Goal: Task Accomplishment & Management: Manage account settings

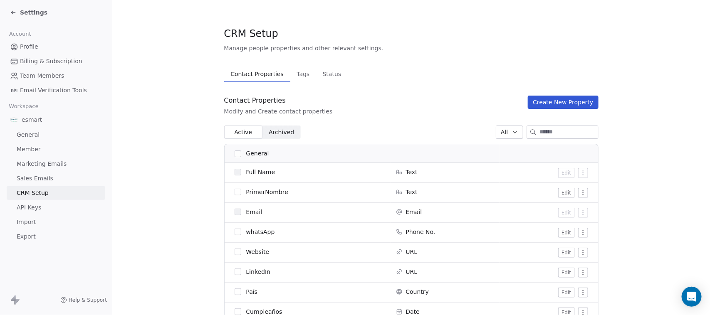
click at [12, 15] on icon at bounding box center [13, 12] width 7 height 7
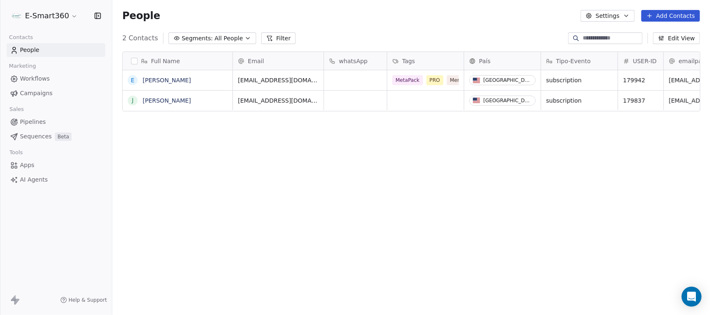
click at [462, 55] on div "Tags" at bounding box center [425, 61] width 77 height 18
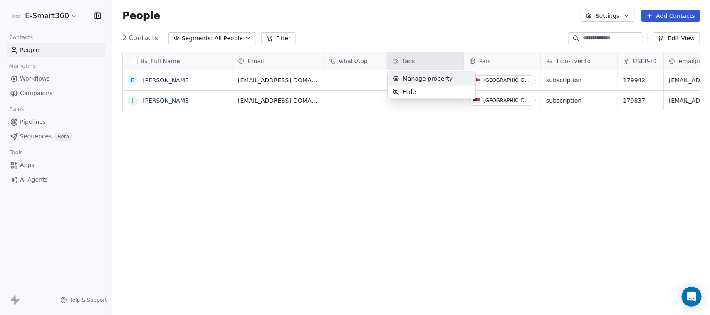
click at [474, 35] on html "E-Smart360 Contacts People Marketing Workflows Campaigns Sales Pipelines Sequen…" at bounding box center [355, 157] width 710 height 315
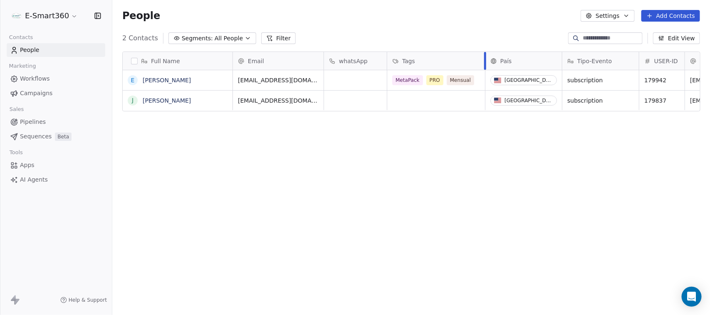
drag, startPoint x: 463, startPoint y: 58, endPoint x: 484, endPoint y: 57, distance: 21.3
click at [484, 57] on div at bounding box center [485, 61] width 2 height 18
click at [487, 42] on div "2 Contacts Segments: All People Filter Edit View" at bounding box center [411, 38] width 598 height 13
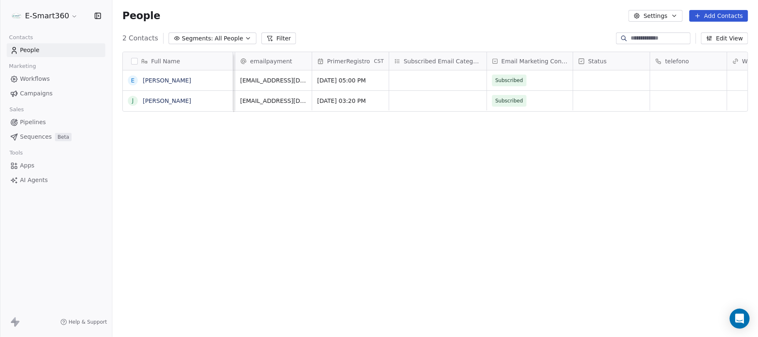
scroll to position [0, 499]
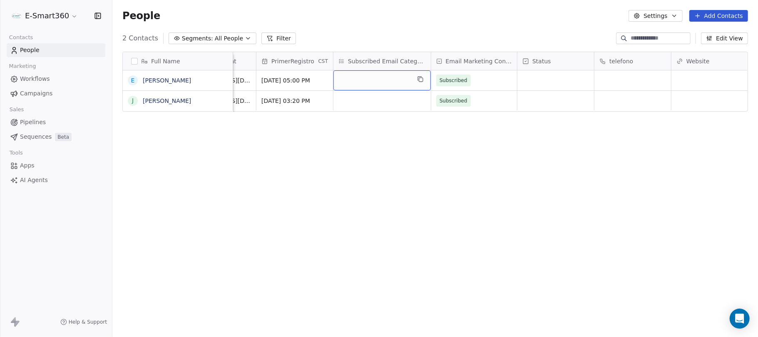
click at [386, 85] on div "grid" at bounding box center [381, 80] width 97 height 20
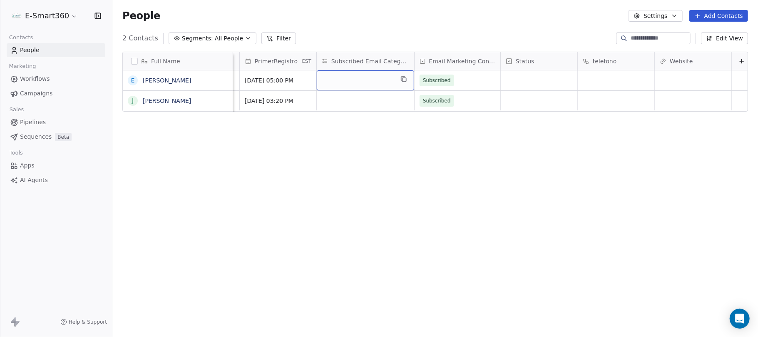
scroll to position [0, 528]
click at [710, 63] on icon at bounding box center [737, 61] width 7 height 7
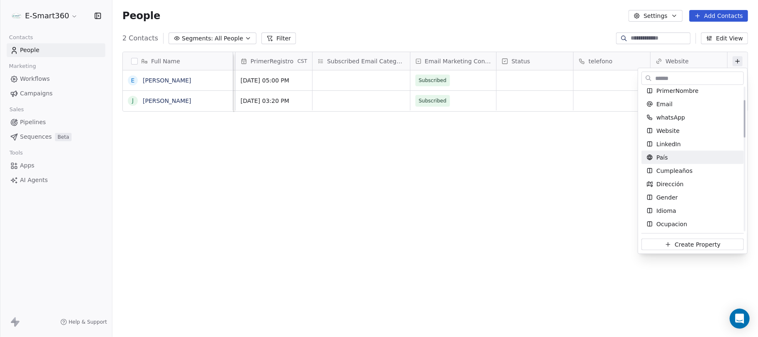
scroll to position [55, 0]
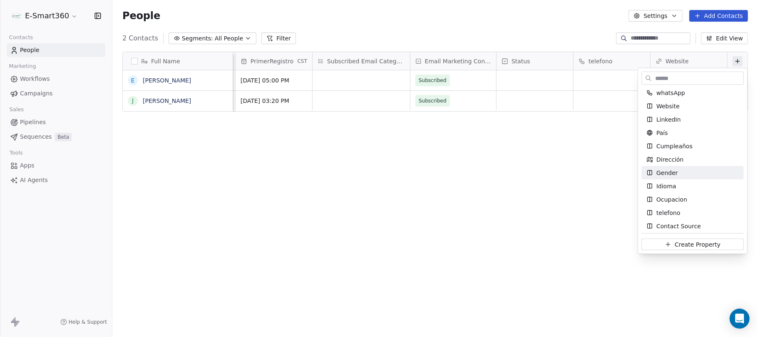
click at [460, 134] on html "E-Smart360 Contacts People Marketing Workflows Campaigns Sales Pipelines Sequen…" at bounding box center [379, 168] width 758 height 337
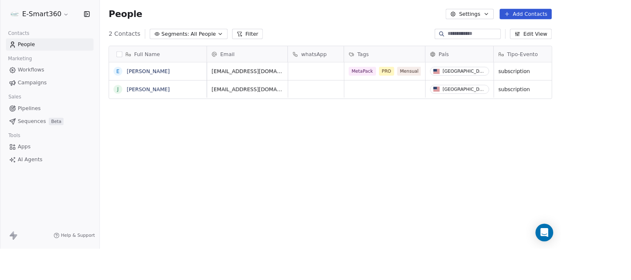
scroll to position [240, 512]
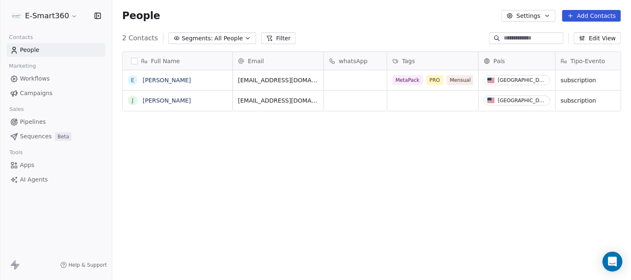
click at [97, 15] on icon "button" at bounding box center [98, 16] width 8 height 8
click at [99, 15] on icon "button" at bounding box center [98, 16] width 8 height 8
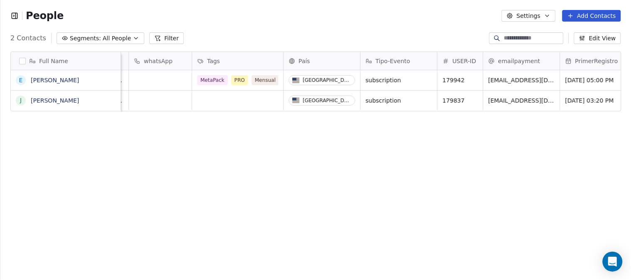
scroll to position [0, 92]
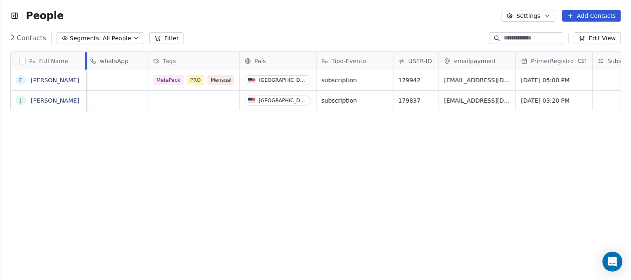
drag, startPoint x: 119, startPoint y: 57, endPoint x: 84, endPoint y: 59, distance: 35.0
click at [85, 59] on div at bounding box center [86, 61] width 2 height 18
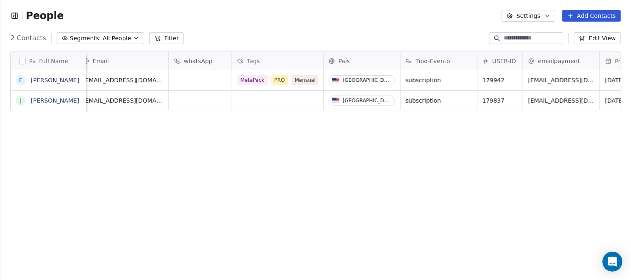
scroll to position [0, 0]
drag, startPoint x: 240, startPoint y: 61, endPoint x: 229, endPoint y: 65, distance: 11.4
click at [229, 65] on div at bounding box center [230, 61] width 2 height 18
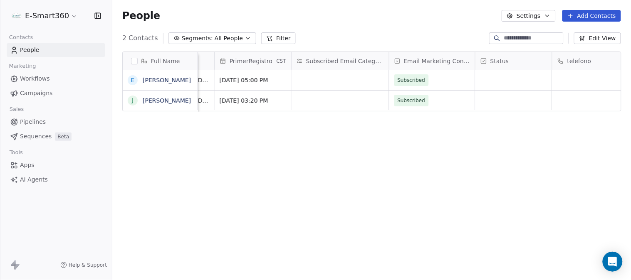
click at [100, 14] on icon "button" at bounding box center [97, 15] width 5 height 5
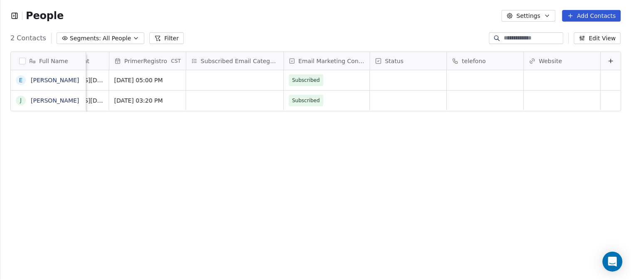
click at [606, 64] on button at bounding box center [611, 61] width 10 height 10
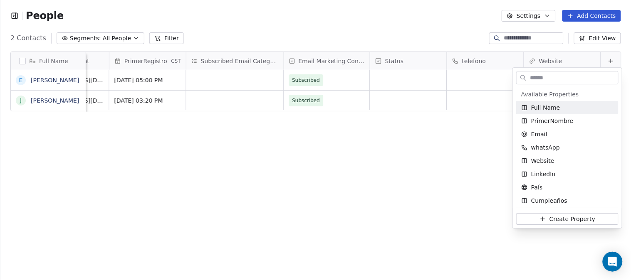
click at [430, 43] on html "People Settings Add Contacts 2 Contacts Segments: All People Filter Edit View T…" at bounding box center [315, 140] width 631 height 280
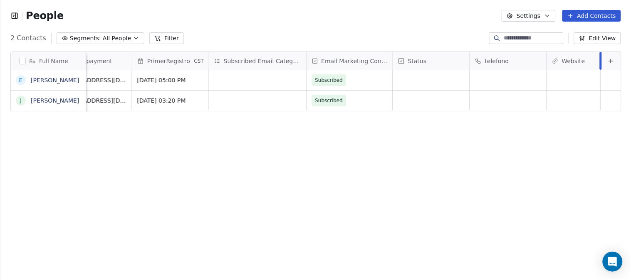
scroll to position [0, 473]
drag, startPoint x: 593, startPoint y: 60, endPoint x: 570, endPoint y: 57, distance: 23.1
click at [570, 57] on div "Website" at bounding box center [574, 61] width 54 height 18
click at [603, 60] on html "People Settings Add Contacts 2 Contacts Segments: All People Filter Edit View T…" at bounding box center [315, 140] width 631 height 280
click at [609, 61] on icon at bounding box center [611, 61] width 4 height 0
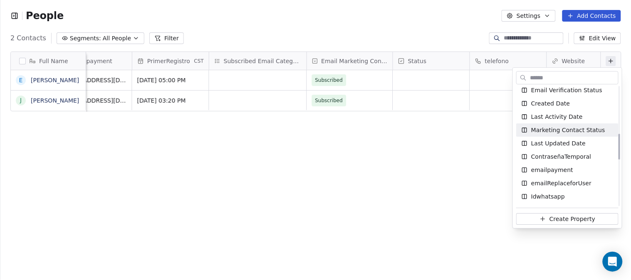
scroll to position [231, 0]
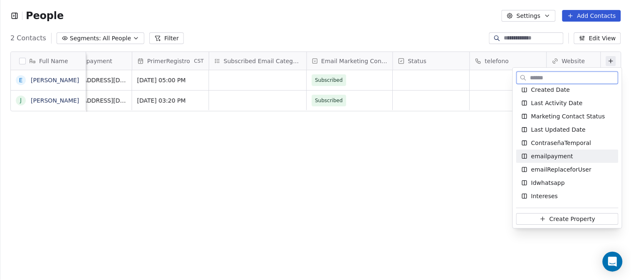
click at [585, 159] on div "emailpayment" at bounding box center [567, 156] width 92 height 8
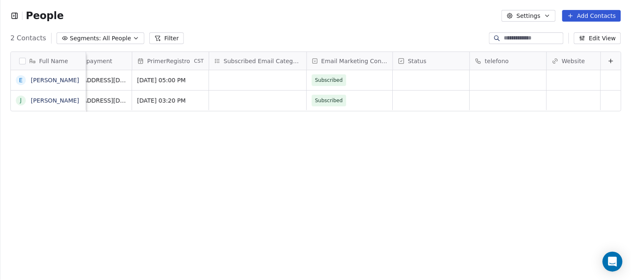
scroll to position [0, 473]
click at [608, 60] on icon at bounding box center [611, 61] width 7 height 7
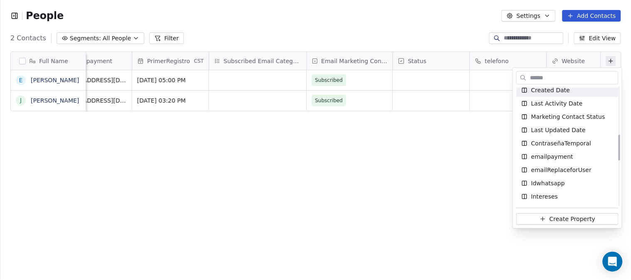
scroll to position [231, 0]
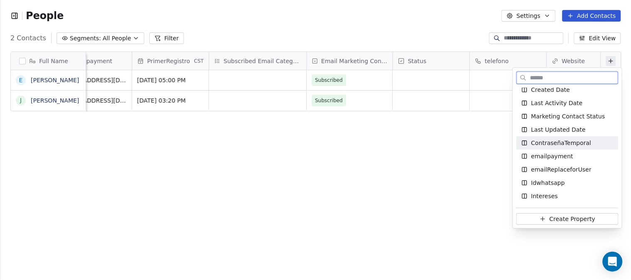
click at [583, 139] on span "ContraseñaTemporal" at bounding box center [561, 143] width 60 height 8
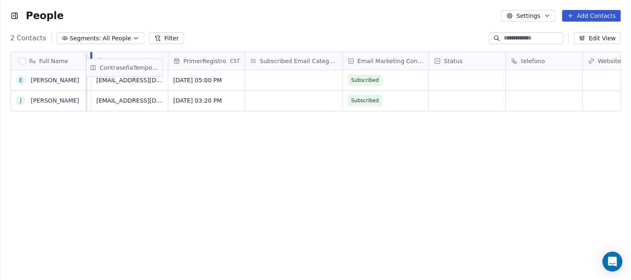
scroll to position [0, 427]
drag, startPoint x: 566, startPoint y: 62, endPoint x: 205, endPoint y: 68, distance: 361.2
click at [205, 68] on div "Full Name E Emmanuel Suarez J John Doe Tags País Tipo-Evento USER-ID emailpayme…" at bounding box center [316, 82] width 610 height 60
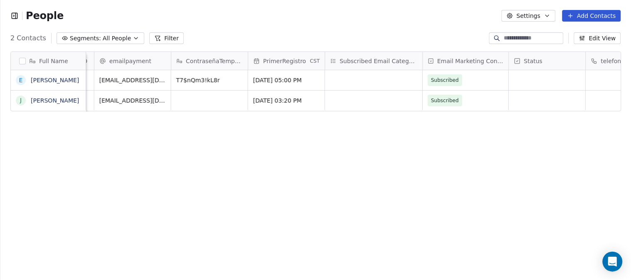
scroll to position [0, 550]
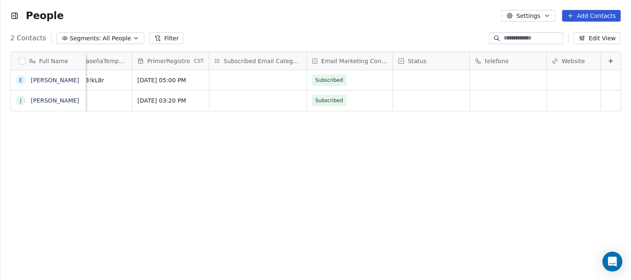
click at [608, 60] on icon at bounding box center [611, 61] width 7 height 7
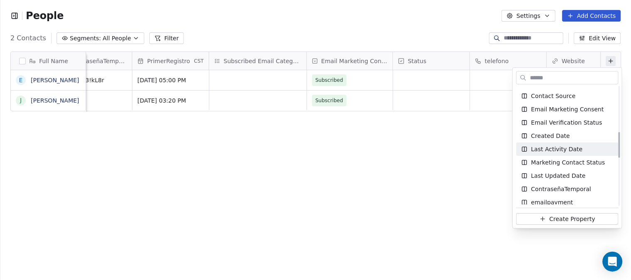
scroll to position [231, 0]
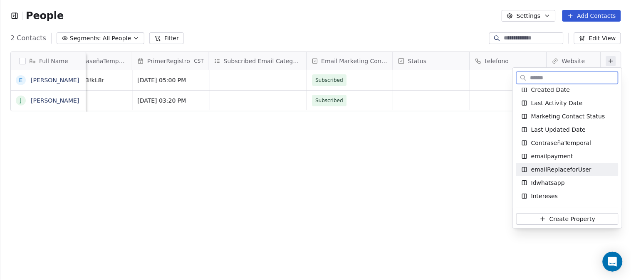
click at [585, 171] on span "emailReplaceforUser" at bounding box center [561, 170] width 60 height 8
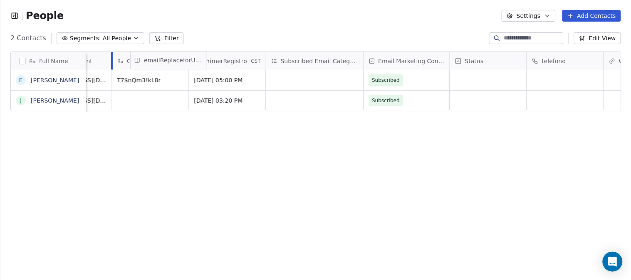
scroll to position [0, 476]
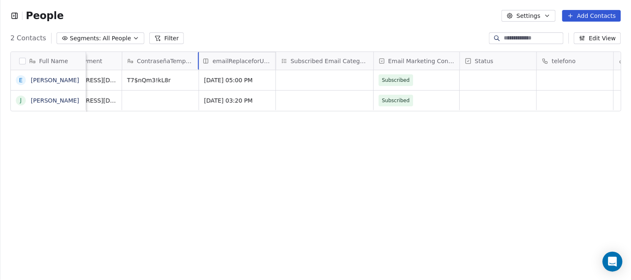
drag, startPoint x: 556, startPoint y: 62, endPoint x: 221, endPoint y: 65, distance: 335.0
click at [221, 65] on div "Full Name E Emmanuel Suarez J John Doe País Tipo-Evento USER-ID emailpayment Co…" at bounding box center [316, 82] width 610 height 60
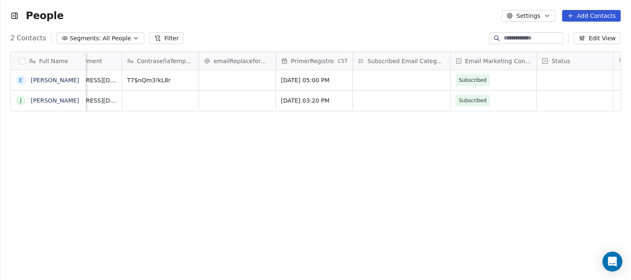
scroll to position [0, 627]
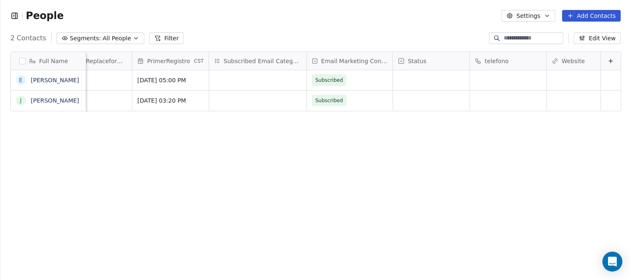
click at [608, 61] on icon at bounding box center [611, 61] width 7 height 7
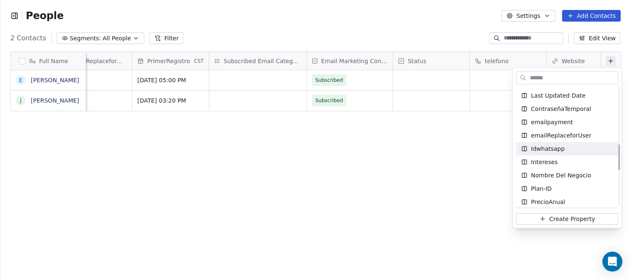
scroll to position [277, 0]
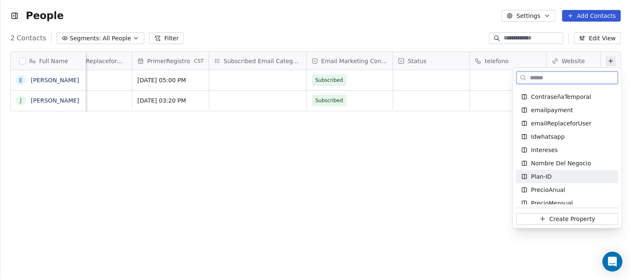
click at [566, 178] on div "Plan-ID" at bounding box center [567, 177] width 92 height 8
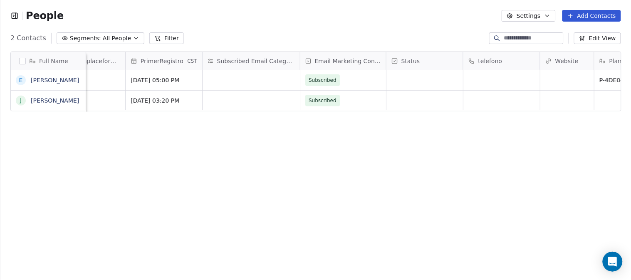
scroll to position [0, 704]
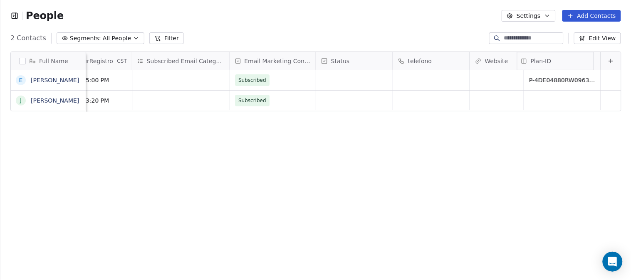
drag, startPoint x: 546, startPoint y: 59, endPoint x: 548, endPoint y: 54, distance: 4.9
click at [548, 54] on div "Full Name E Emmanuel Suarez J John Doe emailpayment ContraseñaTemporal emailRep…" at bounding box center [316, 82] width 610 height 60
click at [608, 60] on icon at bounding box center [611, 61] width 7 height 7
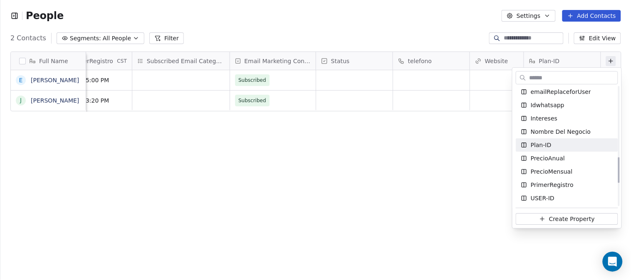
scroll to position [323, 0]
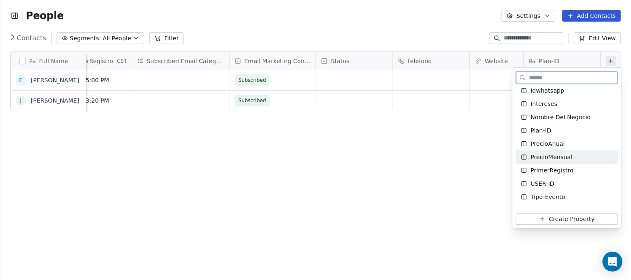
click at [552, 157] on span "PrecioMensual" at bounding box center [552, 157] width 42 height 8
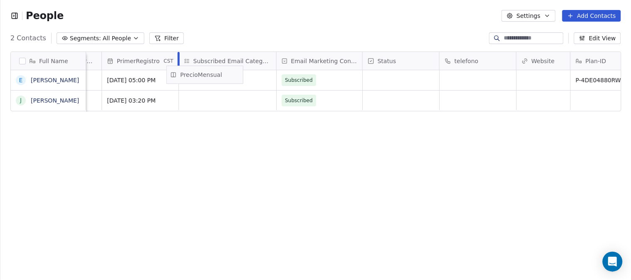
scroll to position [0, 648]
drag, startPoint x: 556, startPoint y: 60, endPoint x: 213, endPoint y: 75, distance: 343.2
click at [213, 75] on div "Full Name E Emmanuel Suarez J John Doe USER-ID emailpayment ContraseñaTemporal …" at bounding box center [316, 82] width 610 height 60
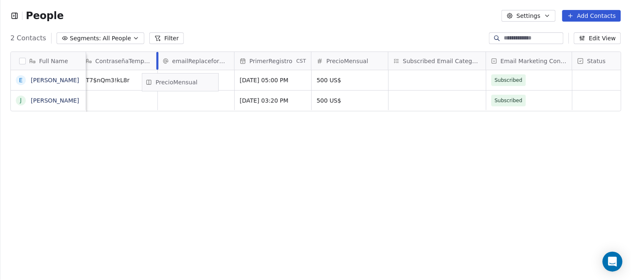
scroll to position [0, 509]
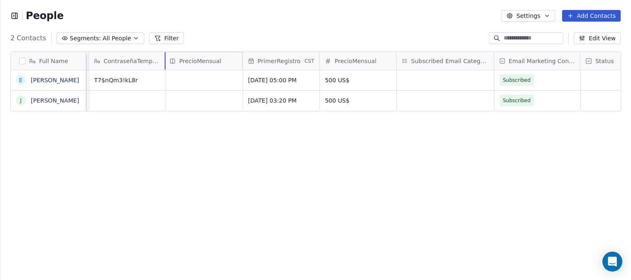
drag, startPoint x: 226, startPoint y: 63, endPoint x: 198, endPoint y: 87, distance: 36.6
click at [198, 87] on div "Full Name E Emmanuel Suarez J John Doe País Tipo-Evento USER-ID emailpayment Co…" at bounding box center [316, 82] width 610 height 60
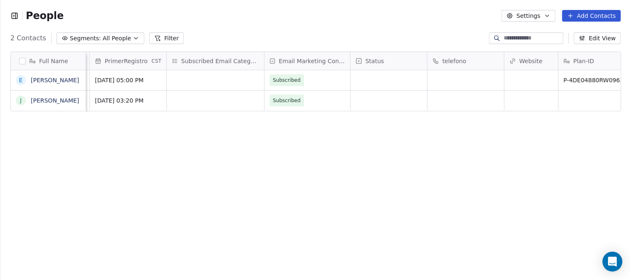
scroll to position [0, 781]
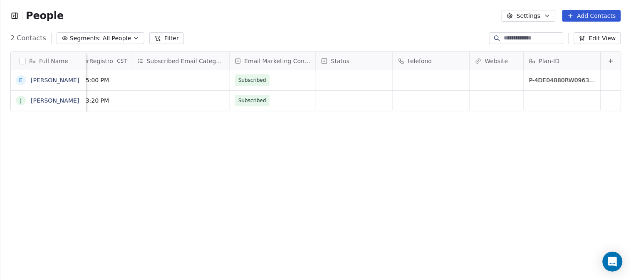
click at [606, 65] on button at bounding box center [611, 61] width 10 height 10
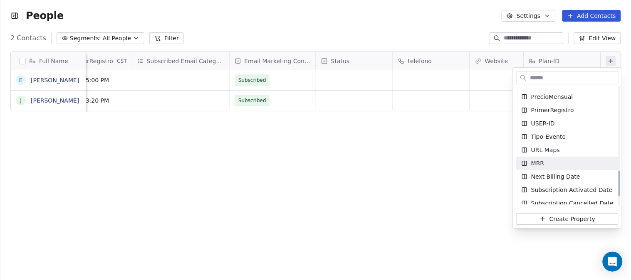
scroll to position [383, 0]
click at [462, 153] on html "People Settings Add Contacts 2 Contacts Segments: All People Filter Edit View T…" at bounding box center [315, 140] width 631 height 280
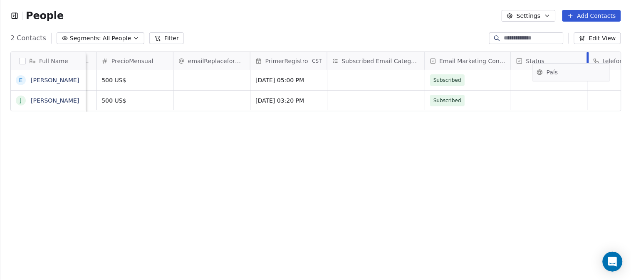
scroll to position [0, 600]
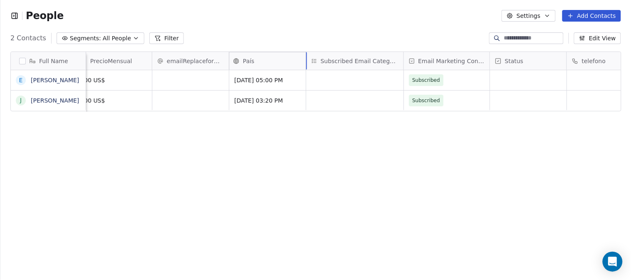
drag, startPoint x: 348, startPoint y: 62, endPoint x: 297, endPoint y: 69, distance: 52.1
click at [298, 67] on div "Full Name E Emmanuel Suarez J John Doe USER-ID emailpayment ContraseñaTemporal …" at bounding box center [316, 82] width 610 height 60
drag, startPoint x: 440, startPoint y: 64, endPoint x: 346, endPoint y: 68, distance: 94.1
click at [346, 68] on div "Full Name E Emmanuel Suarez J John Doe emailpayment ContraseñaTemporal PrecioMe…" at bounding box center [316, 82] width 610 height 60
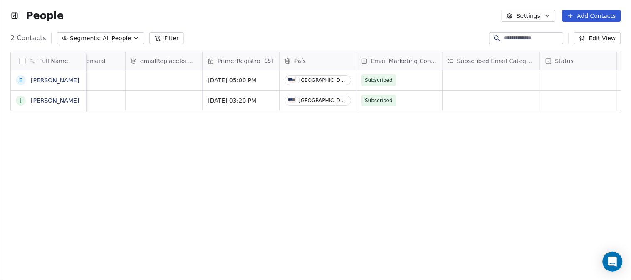
scroll to position [0, 503]
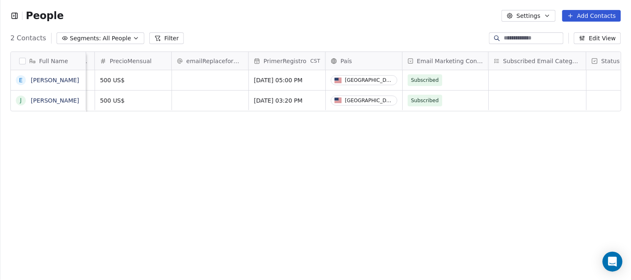
click at [23, 60] on button "button" at bounding box center [22, 61] width 7 height 7
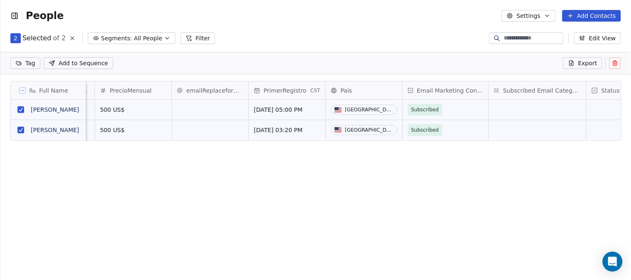
scroll to position [211, 624]
click at [612, 64] on icon at bounding box center [615, 63] width 7 height 7
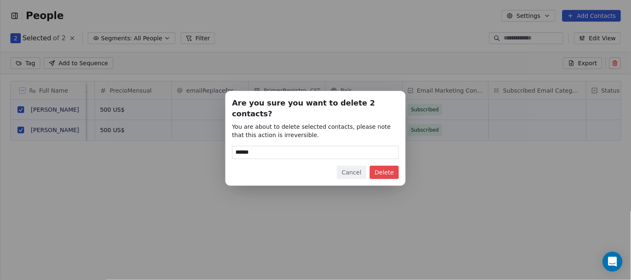
type input "******"
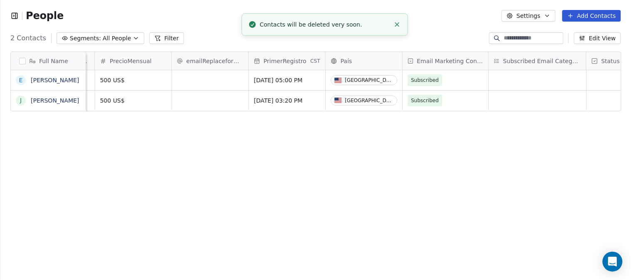
scroll to position [240, 624]
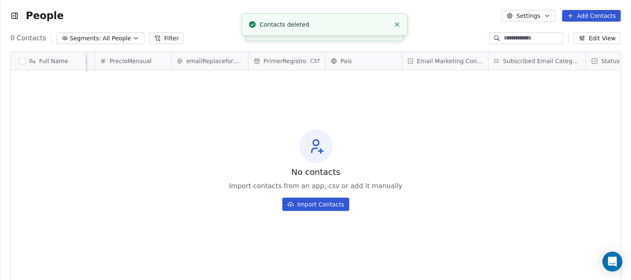
click at [16, 15] on icon "button" at bounding box center [16, 15] width 0 height 5
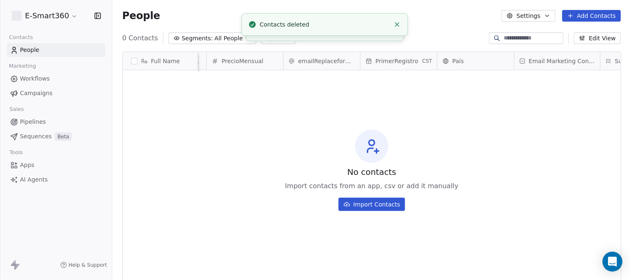
scroll to position [240, 512]
click at [32, 77] on span "Workflows" at bounding box center [35, 78] width 30 height 9
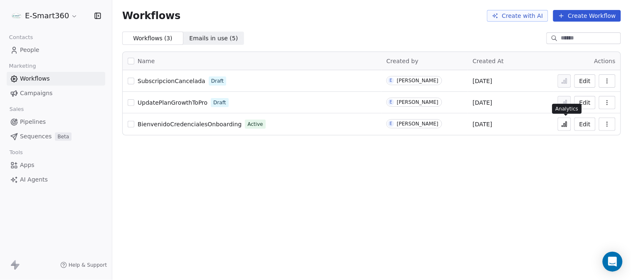
click at [563, 126] on icon at bounding box center [562, 126] width 1 height 1
click at [33, 49] on span "People" at bounding box center [30, 50] width 20 height 9
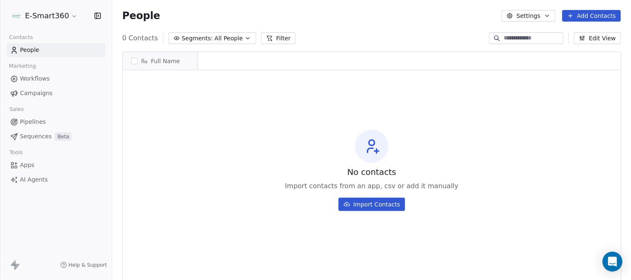
scroll to position [240, 512]
click at [38, 80] on span "Workflows" at bounding box center [35, 78] width 30 height 9
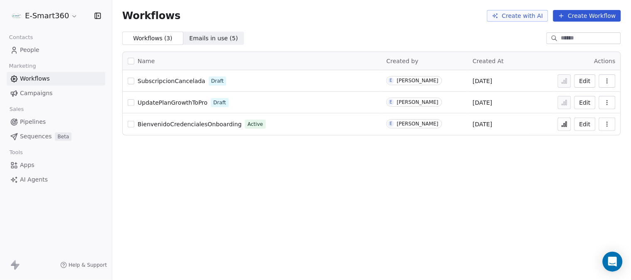
click at [199, 123] on span "BienvenidoCredencialesOnboarding" at bounding box center [190, 124] width 104 height 7
click at [201, 42] on span "Emails in use ( 5 )" at bounding box center [213, 38] width 49 height 9
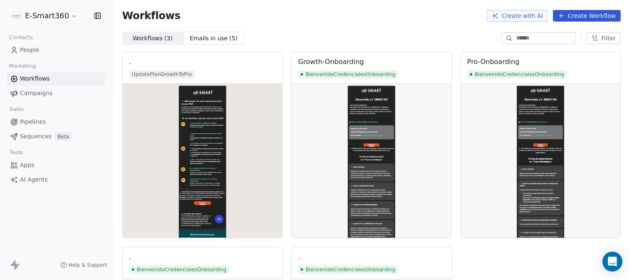
click at [27, 124] on span "Pipelines" at bounding box center [33, 122] width 26 height 9
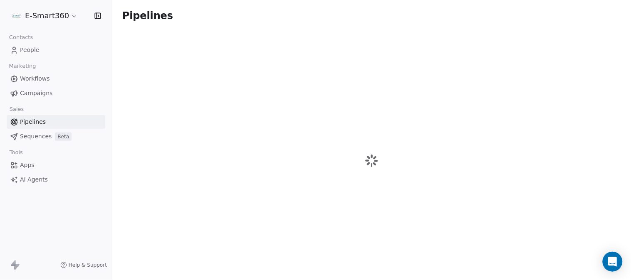
click at [41, 80] on span "Workflows" at bounding box center [35, 78] width 30 height 9
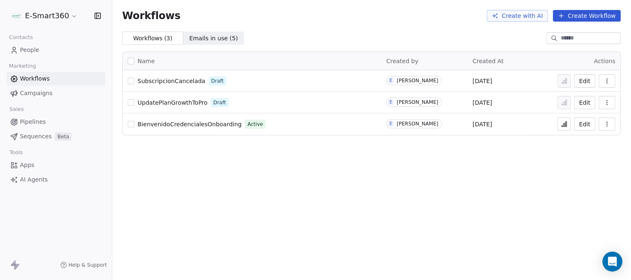
click at [567, 123] on icon at bounding box center [564, 124] width 7 height 7
click at [585, 124] on button "Edit" at bounding box center [585, 124] width 21 height 13
click at [563, 125] on icon at bounding box center [564, 124] width 7 height 7
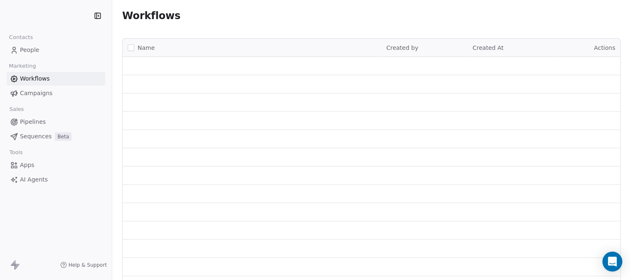
click at [34, 49] on span "People" at bounding box center [30, 50] width 20 height 9
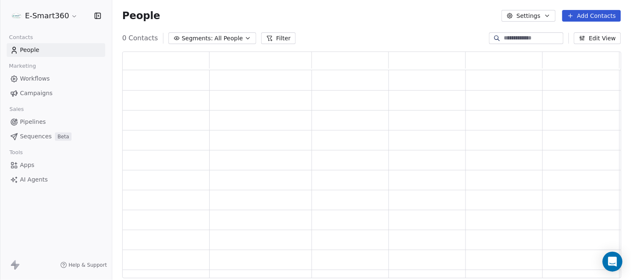
scroll to position [220, 492]
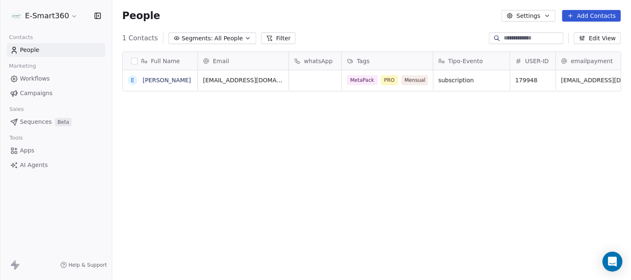
scroll to position [240, 512]
click at [46, 74] on span "Workflows" at bounding box center [35, 78] width 30 height 9
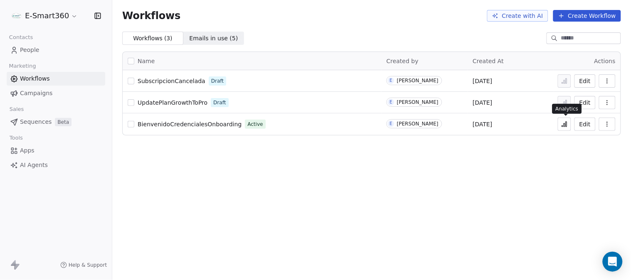
click at [565, 125] on icon at bounding box center [564, 125] width 1 height 3
click at [59, 94] on link "Campaigns" at bounding box center [56, 94] width 99 height 14
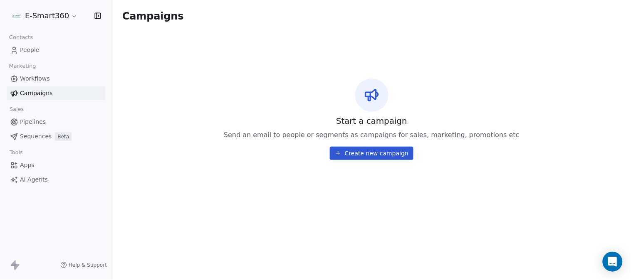
click at [63, 79] on link "Workflows" at bounding box center [56, 79] width 99 height 14
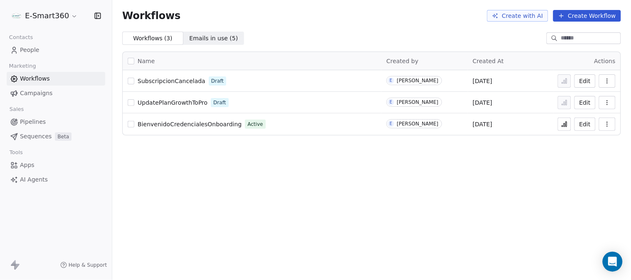
click at [584, 124] on button "Edit" at bounding box center [585, 124] width 21 height 13
click at [565, 126] on icon at bounding box center [564, 125] width 1 height 3
click at [584, 125] on button "Edit" at bounding box center [585, 124] width 21 height 13
click at [468, 179] on div "Workflows Create with AI Create Workflow Workflows ( 3 ) Workflows ( 3 ) Emails…" at bounding box center [371, 140] width 519 height 280
click at [587, 126] on button "Edit" at bounding box center [585, 124] width 21 height 13
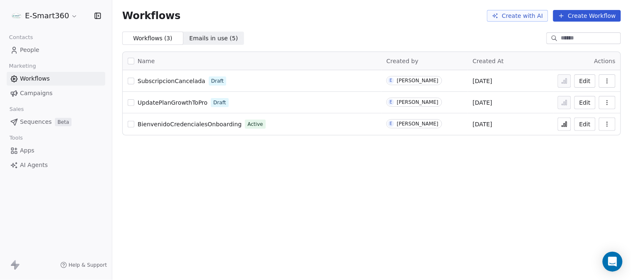
click at [583, 126] on button "Edit" at bounding box center [585, 124] width 21 height 13
click at [583, 123] on button "Edit" at bounding box center [585, 124] width 21 height 13
click at [564, 125] on icon at bounding box center [564, 124] width 7 height 7
click at [563, 126] on icon at bounding box center [562, 126] width 1 height 1
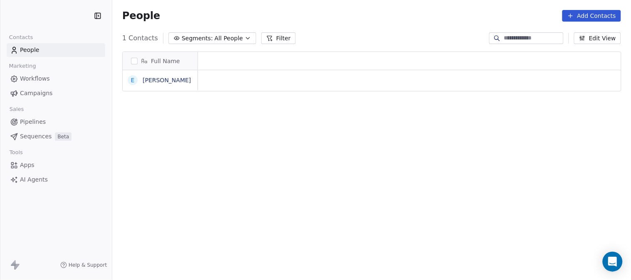
scroll to position [240, 512]
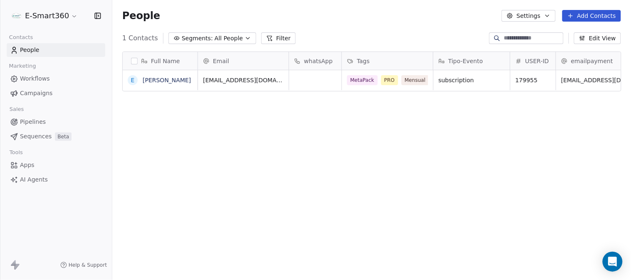
click at [134, 63] on button "button" at bounding box center [134, 61] width 7 height 7
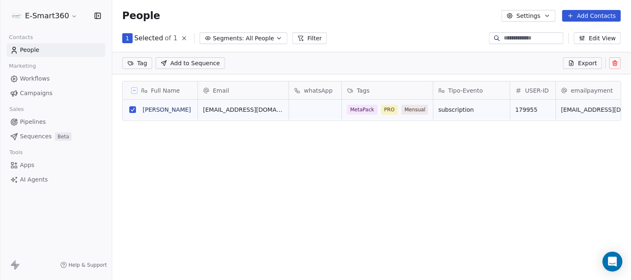
click at [615, 64] on icon at bounding box center [615, 64] width 0 height 2
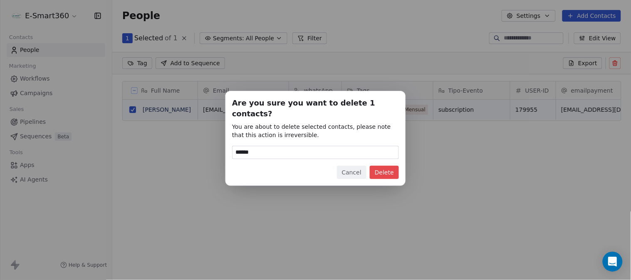
type input "******"
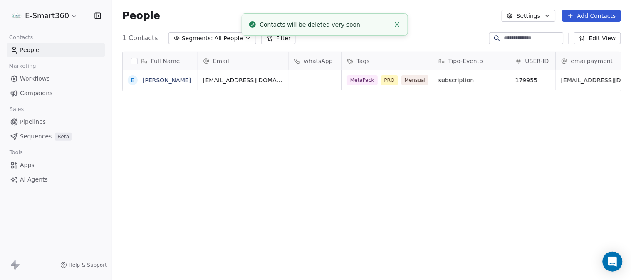
scroll to position [240, 512]
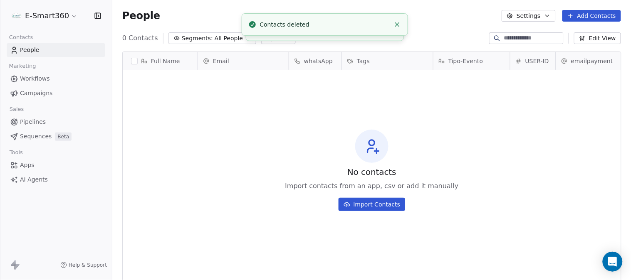
click at [45, 55] on link "People" at bounding box center [56, 50] width 99 height 14
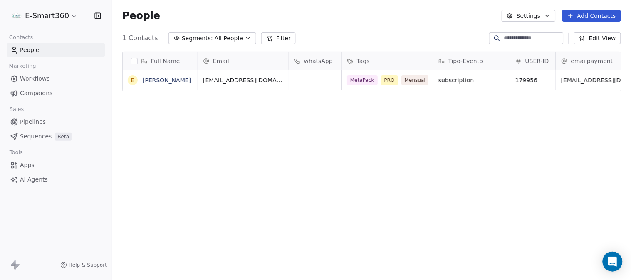
click at [60, 81] on link "Workflows" at bounding box center [56, 79] width 99 height 14
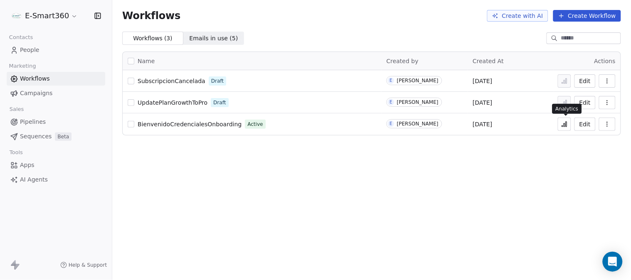
click at [568, 121] on icon at bounding box center [564, 124] width 7 height 7
click at [566, 124] on icon at bounding box center [564, 124] width 7 height 7
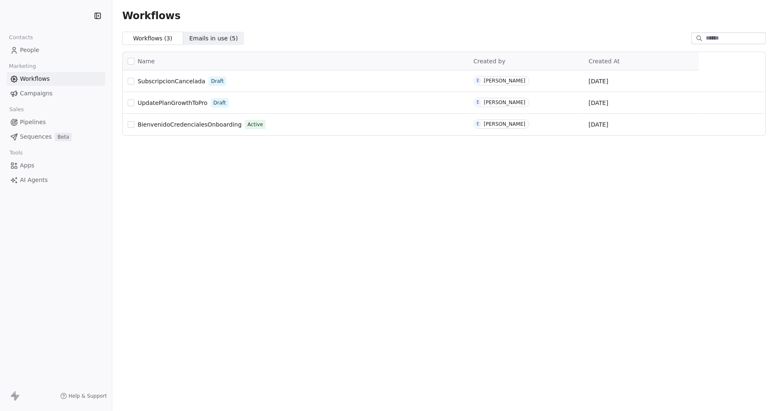
click at [160, 124] on span "BienvenidoCredencialesOnboarding" at bounding box center [190, 124] width 104 height 7
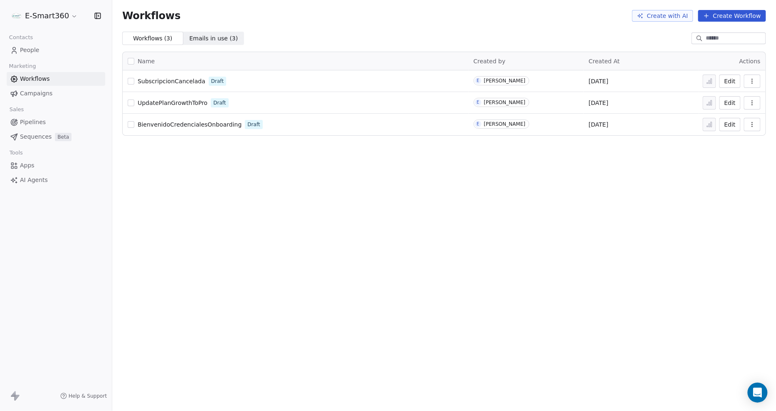
click at [749, 119] on button "button" at bounding box center [752, 124] width 17 height 13
click at [727, 184] on span "Delete" at bounding box center [727, 184] width 19 height 8
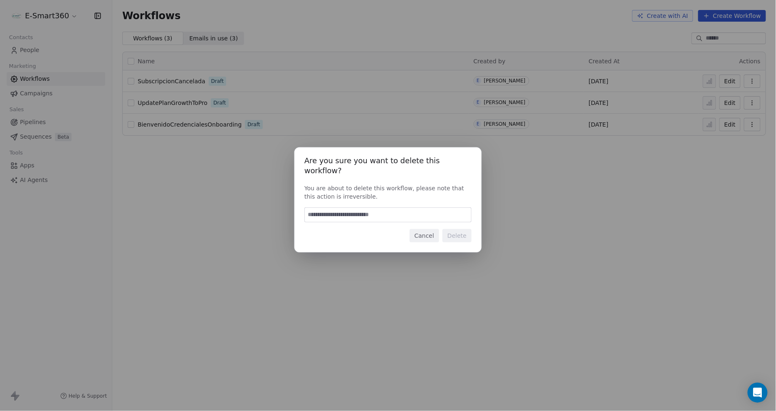
click at [380, 212] on input at bounding box center [388, 215] width 166 height 14
type input "******"
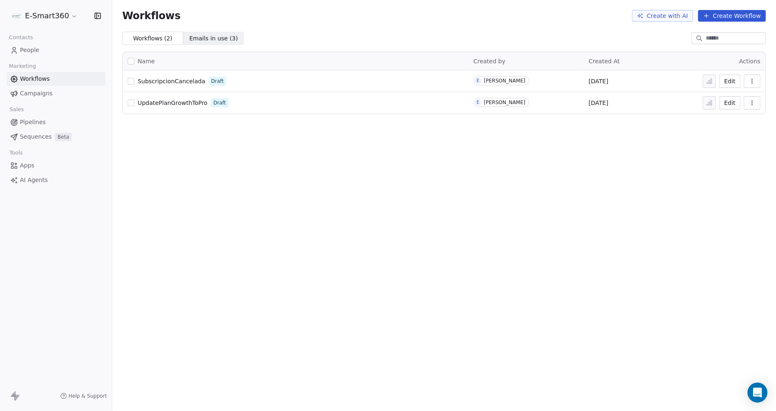
click at [731, 9] on div "Workflows Create with AI Create Workflow" at bounding box center [444, 16] width 664 height 32
click at [736, 15] on button "Create Workflow" at bounding box center [733, 16] width 68 height 12
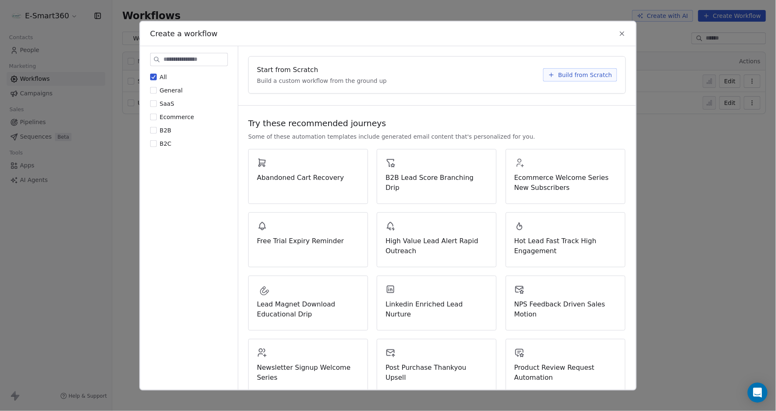
click at [573, 72] on span "Build from Scratch" at bounding box center [585, 74] width 54 height 8
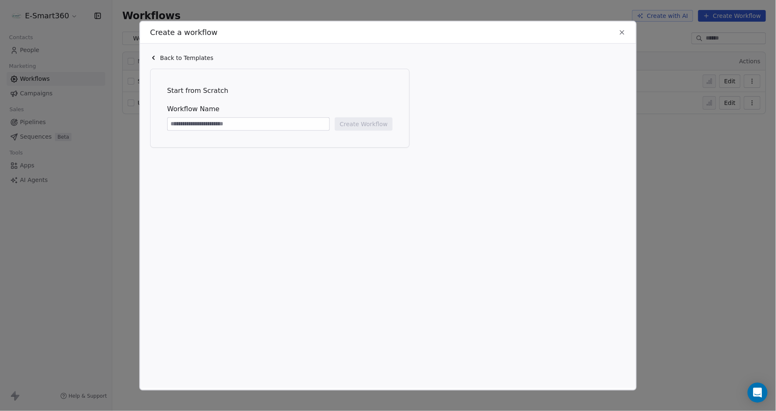
click at [268, 122] on input at bounding box center [249, 123] width 162 height 12
type input "**********"
click at [352, 127] on button "Create Workflow" at bounding box center [364, 123] width 58 height 13
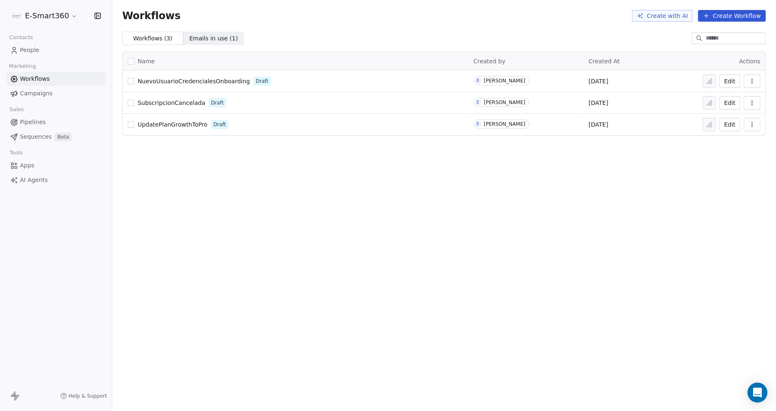
click at [726, 79] on button "Edit" at bounding box center [730, 80] width 21 height 13
click at [198, 79] on span "NuevoUsuarioCredencialesOnboarding" at bounding box center [194, 81] width 112 height 7
click at [749, 78] on icon "button" at bounding box center [752, 81] width 7 height 7
click at [734, 135] on div "Delete" at bounding box center [731, 140] width 53 height 13
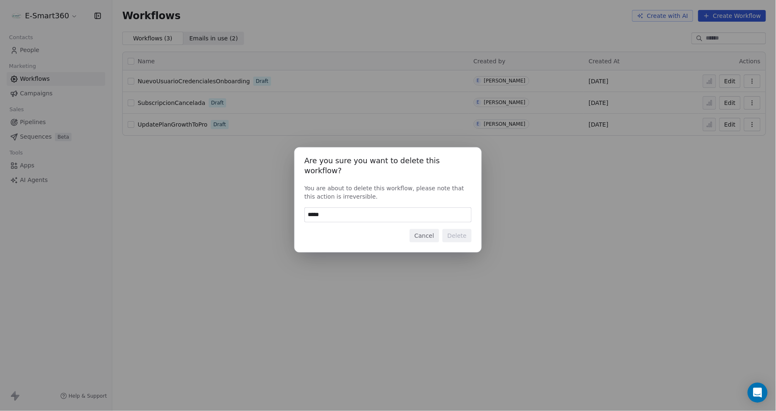
type input "******"
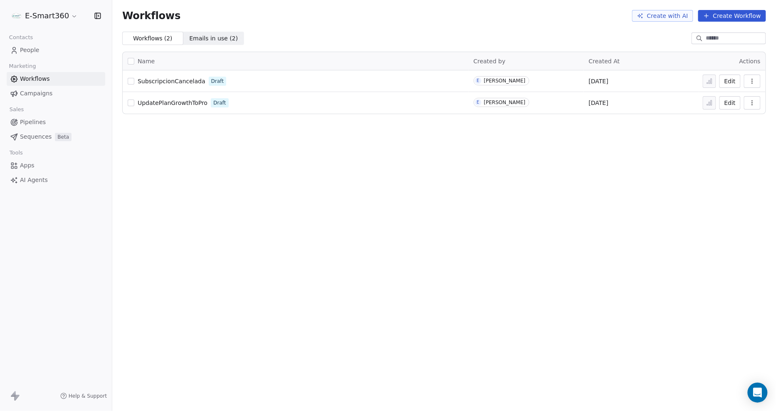
click at [736, 18] on button "Create Workflow" at bounding box center [733, 16] width 68 height 12
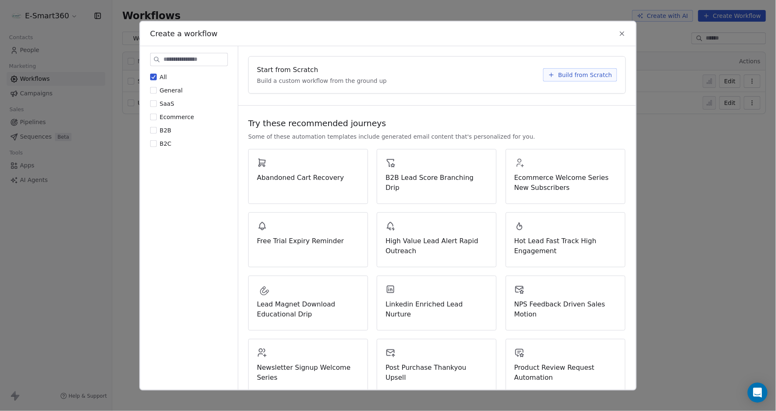
click at [577, 74] on span "Build from Scratch" at bounding box center [585, 74] width 54 height 8
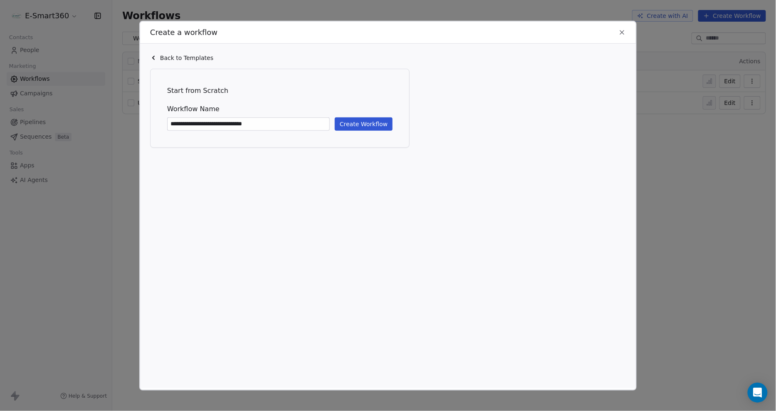
type input "**********"
click at [359, 119] on button "Create Workflow" at bounding box center [364, 123] width 58 height 13
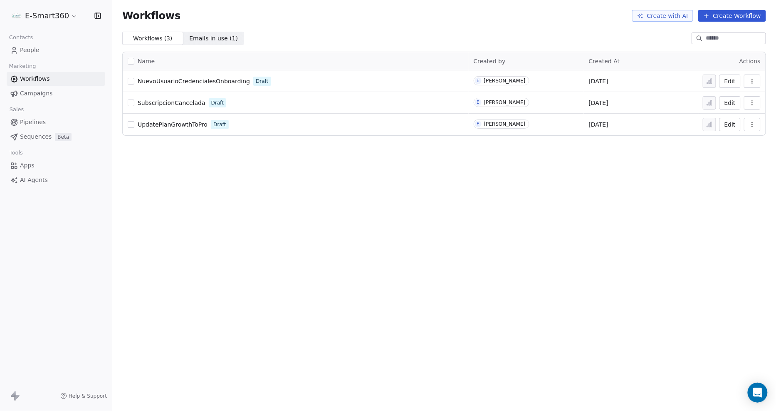
click at [225, 78] on span "NuevoUsuarioCredencialesOnboarding" at bounding box center [194, 81] width 112 height 7
click at [758, 84] on button "button" at bounding box center [752, 80] width 17 height 13
click at [718, 140] on span "Delete" at bounding box center [727, 141] width 19 height 8
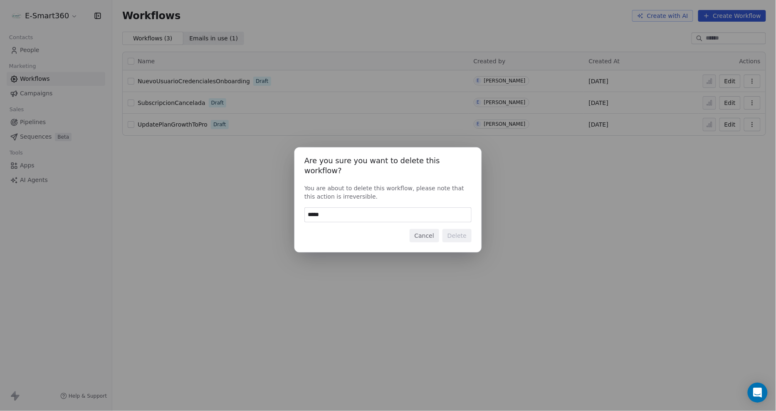
type input "******"
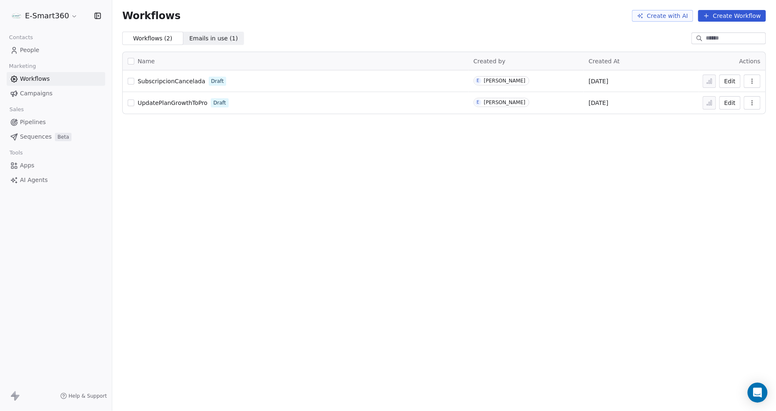
click at [744, 20] on button "Create Workflow" at bounding box center [733, 16] width 68 height 12
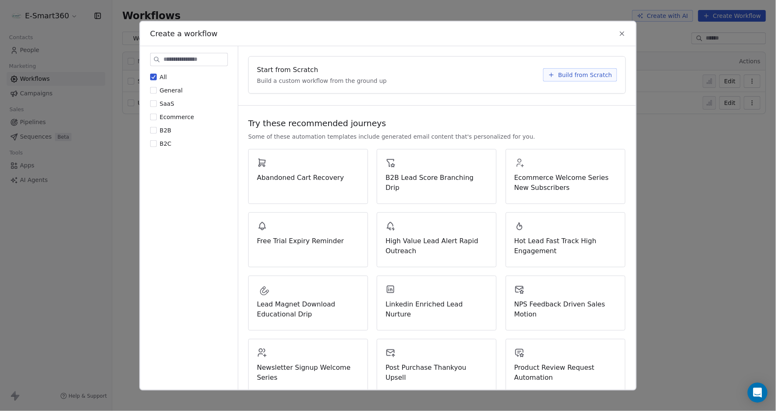
click at [602, 75] on span "Build from Scratch" at bounding box center [585, 74] width 54 height 8
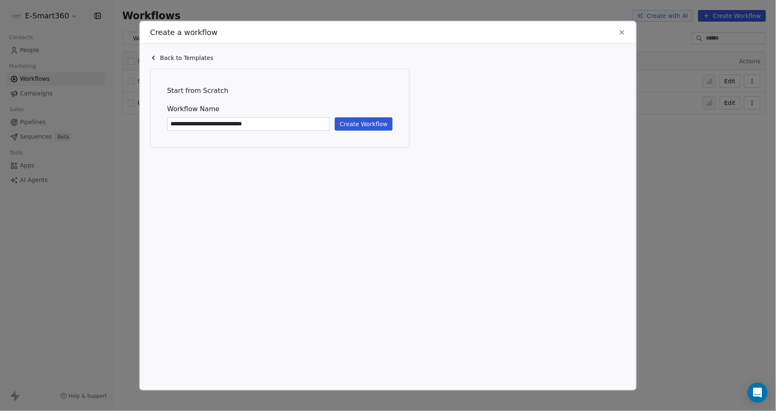
type input "**********"
click at [368, 125] on button "Create Workflow" at bounding box center [364, 123] width 58 height 13
click at [620, 30] on icon at bounding box center [622, 31] width 7 height 7
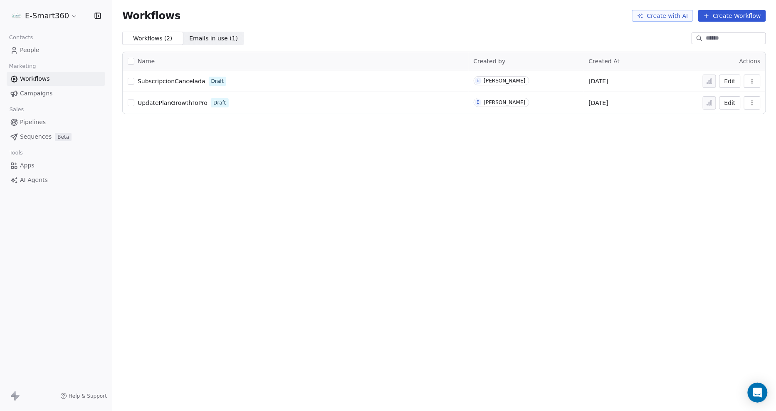
click at [717, 21] on button "Create Workflow" at bounding box center [733, 16] width 68 height 12
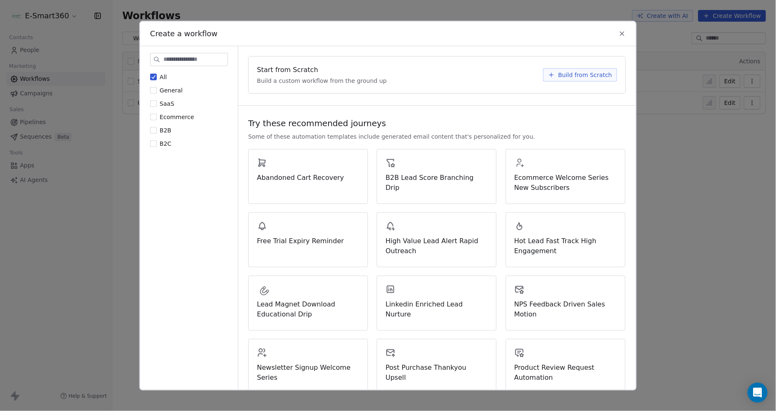
click at [567, 76] on span "Build from Scratch" at bounding box center [585, 74] width 54 height 8
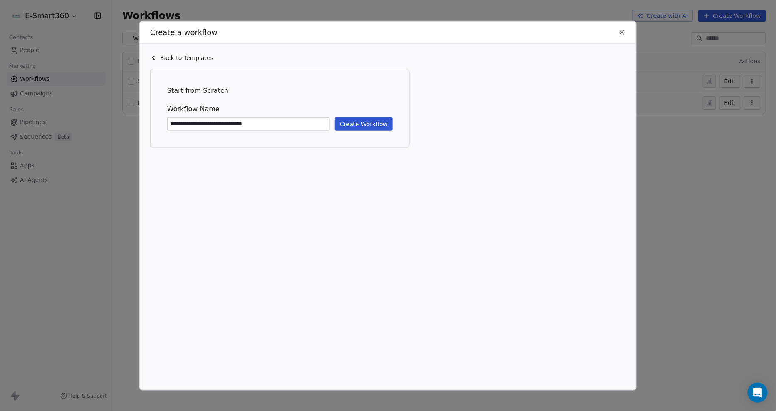
type input "**********"
click at [348, 123] on button "Create Workflow" at bounding box center [364, 123] width 58 height 13
click at [343, 79] on div "**********" at bounding box center [280, 108] width 242 height 62
click at [358, 61] on div "**********" at bounding box center [282, 215] width 265 height 324
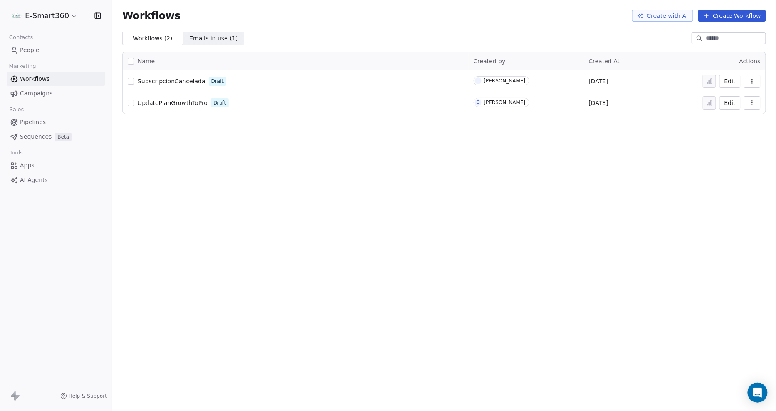
click at [725, 18] on button "Create Workflow" at bounding box center [733, 16] width 68 height 12
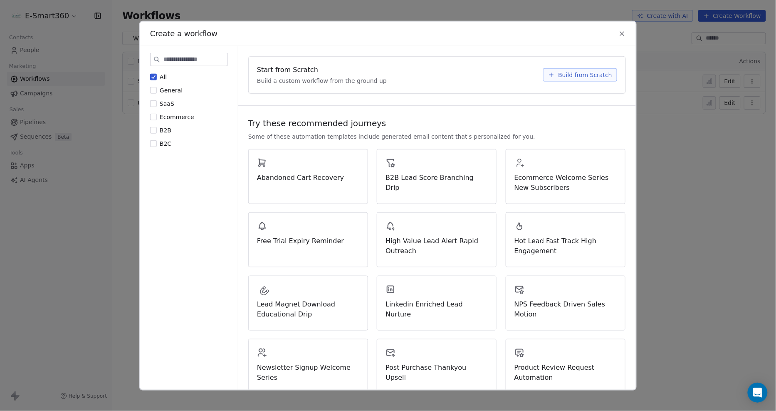
click at [578, 74] on span "Build from Scratch" at bounding box center [585, 74] width 54 height 8
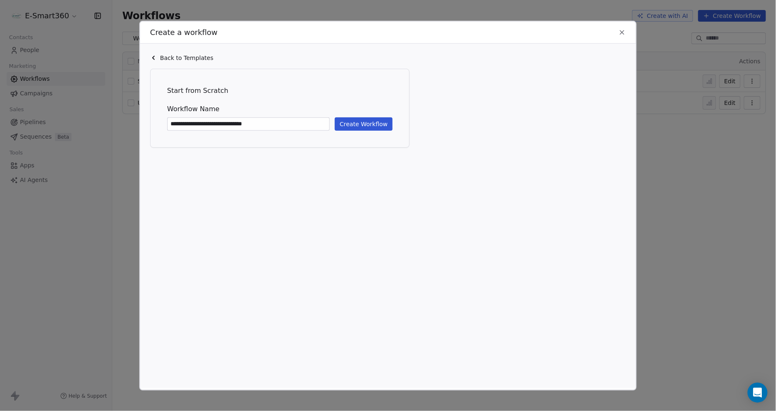
type input "**********"
click at [373, 126] on button "Create Workflow" at bounding box center [364, 123] width 58 height 13
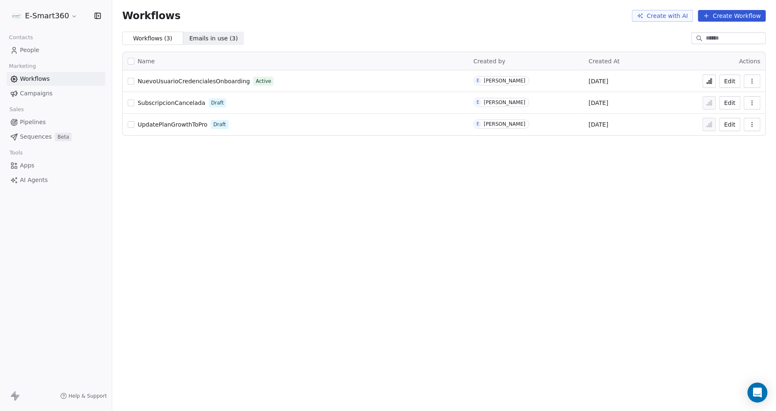
click at [30, 47] on span "People" at bounding box center [30, 50] width 20 height 9
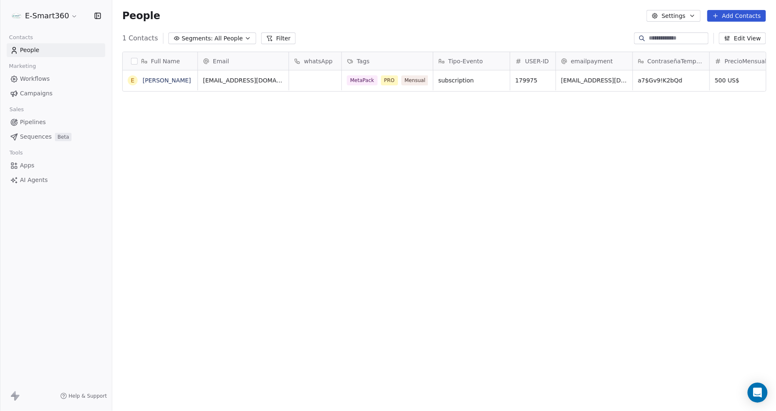
click at [61, 76] on link "Workflows" at bounding box center [56, 79] width 99 height 14
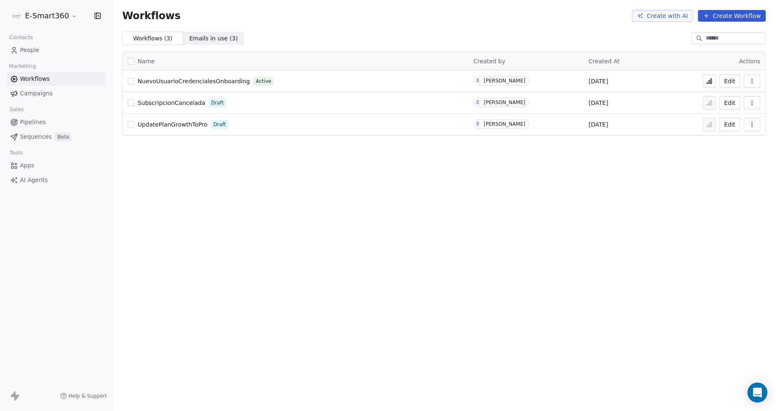
click at [712, 77] on button at bounding box center [709, 80] width 13 height 13
click at [713, 85] on button at bounding box center [709, 80] width 13 height 13
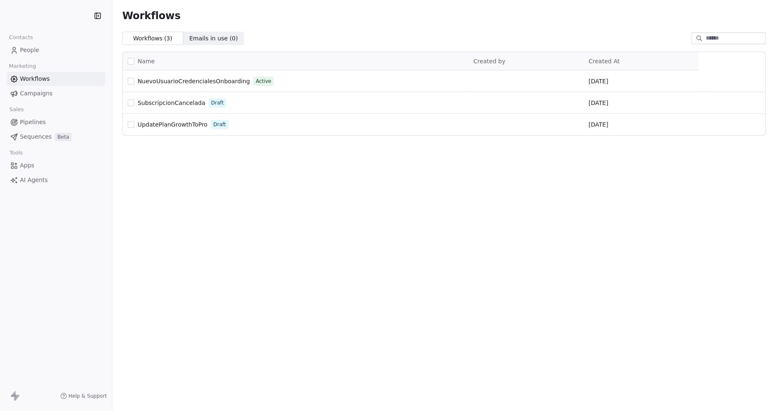
click at [29, 46] on span "People" at bounding box center [30, 50] width 20 height 9
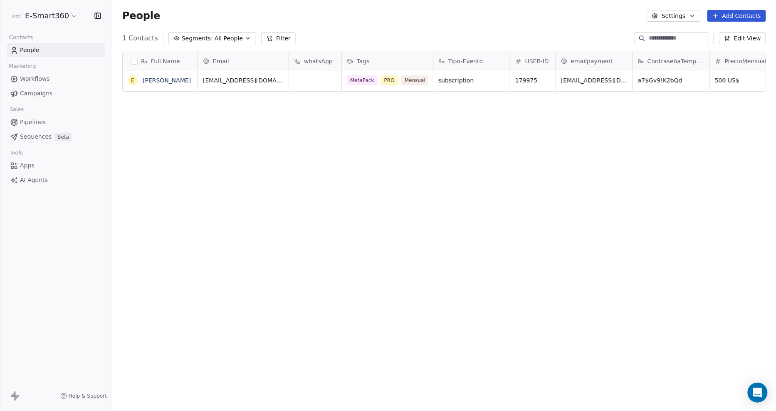
scroll to position [355, 657]
click at [134, 58] on button "button" at bounding box center [134, 61] width 7 height 7
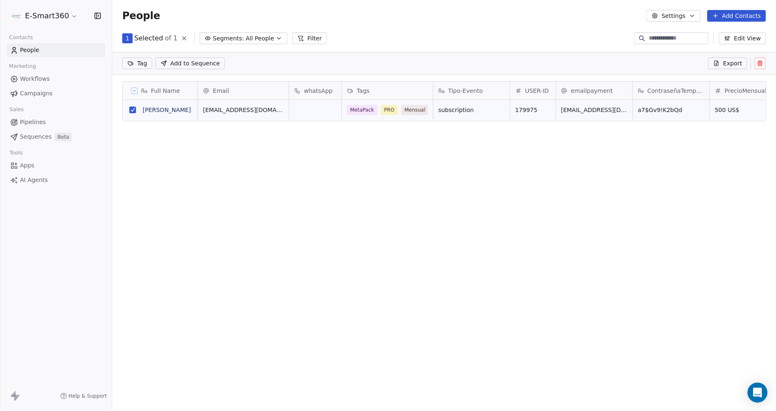
scroll to position [326, 657]
click at [764, 68] on button at bounding box center [761, 63] width 12 height 12
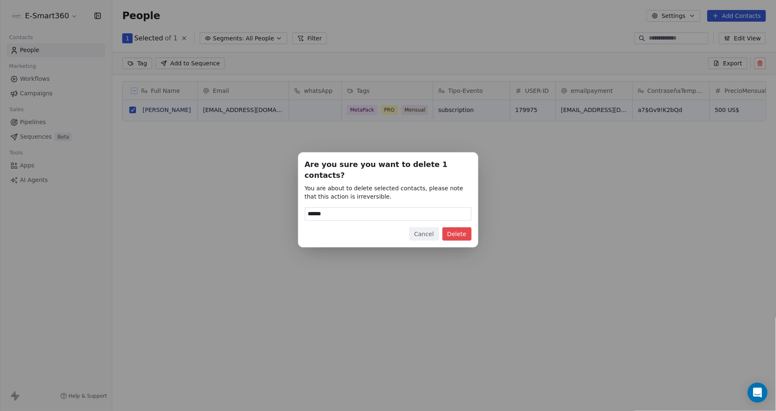
type input "******"
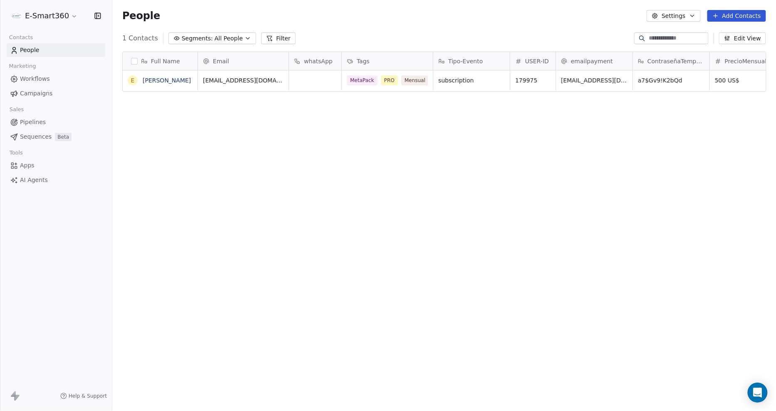
scroll to position [355, 657]
click at [134, 62] on button "button" at bounding box center [134, 61] width 7 height 7
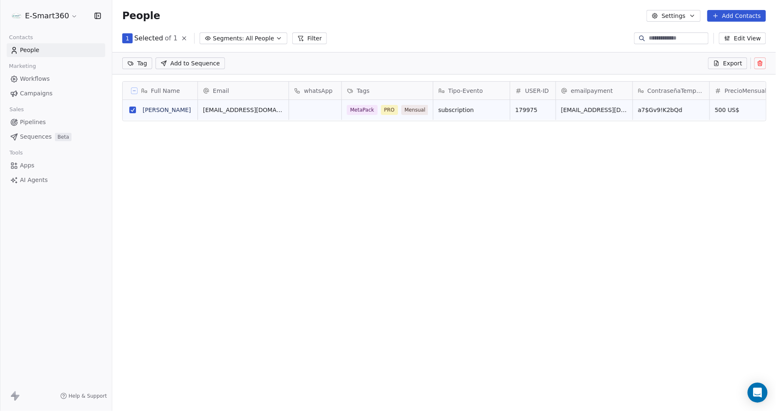
scroll to position [326, 657]
click at [755, 66] on button at bounding box center [761, 63] width 12 height 12
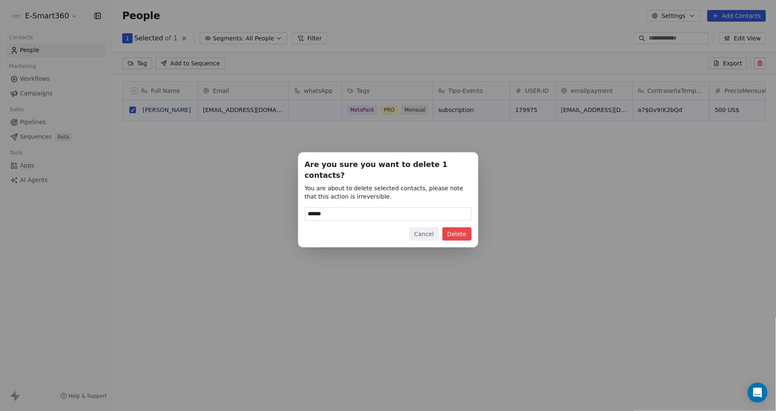
type input "******"
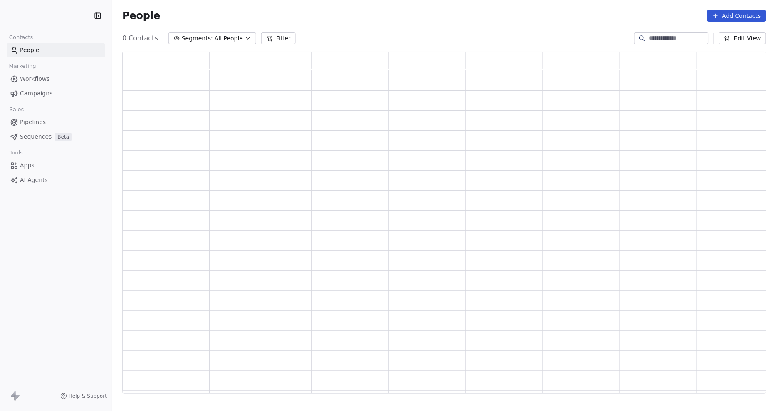
scroll to position [335, 637]
click at [52, 77] on link "Workflows" at bounding box center [56, 79] width 99 height 14
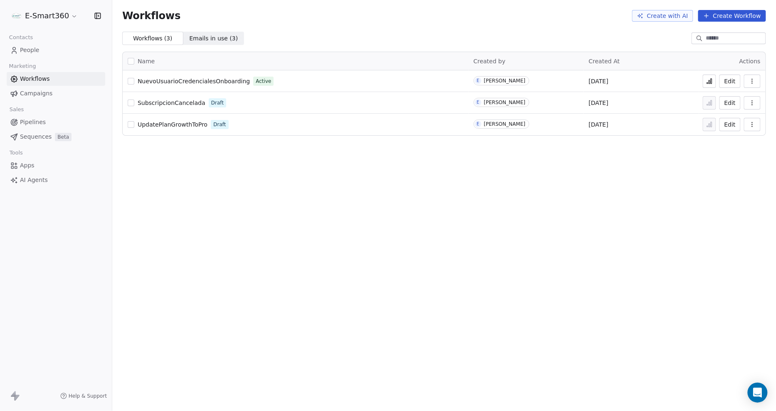
click at [67, 53] on link "People" at bounding box center [56, 50] width 99 height 14
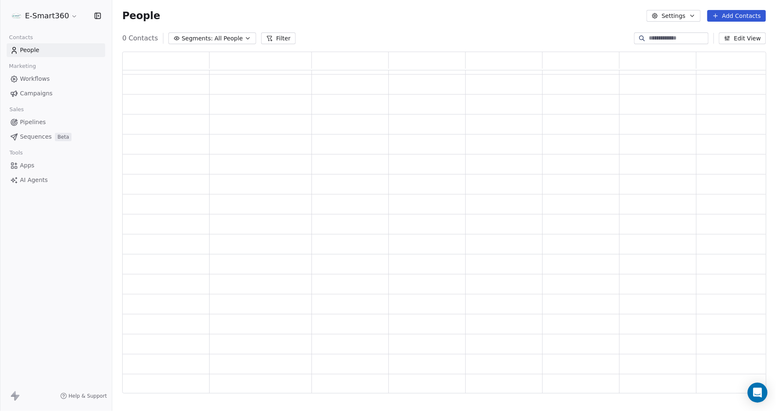
scroll to position [7, 0]
click at [765, 36] on button "Edit View" at bounding box center [742, 38] width 47 height 12
click at [592, 18] on div "People Settings Add Contacts" at bounding box center [444, 16] width 644 height 12
click at [667, 14] on button "Settings" at bounding box center [674, 16] width 54 height 12
click at [687, 35] on span "Contact Properties" at bounding box center [697, 33] width 54 height 9
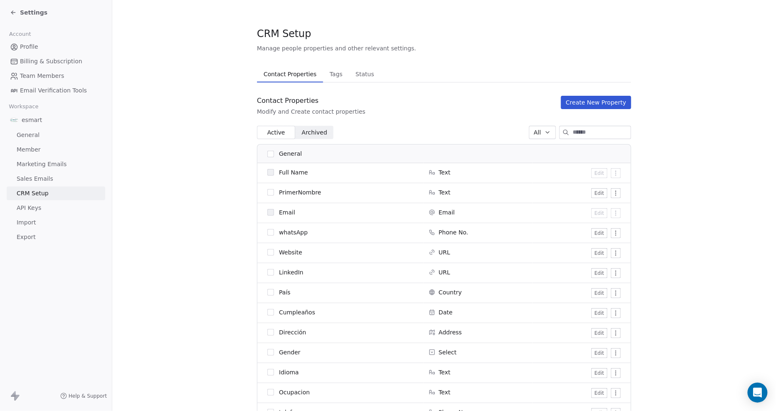
click at [30, 47] on span "Profile" at bounding box center [29, 46] width 18 height 9
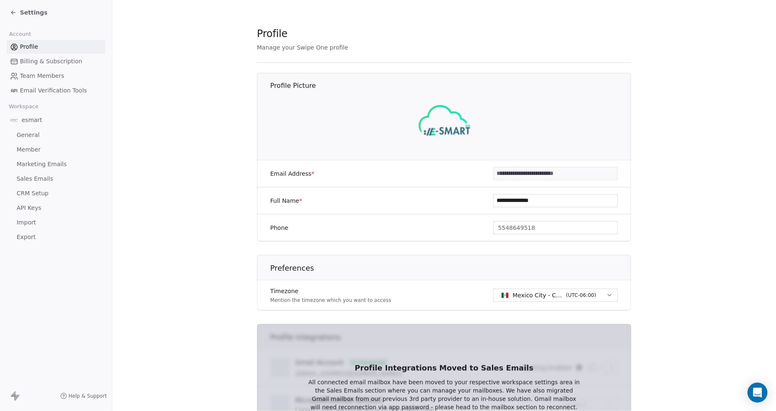
click at [13, 9] on icon at bounding box center [13, 12] width 7 height 7
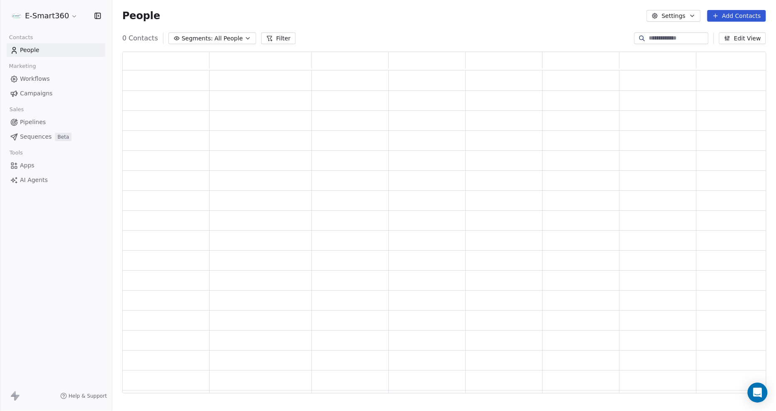
click at [59, 82] on link "Workflows" at bounding box center [56, 79] width 99 height 14
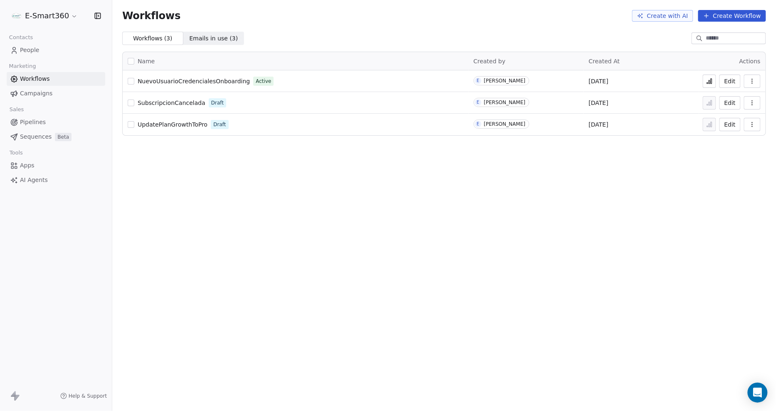
click at [712, 84] on icon at bounding box center [710, 81] width 7 height 7
click at [729, 84] on button "Edit" at bounding box center [730, 80] width 21 height 13
click at [36, 48] on span "People" at bounding box center [30, 50] width 20 height 9
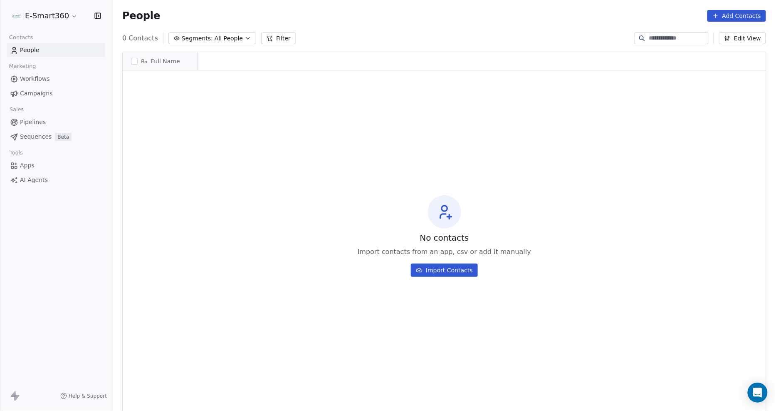
scroll to position [7, 7]
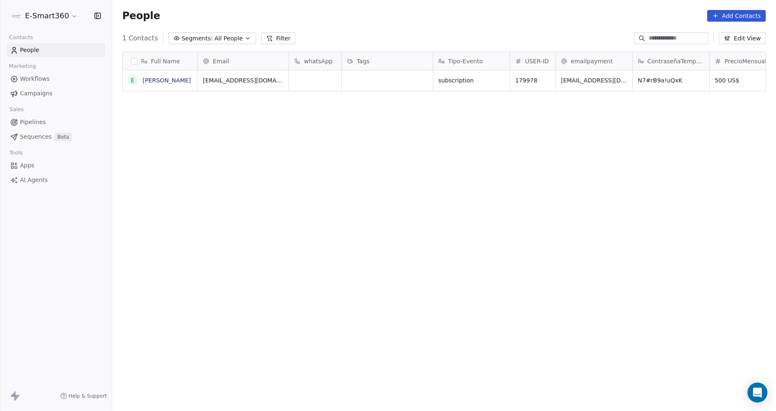
click at [64, 18] on html "E-Smart360 Contacts People Marketing Workflows Campaigns Sales Pipelines Sequen…" at bounding box center [388, 205] width 776 height 411
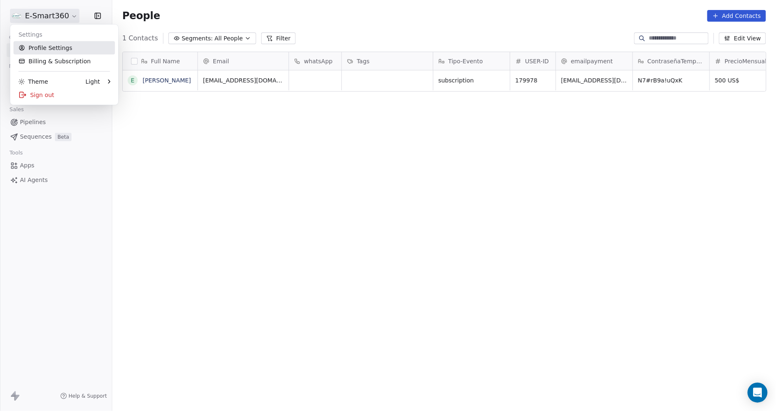
click at [66, 52] on link "Profile Settings" at bounding box center [64, 47] width 102 height 13
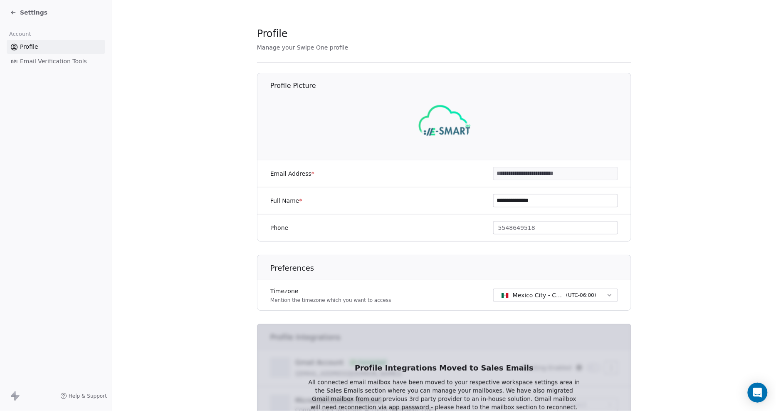
click at [30, 13] on span "Settings" at bounding box center [33, 12] width 27 height 8
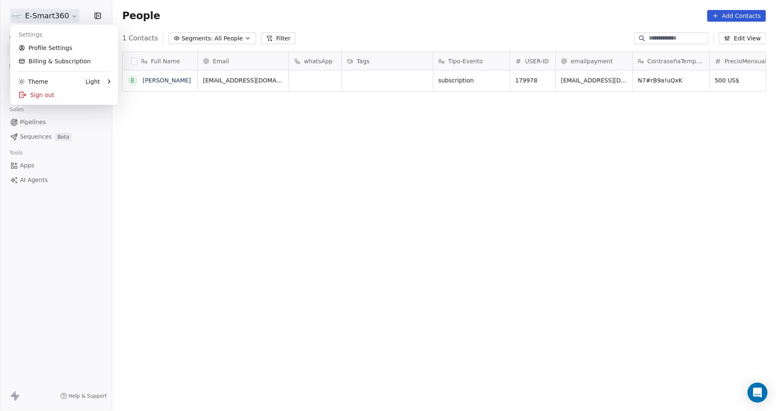
click at [35, 12] on html "E-Smart360 Contacts People Marketing Workflows Campaigns Sales Pipelines Sequen…" at bounding box center [388, 205] width 776 height 411
click at [148, 186] on html "E-Smart360 Contacts People Marketing Workflows Campaigns Sales Pipelines Sequen…" at bounding box center [388, 205] width 776 height 411
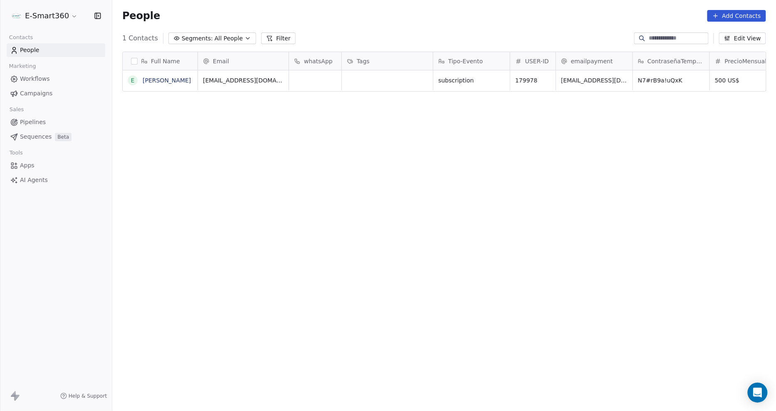
click at [76, 14] on html "E-Smart360 Contacts People Marketing Workflows Campaigns Sales Pipelines Sequen…" at bounding box center [388, 205] width 776 height 411
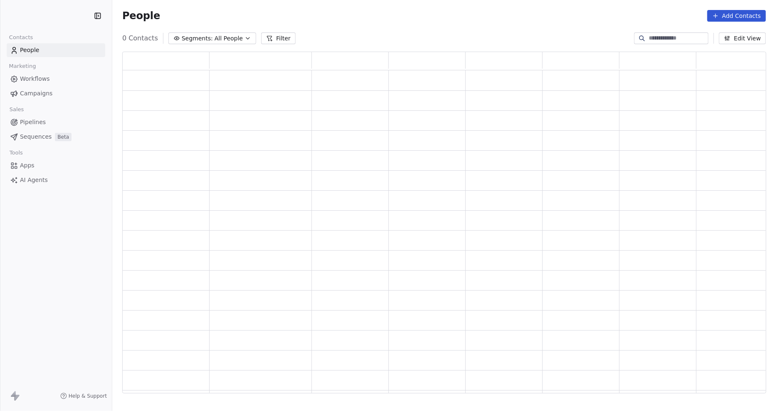
scroll to position [335, 637]
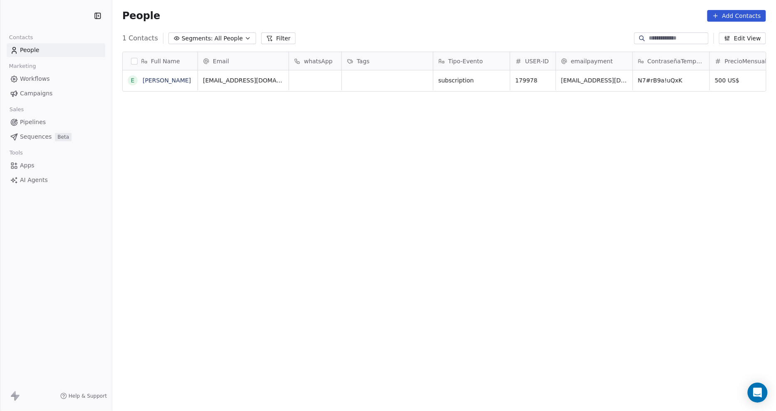
click at [47, 19] on html "Contacts People Marketing Workflows Campaigns Sales Pipelines Sequences Beta To…" at bounding box center [388, 205] width 776 height 411
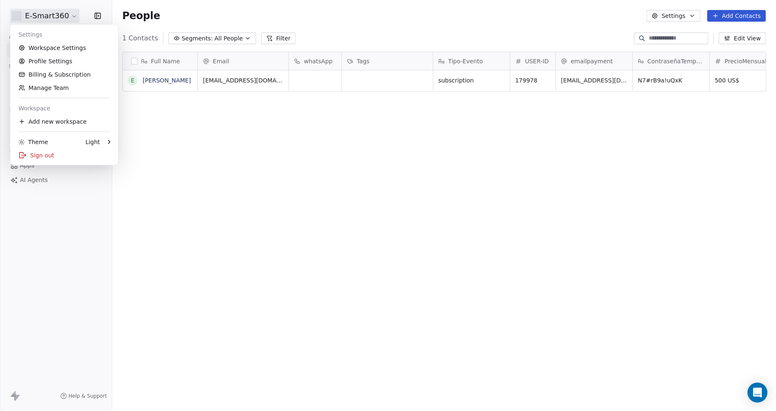
scroll to position [355, 657]
click at [78, 47] on link "Workspace Settings" at bounding box center [64, 47] width 102 height 13
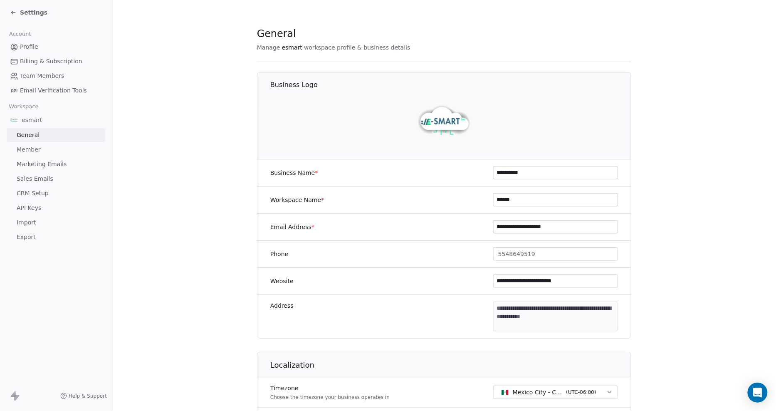
click at [37, 160] on span "Marketing Emails" at bounding box center [42, 164] width 50 height 9
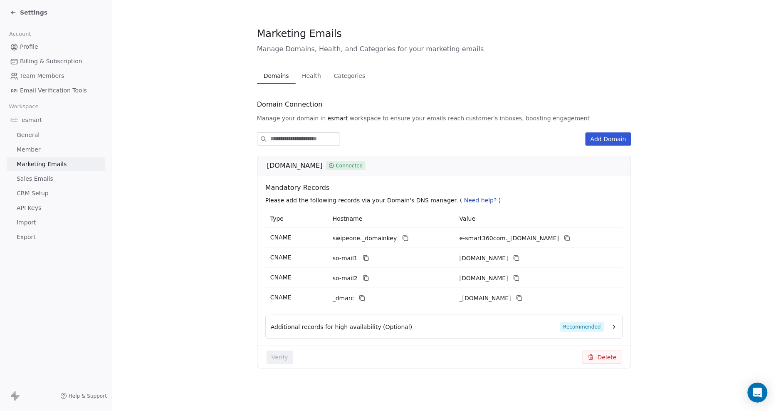
click at [318, 75] on span "Health" at bounding box center [312, 76] width 26 height 12
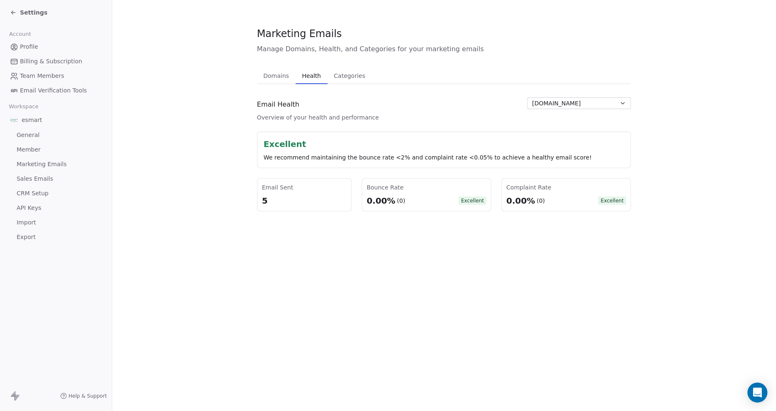
click at [351, 77] on span "Categories" at bounding box center [350, 76] width 38 height 12
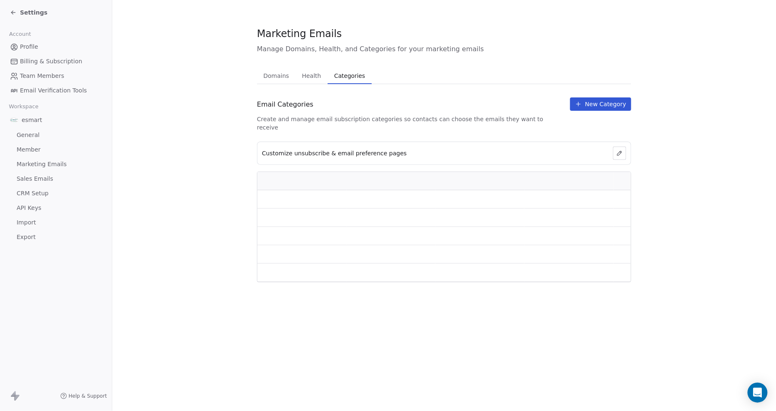
click at [302, 77] on span "Health" at bounding box center [312, 76] width 26 height 12
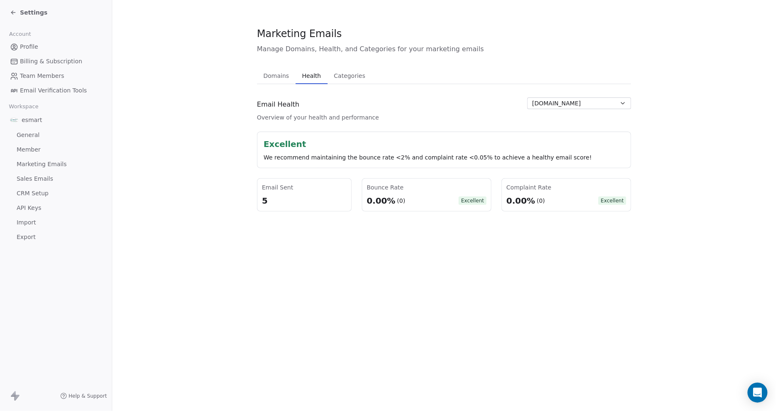
click at [337, 77] on span "Categories" at bounding box center [350, 76] width 38 height 12
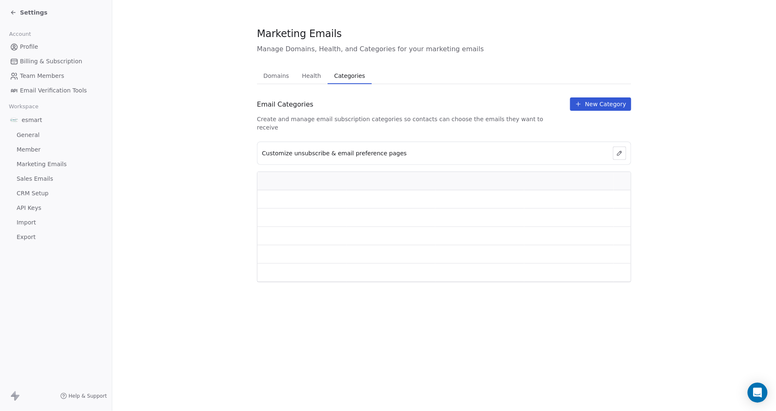
click at [17, 11] on div "Settings" at bounding box center [28, 12] width 37 height 8
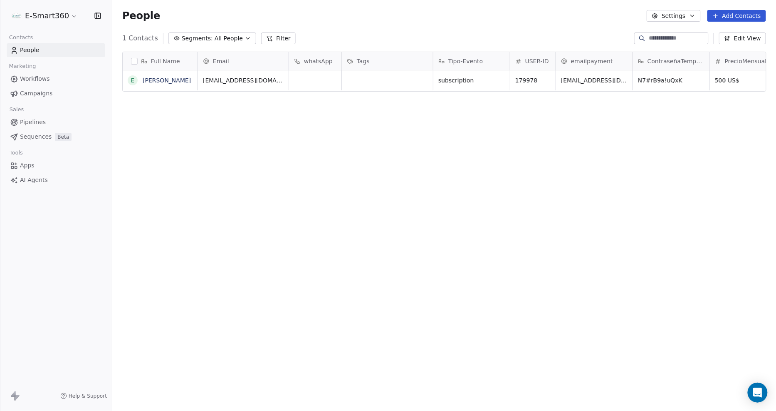
scroll to position [355, 657]
click at [33, 92] on span "Campaigns" at bounding box center [36, 93] width 32 height 9
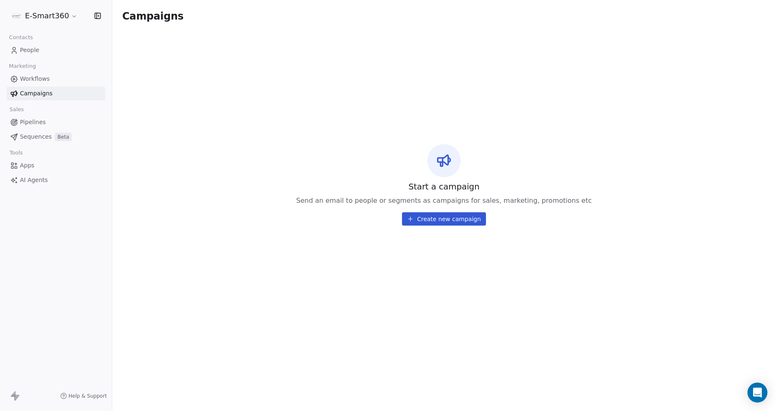
click at [35, 79] on span "Workflows" at bounding box center [35, 78] width 30 height 9
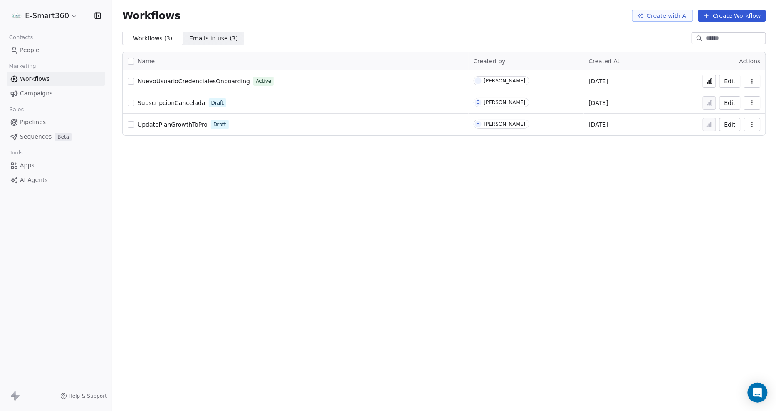
click at [710, 81] on icon at bounding box center [709, 81] width 1 height 3
click at [731, 82] on button "Edit" at bounding box center [730, 80] width 21 height 13
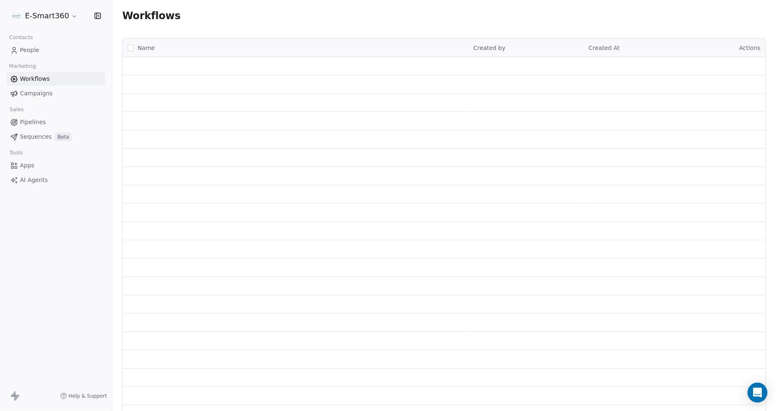
click at [51, 49] on link "People" at bounding box center [56, 50] width 99 height 14
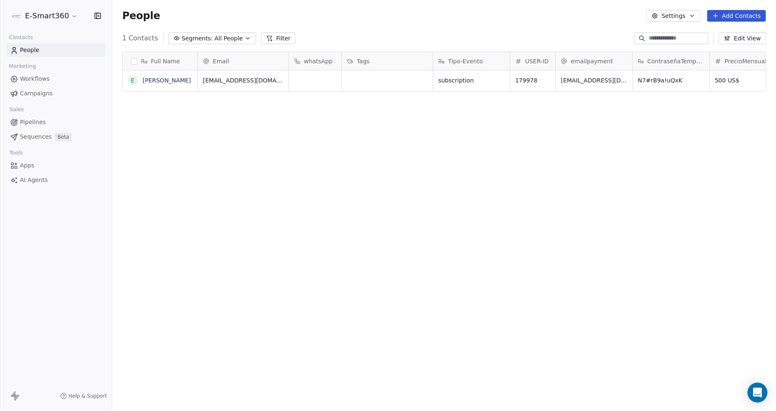
scroll to position [355, 657]
click at [136, 62] on button "button" at bounding box center [134, 61] width 7 height 7
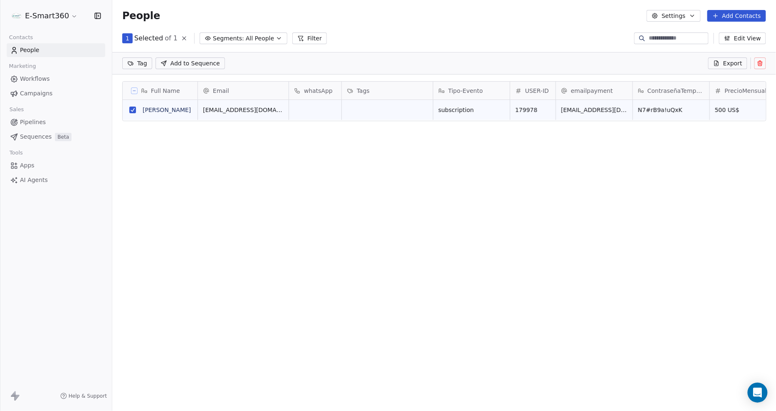
click at [760, 64] on icon at bounding box center [760, 63] width 7 height 7
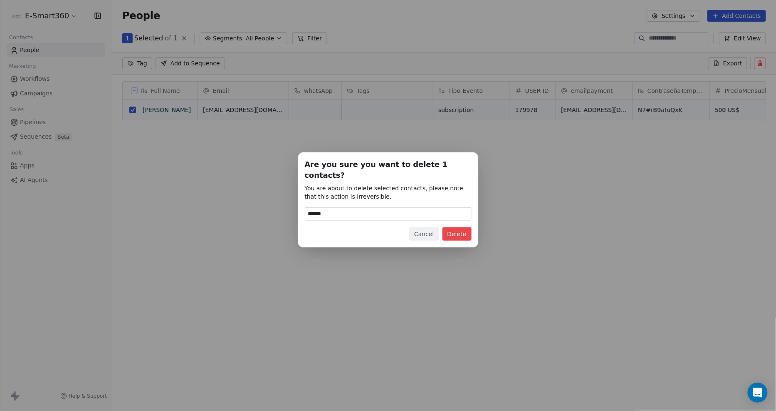
type input "******"
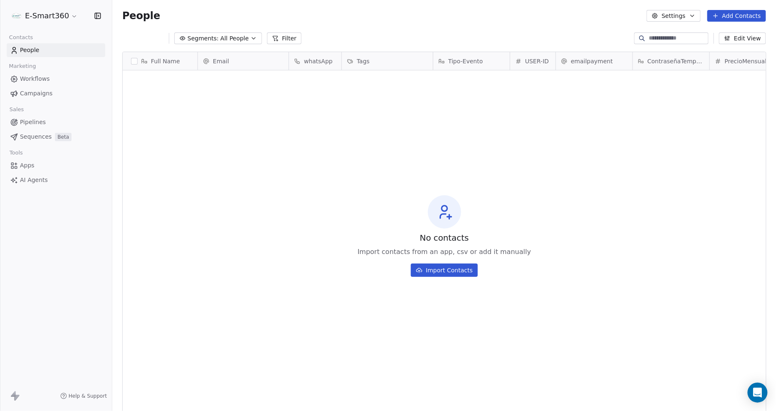
scroll to position [355, 657]
click at [171, 71] on div "grid" at bounding box center [160, 231] width 75 height 323
click at [234, 35] on span "All People" at bounding box center [229, 38] width 28 height 9
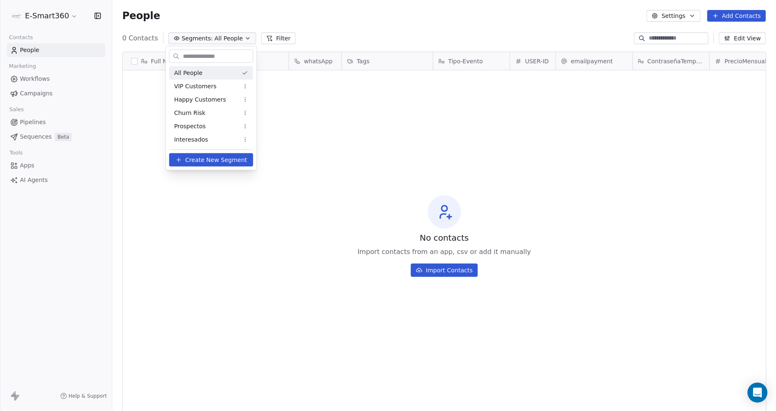
click at [319, 43] on html "E-Smart360 Contacts People Marketing Workflows Campaigns Sales Pipelines Sequen…" at bounding box center [388, 205] width 776 height 411
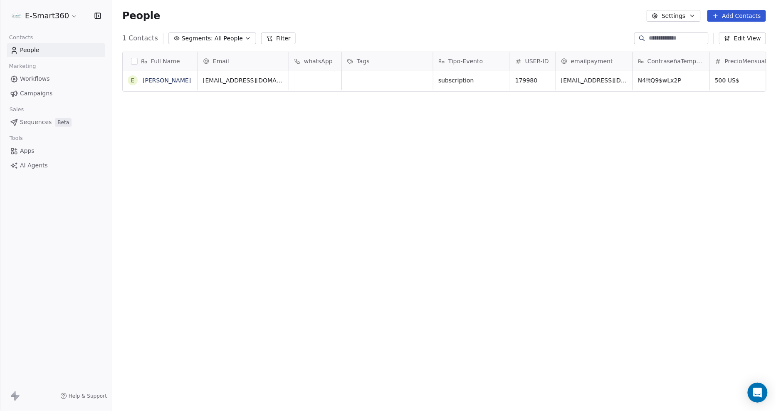
scroll to position [355, 657]
click at [359, 75] on div "grid" at bounding box center [387, 80] width 91 height 20
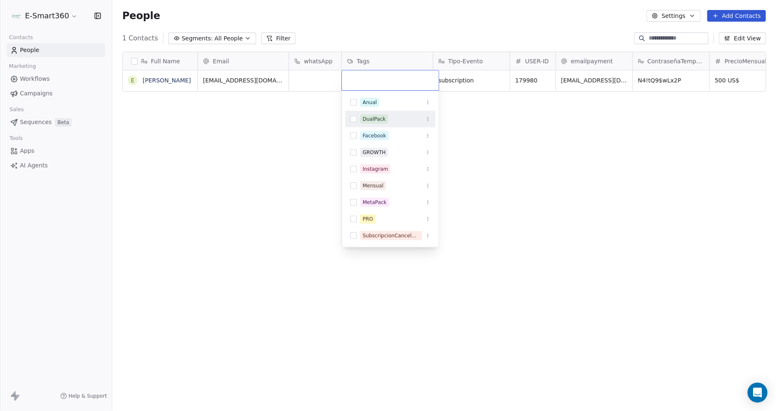
click at [383, 121] on div "DualPack" at bounding box center [374, 118] width 23 height 7
click at [399, 79] on input "text" at bounding box center [409, 80] width 50 height 9
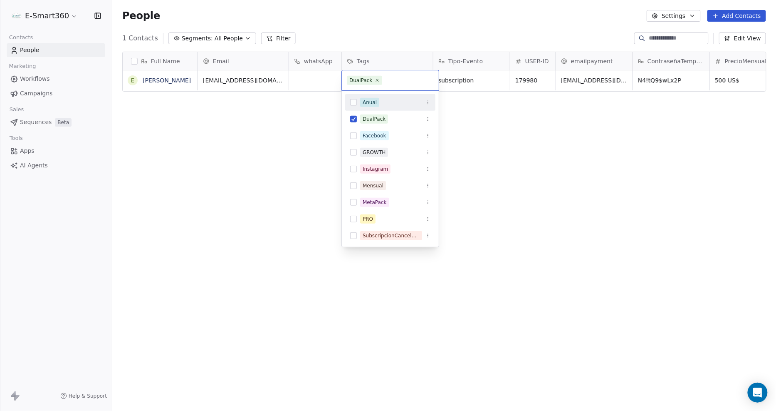
click at [404, 77] on input "text" at bounding box center [409, 80] width 50 height 9
click at [483, 150] on html "E-Smart360 Contacts People Marketing Workflows Campaigns Sales Sequences Beta T…" at bounding box center [388, 205] width 776 height 411
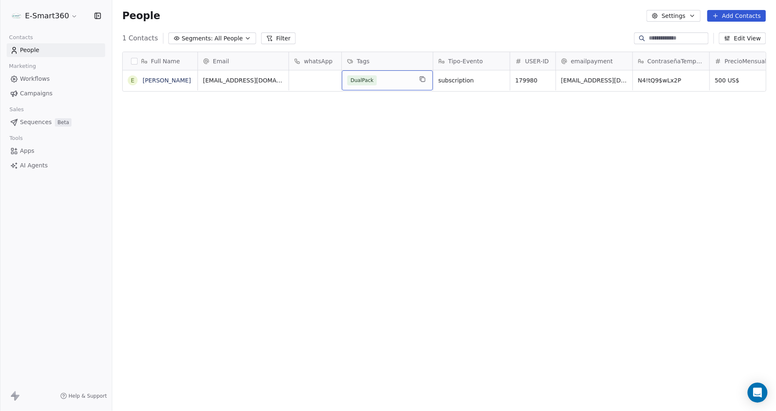
drag, startPoint x: 394, startPoint y: 84, endPoint x: 363, endPoint y: 82, distance: 31.3
click at [423, 77] on icon "grid" at bounding box center [422, 79] width 7 height 7
click at [370, 76] on span "DualPack" at bounding box center [362, 80] width 30 height 10
drag, startPoint x: 381, startPoint y: 81, endPoint x: 376, endPoint y: 80, distance: 5.6
click at [380, 81] on div "DualPack" at bounding box center [379, 80] width 65 height 10
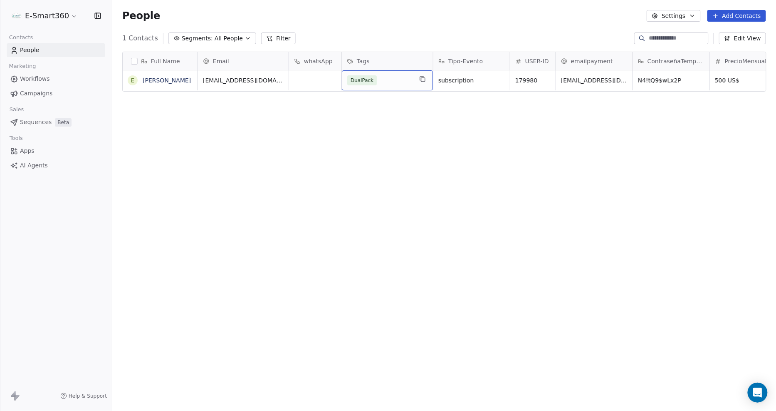
click at [370, 78] on span "DualPack" at bounding box center [362, 80] width 30 height 10
click at [385, 81] on div "DualPack" at bounding box center [379, 80] width 65 height 10
click at [407, 75] on div "DualPack" at bounding box center [379, 80] width 65 height 10
drag, startPoint x: 401, startPoint y: 75, endPoint x: 394, endPoint y: 77, distance: 7.0
click at [400, 75] on div "DualPack" at bounding box center [379, 80] width 65 height 10
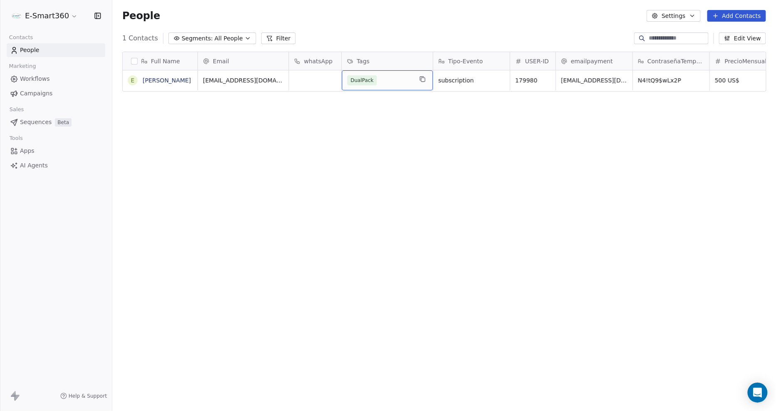
drag, startPoint x: 394, startPoint y: 77, endPoint x: 386, endPoint y: 82, distance: 9.4
click at [393, 77] on div "DualPack" at bounding box center [379, 80] width 65 height 10
click at [386, 82] on div "DualPack" at bounding box center [379, 80] width 65 height 10
click at [371, 143] on div "Full Name E Emmanuel Suarez Email whatsApp Tags Tipo-Evento USER-ID emailpaymen…" at bounding box center [444, 226] width 664 height 362
click at [427, 152] on div "Full Name E Emmanuel Suarez Email whatsApp Tags Tipo-Evento USER-ID emailpaymen…" at bounding box center [444, 226] width 664 height 362
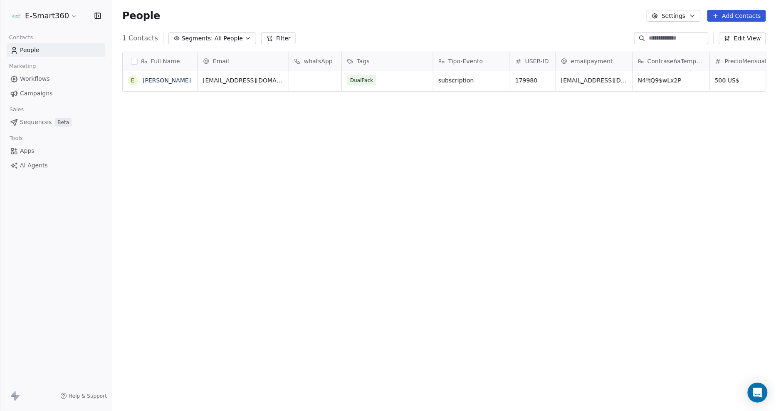
click at [363, 59] on span "Tags" at bounding box center [363, 61] width 13 height 8
click at [371, 141] on html "E-Smart360 Contacts People Marketing Workflows Campaigns Sales Sequences Beta T…" at bounding box center [388, 205] width 776 height 411
click at [367, 78] on span "DualPack" at bounding box center [362, 80] width 30 height 10
click at [394, 78] on div "DualPack" at bounding box center [379, 80] width 65 height 10
click at [384, 83] on div "DualPack" at bounding box center [379, 80] width 65 height 10
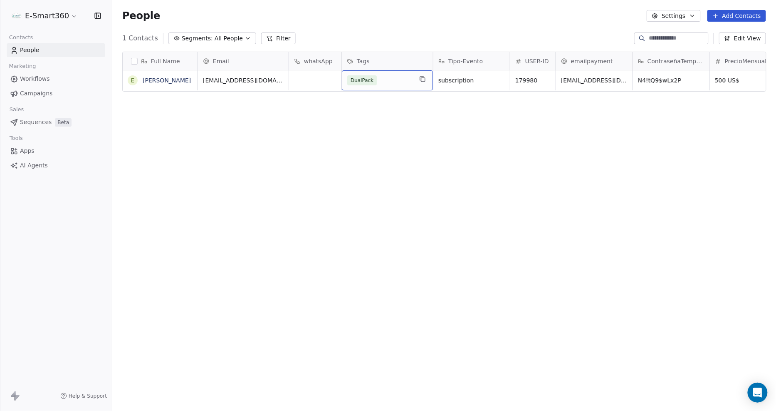
click at [369, 25] on div "People Settings Add Contacts" at bounding box center [444, 16] width 664 height 32
click at [161, 79] on link "[PERSON_NAME]" at bounding box center [167, 80] width 48 height 7
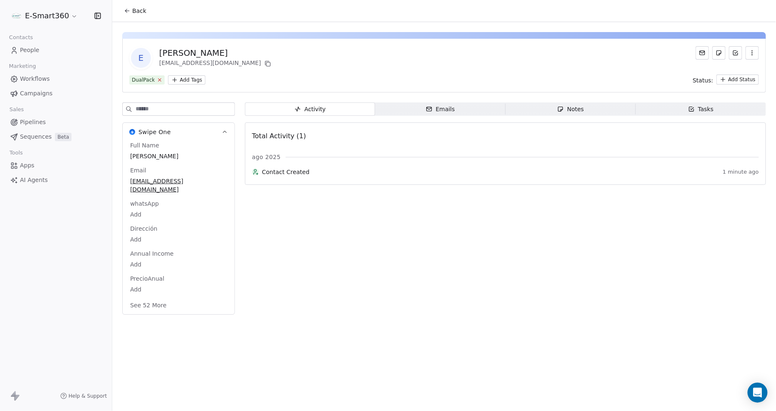
click at [157, 79] on icon at bounding box center [159, 79] width 5 height 5
click at [156, 79] on html "E-Smart360 Contacts People Marketing Workflows Campaigns Sales Pipelines Sequen…" at bounding box center [388, 205] width 776 height 411
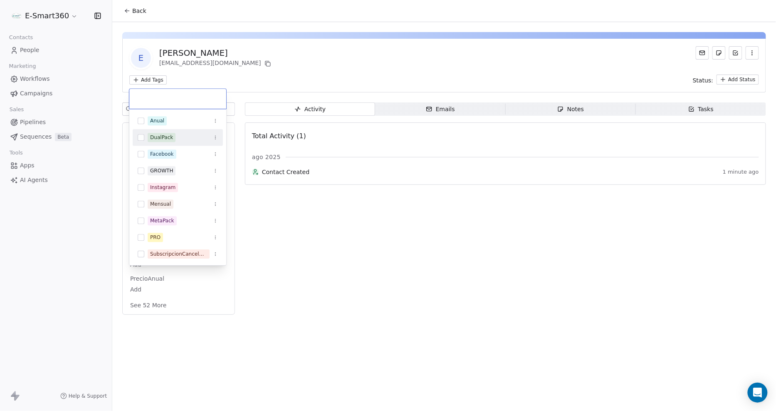
click at [213, 139] on icon "Suggestions" at bounding box center [215, 137] width 5 height 5
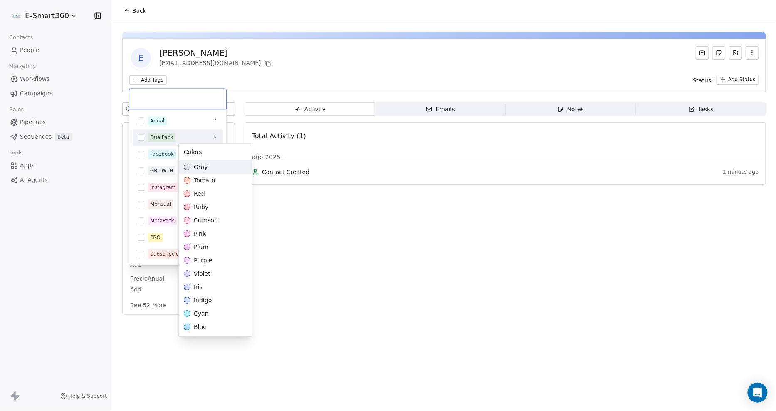
click at [279, 66] on html "E-Smart360 Contacts People Marketing Workflows Campaigns Sales Pipelines Sequen…" at bounding box center [388, 205] width 776 height 411
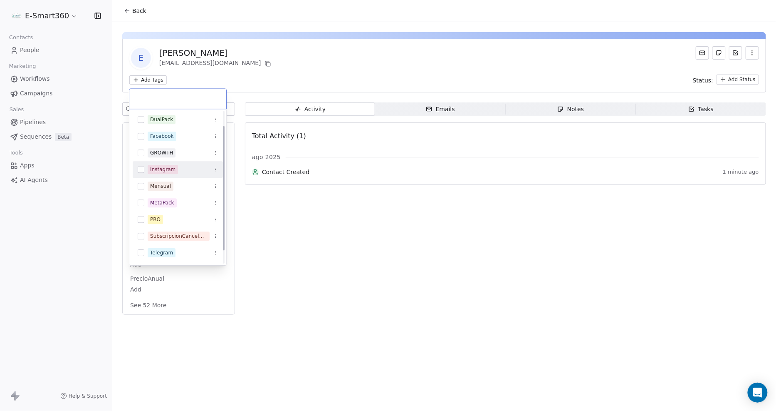
scroll to position [33, 0]
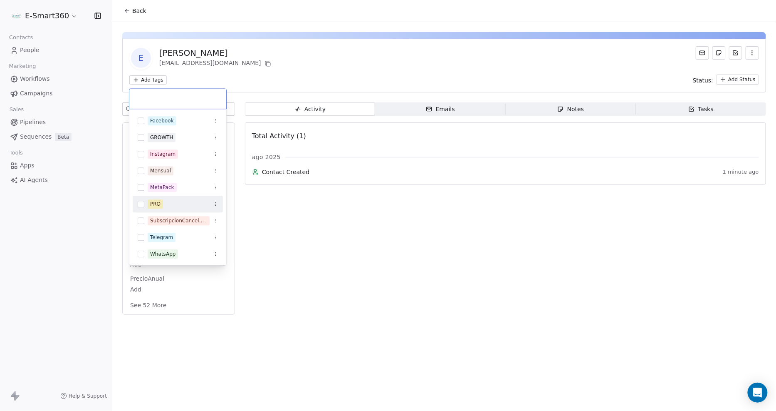
click at [142, 202] on button "Suggestions" at bounding box center [141, 204] width 7 height 7
click at [138, 188] on button "Suggestions" at bounding box center [141, 187] width 7 height 7
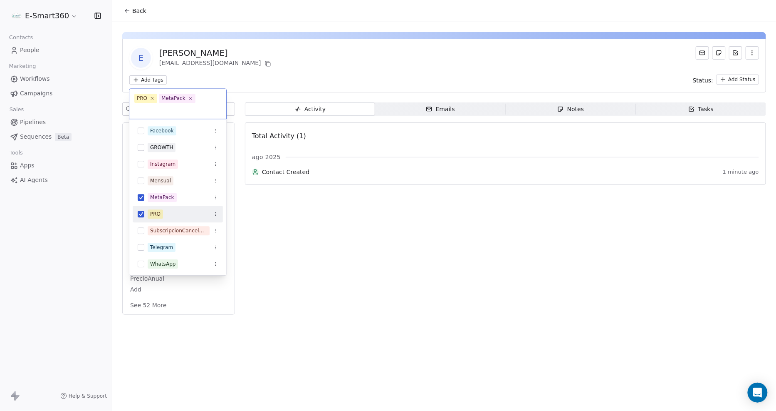
click at [142, 211] on button "Suggestions" at bounding box center [141, 214] width 7 height 7
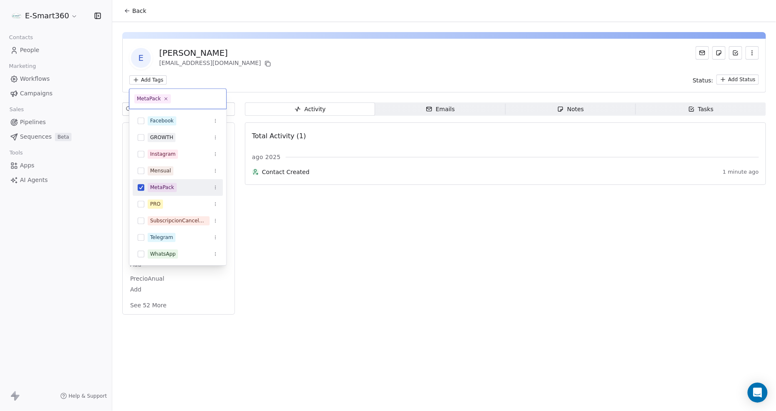
click at [142, 186] on button "Suggestions" at bounding box center [141, 187] width 7 height 7
click at [159, 185] on div "MetaPack" at bounding box center [162, 186] width 24 height 7
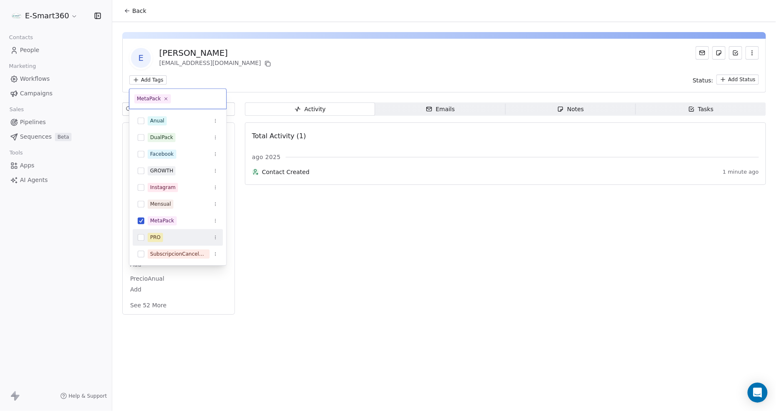
click at [158, 233] on span "PRO" at bounding box center [155, 237] width 15 height 9
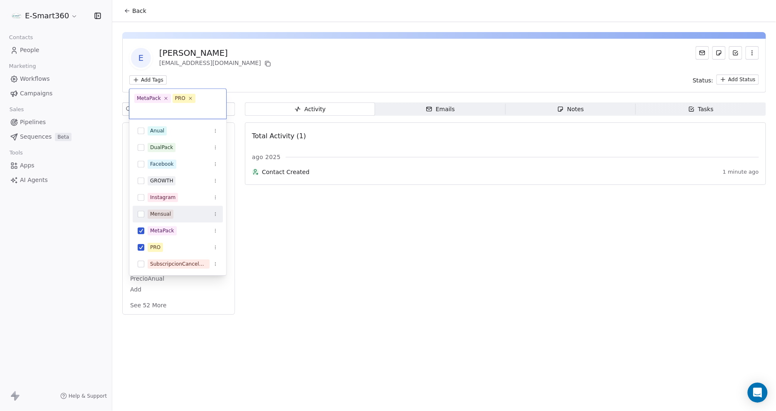
click at [164, 215] on div "Mensual" at bounding box center [160, 213] width 21 height 7
click at [265, 78] on html "E-Smart360 Contacts People Marketing Workflows Campaigns Sales Pipelines Sequen…" at bounding box center [388, 205] width 776 height 411
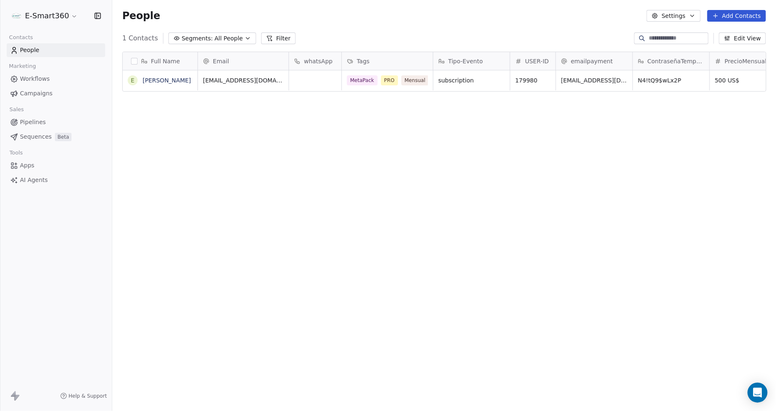
scroll to position [355, 657]
click at [173, 80] on link "[PERSON_NAME]" at bounding box center [167, 80] width 48 height 7
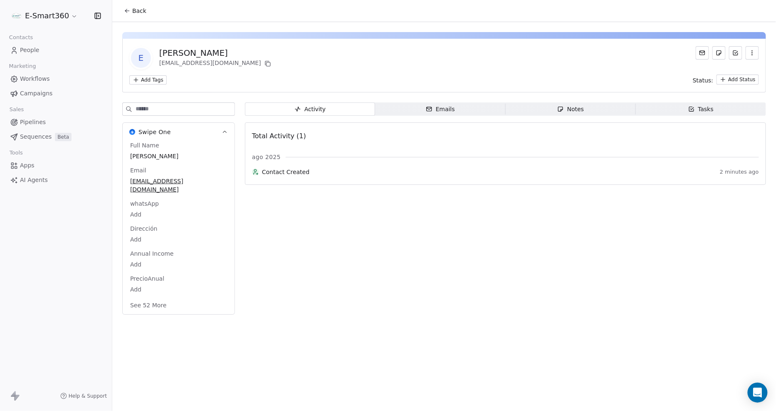
click at [159, 81] on html "E-Smart360 Contacts People Marketing Workflows Campaigns Sales Pipelines Sequen…" at bounding box center [388, 205] width 776 height 411
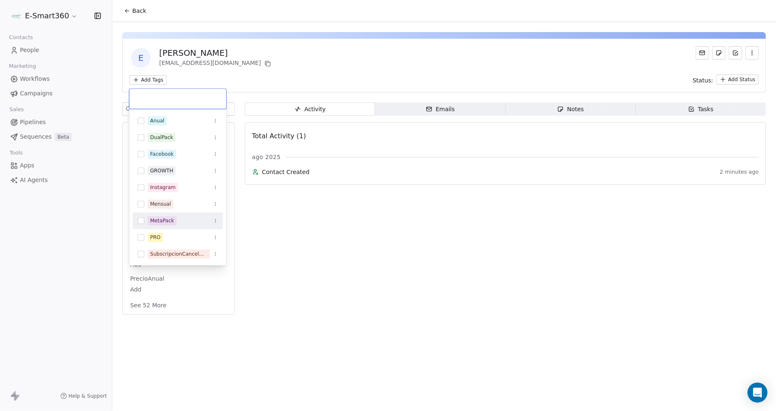
click at [174, 218] on span "MetaPack" at bounding box center [162, 220] width 29 height 9
click at [159, 232] on div "PRO" at bounding box center [178, 237] width 90 height 13
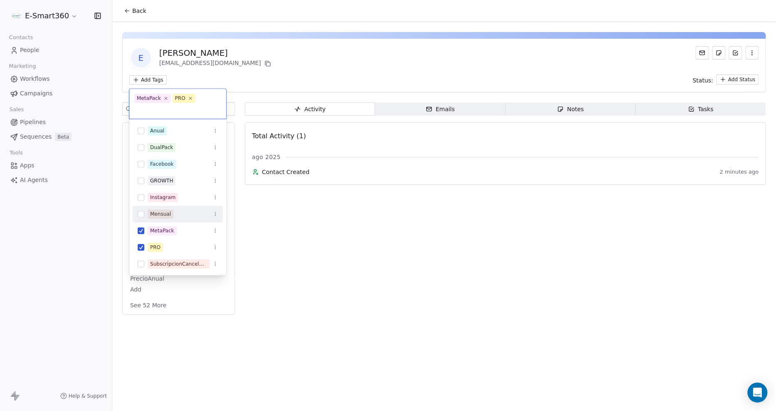
click at [164, 211] on div "Mensual" at bounding box center [160, 213] width 21 height 7
click at [292, 224] on html "E-Smart360 Contacts People Marketing Workflows Campaigns Sales Pipelines Sequen…" at bounding box center [388, 205] width 776 height 411
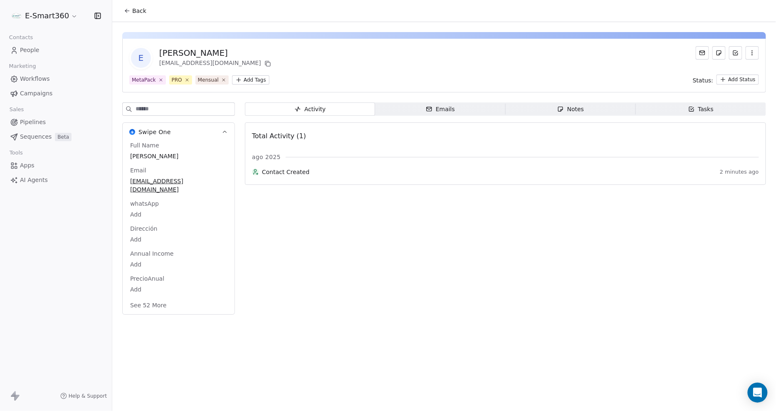
click at [684, 241] on div "Activity Activity Emails Emails Notes Notes Tasks Tasks Total Activity (1) ago …" at bounding box center [505, 210] width 521 height 217
click at [754, 51] on icon "button" at bounding box center [752, 53] width 7 height 7
click at [689, 65] on div "E Emmanuel Suarez slfamilia769@gmail.com" at bounding box center [444, 57] width 630 height 23
click at [329, 244] on div "Activity Activity Emails Emails Notes Notes Tasks Tasks Total Activity (1) ago …" at bounding box center [505, 210] width 521 height 217
click at [188, 103] on input at bounding box center [185, 109] width 99 height 12
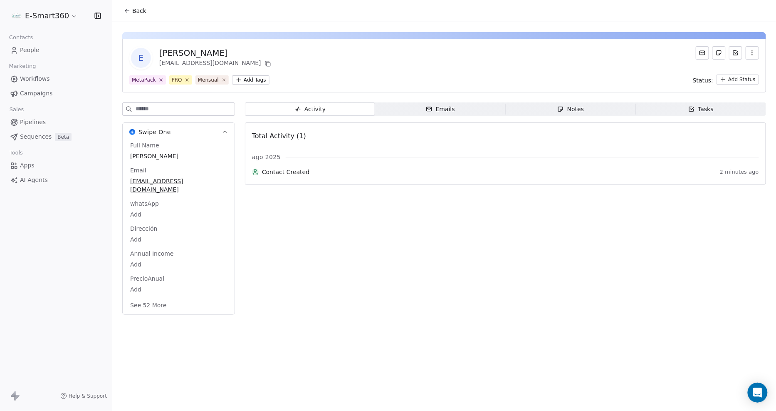
click at [312, 78] on div "MetaPack PRO Mensual Add Tags Status: Add Status" at bounding box center [444, 79] width 630 height 10
click at [146, 95] on div "E Emmanuel Suarez slfamilia769@gmail.com MetaPack PRO Mensual Add Tags Status: …" at bounding box center [444, 171] width 664 height 298
click at [125, 13] on icon at bounding box center [127, 10] width 7 height 7
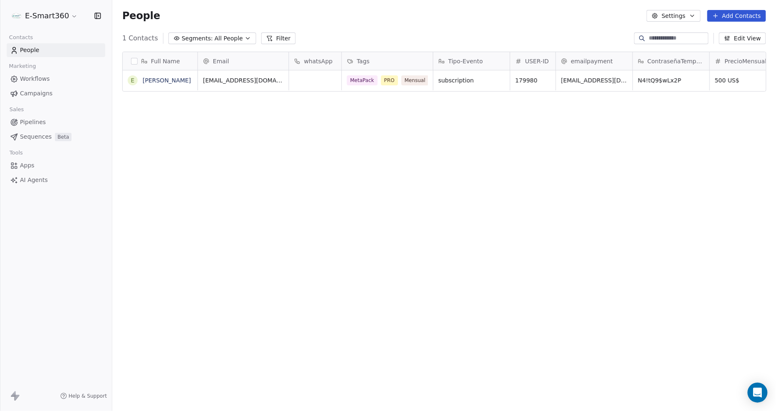
scroll to position [355, 657]
click at [437, 77] on icon "grid" at bounding box center [439, 79] width 4 height 4
click at [135, 60] on button "button" at bounding box center [134, 61] width 7 height 7
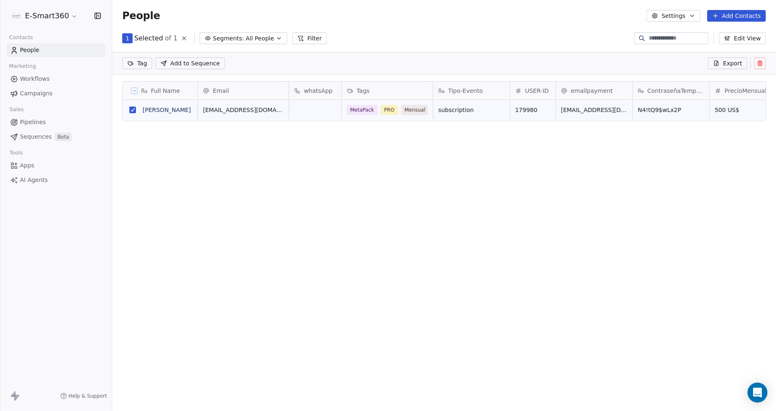
click at [764, 61] on button at bounding box center [761, 63] width 12 height 12
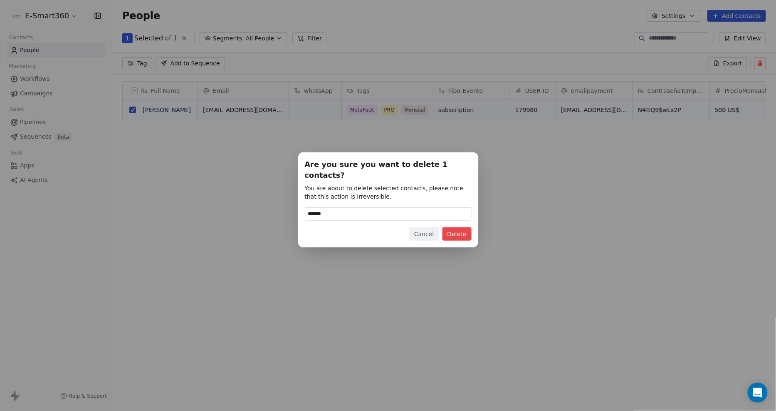
type input "******"
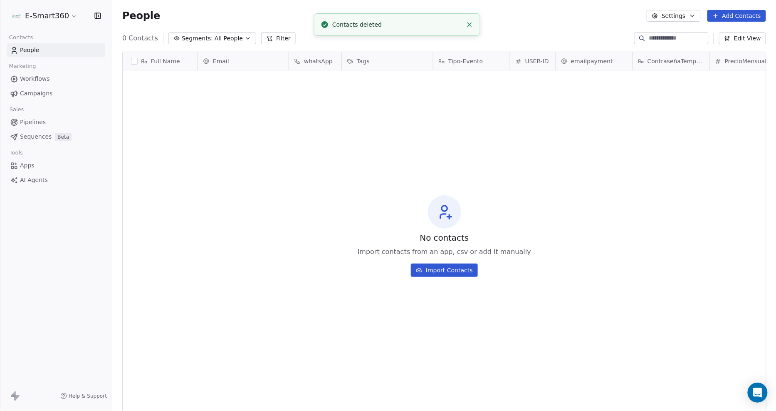
scroll to position [355, 657]
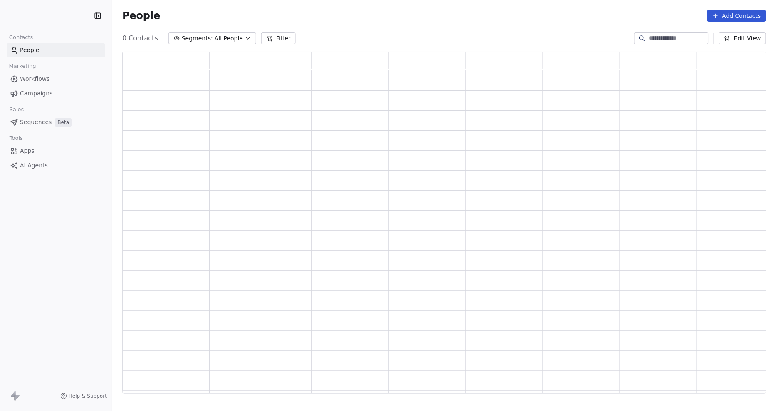
scroll to position [335, 637]
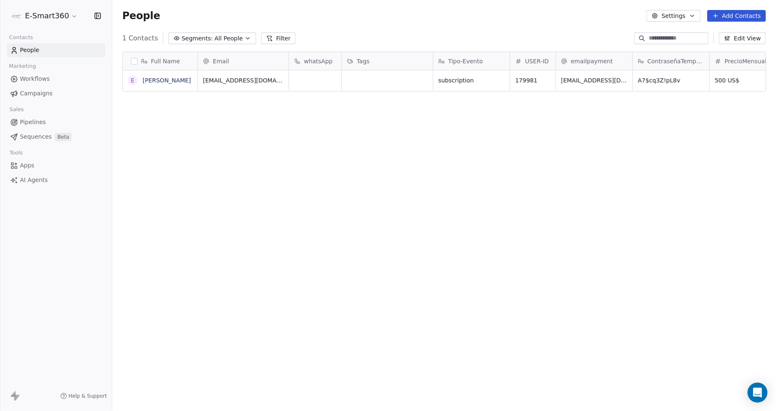
scroll to position [355, 657]
click at [30, 78] on span "Workflows" at bounding box center [35, 78] width 30 height 9
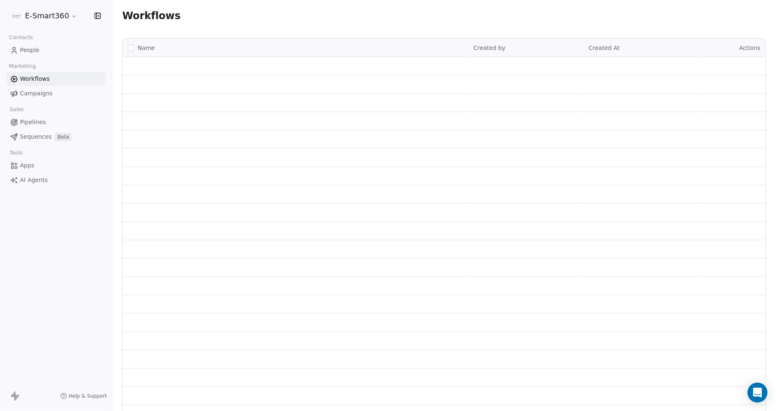
click at [65, 11] on html "E-Smart360 Contacts People Marketing Workflows Campaigns Sales Pipelines Sequen…" at bounding box center [388, 205] width 776 height 411
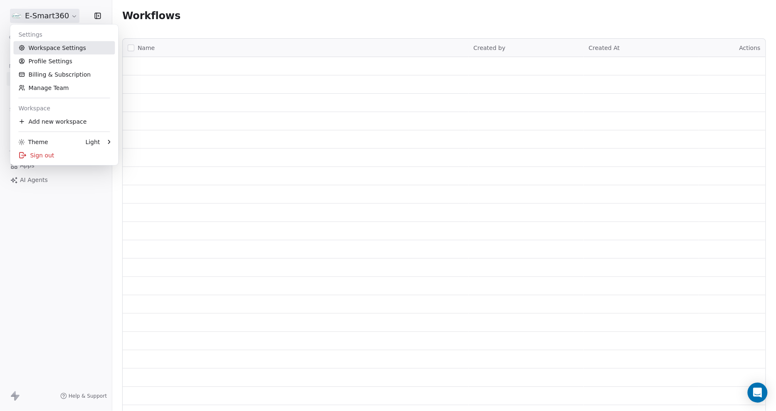
click at [52, 46] on link "Workspace Settings" at bounding box center [64, 47] width 102 height 13
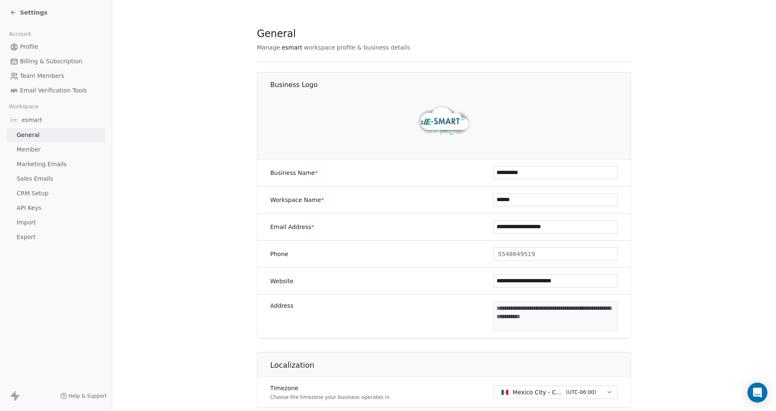
click at [30, 191] on span "CRM Setup" at bounding box center [33, 193] width 32 height 9
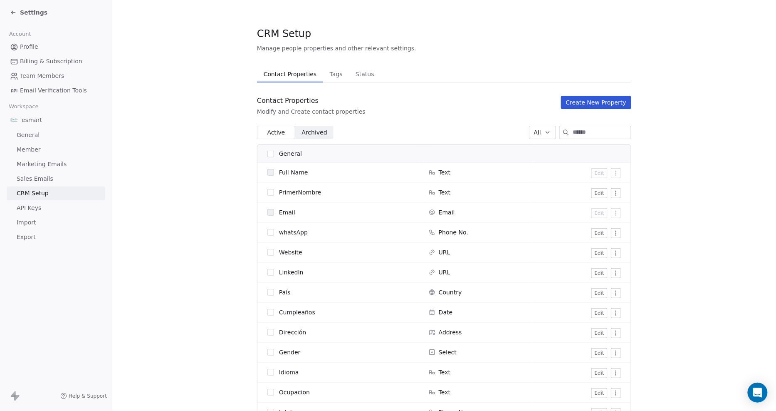
click at [352, 74] on span "Status" at bounding box center [364, 74] width 25 height 12
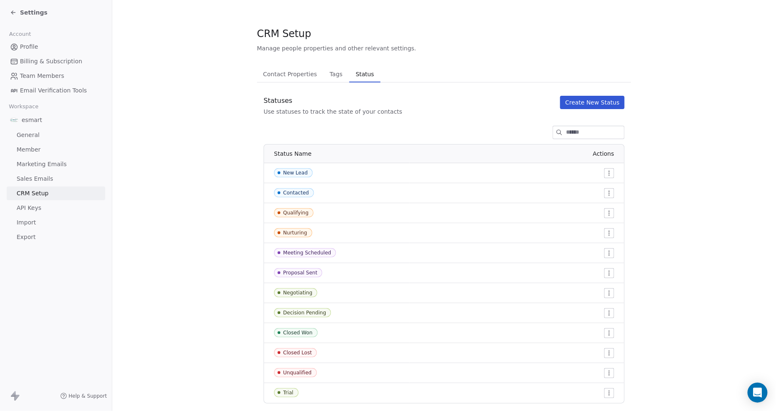
click at [334, 73] on span "Tags" at bounding box center [337, 74] width 20 height 12
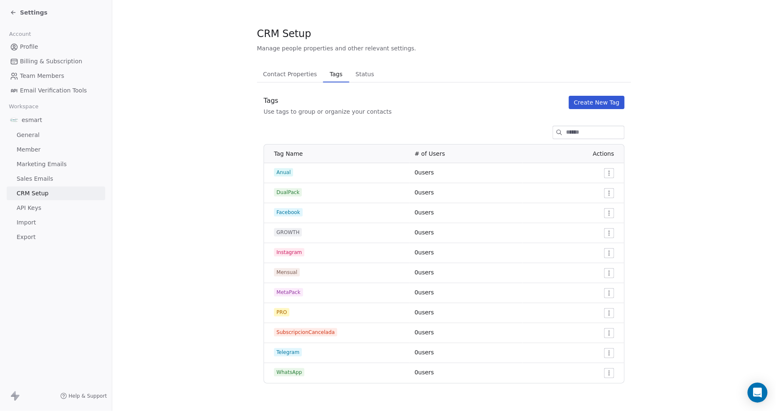
click at [279, 169] on span "Anual" at bounding box center [283, 172] width 19 height 8
copy span "Anual"
click at [290, 191] on span "DualPack" at bounding box center [288, 192] width 28 height 8
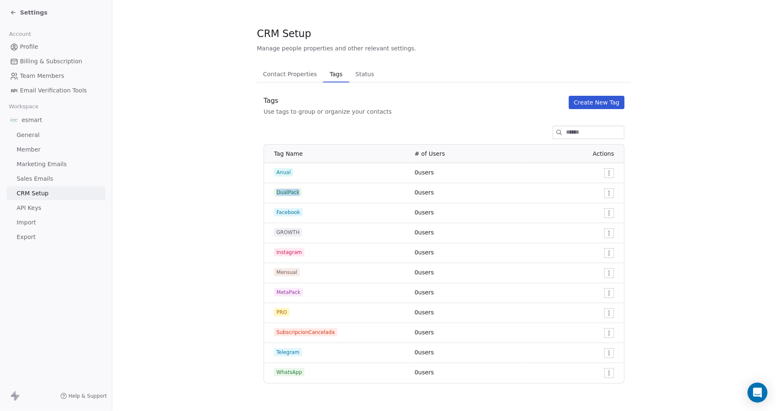
copy span "DualPack"
click at [289, 210] on span "Facebook" at bounding box center [288, 212] width 29 height 8
copy span "Facebook"
click at [286, 228] on span "GROWTH" at bounding box center [288, 232] width 28 height 8
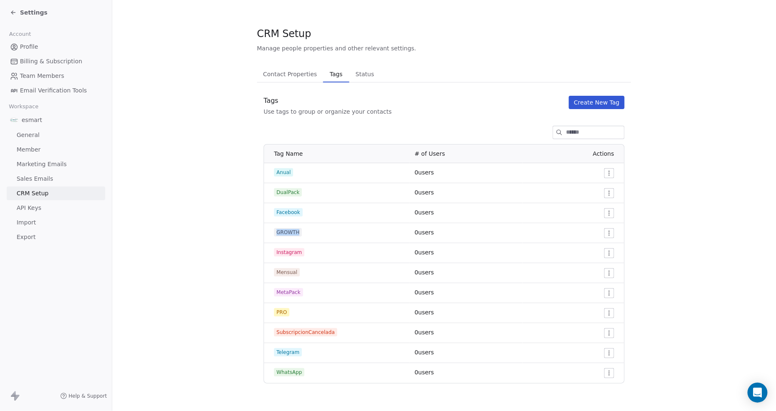
click at [286, 228] on span "GROWTH" at bounding box center [288, 232] width 28 height 8
copy span "GROWTH"
click at [287, 252] on span "Instagram" at bounding box center [289, 252] width 30 height 8
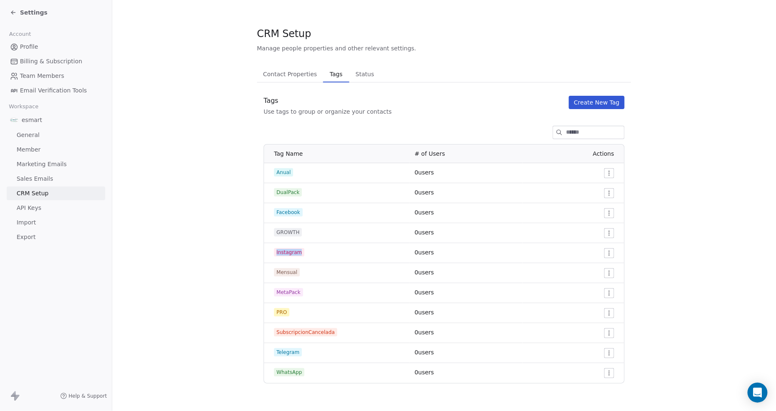
copy span "Instagram"
click at [289, 275] on span "Mensual" at bounding box center [287, 272] width 26 height 8
copy span "Mensual"
click at [292, 289] on span "MetaPack" at bounding box center [288, 292] width 29 height 8
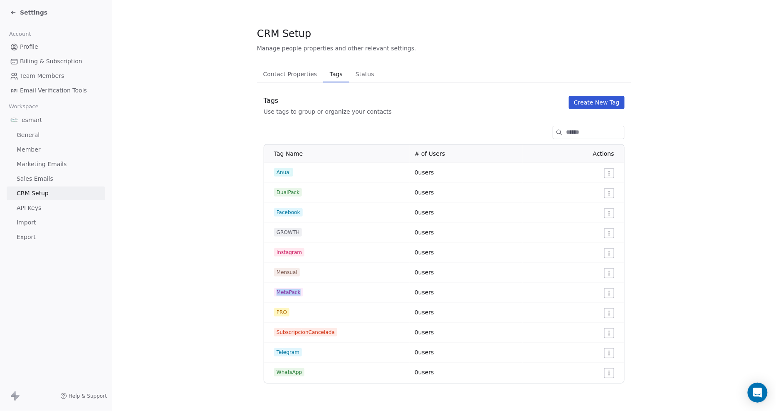
click at [292, 289] on span "MetaPack" at bounding box center [288, 292] width 29 height 8
copy span "MetaPack"
click at [280, 310] on span "PRO" at bounding box center [281, 312] width 15 height 8
copy span "PRO"
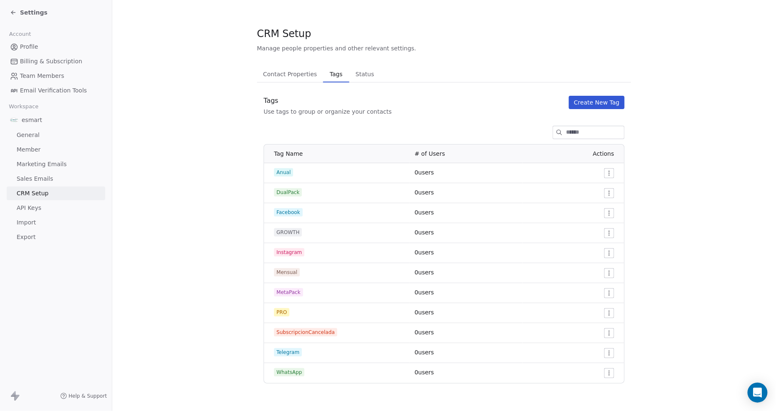
click at [297, 334] on span "SubscripcionCancelada" at bounding box center [305, 332] width 63 height 8
copy span "SubscripcionCancelada"
click at [286, 351] on span "Telegram" at bounding box center [288, 352] width 28 height 8
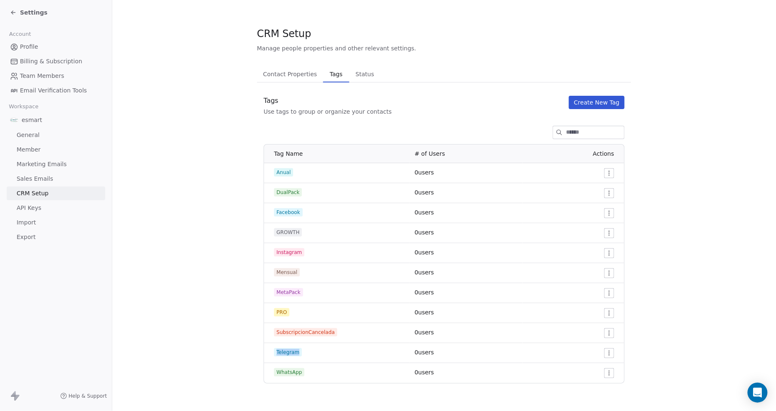
copy span "Telegram"
click at [285, 369] on span "WhatsApp" at bounding box center [289, 372] width 30 height 8
click at [614, 172] on html "Settings Account Profile Billing & Subscription Team Members Email Verification…" at bounding box center [388, 205] width 776 height 411
click at [597, 200] on span "Delete" at bounding box center [598, 203] width 19 height 8
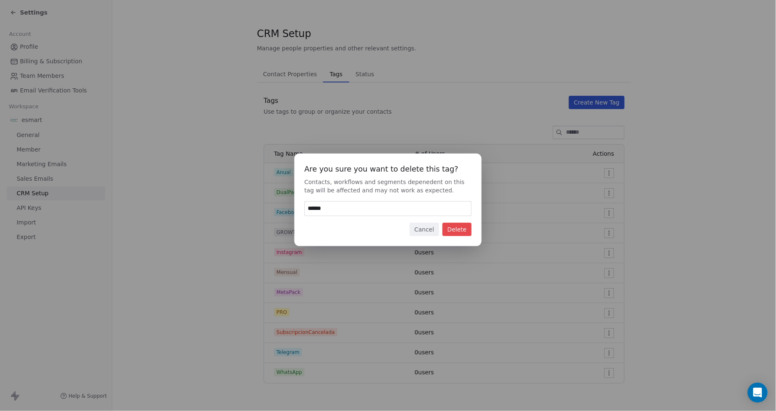
type input "******"
click at [458, 227] on button "Delete" at bounding box center [457, 229] width 29 height 13
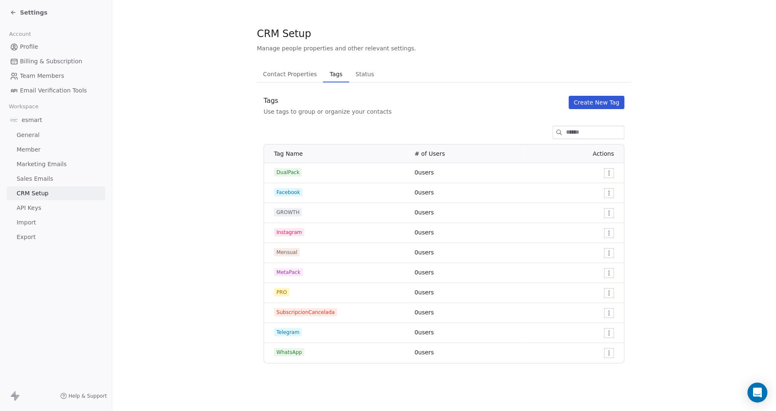
click at [606, 169] on html "Settings Account Profile Billing & Subscription Team Members Email Verification…" at bounding box center [388, 205] width 776 height 411
click at [594, 199] on span "Delete" at bounding box center [598, 203] width 19 height 8
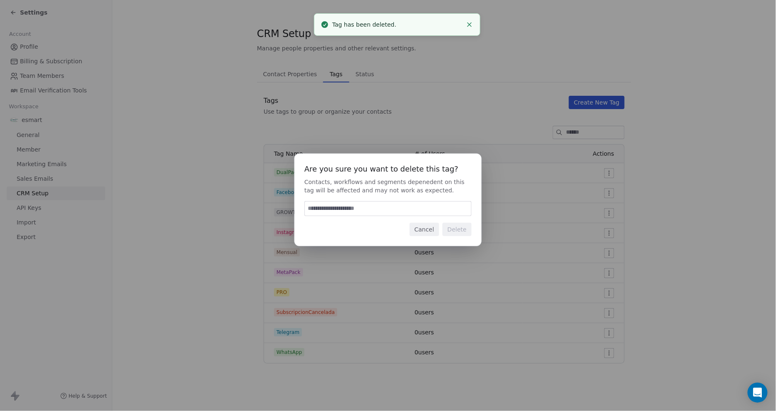
paste input "******"
type input "******"
click at [455, 224] on button "Delete" at bounding box center [457, 229] width 29 height 13
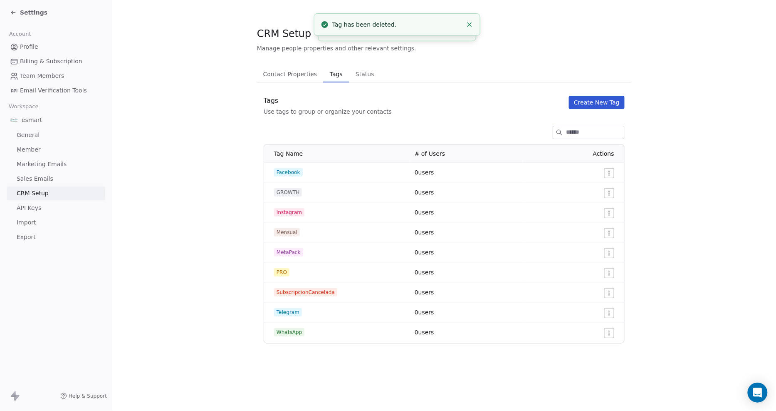
click at [609, 175] on html "Settings Account Profile Billing & Subscription Team Members Email Verification…" at bounding box center [388, 205] width 776 height 411
click at [592, 201] on span "Delete" at bounding box center [598, 203] width 19 height 8
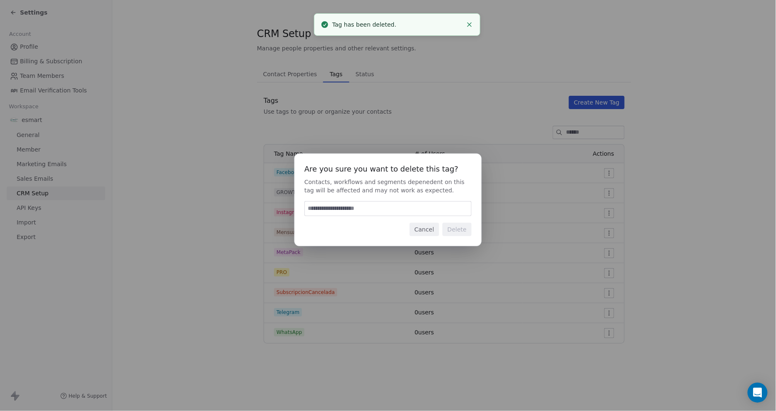
paste input "******"
type input "******"
click at [454, 228] on button "Delete" at bounding box center [457, 229] width 29 height 13
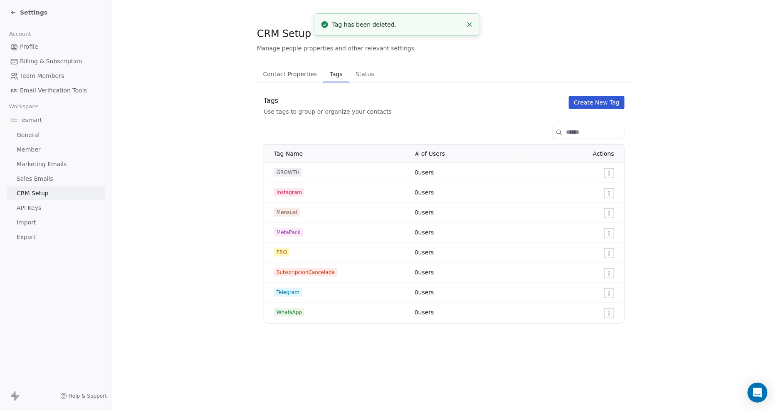
click at [606, 196] on html "Settings Account Profile Billing & Subscription Team Members Email Verification…" at bounding box center [388, 205] width 776 height 411
click at [590, 221] on span "Delete" at bounding box center [598, 223] width 19 height 8
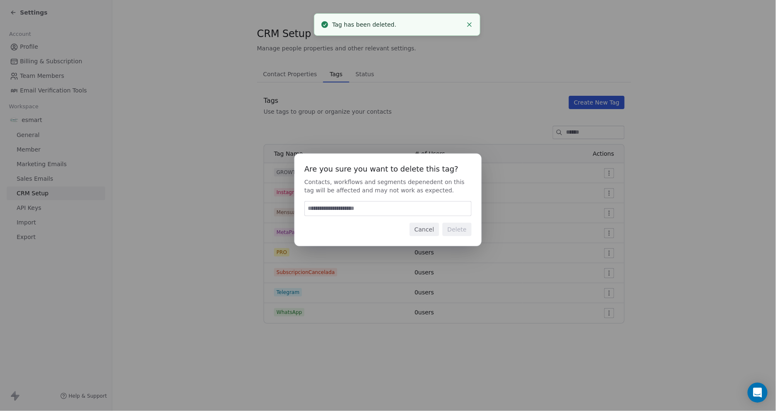
paste input "******"
type input "******"
click at [453, 226] on button "Delete" at bounding box center [457, 229] width 29 height 13
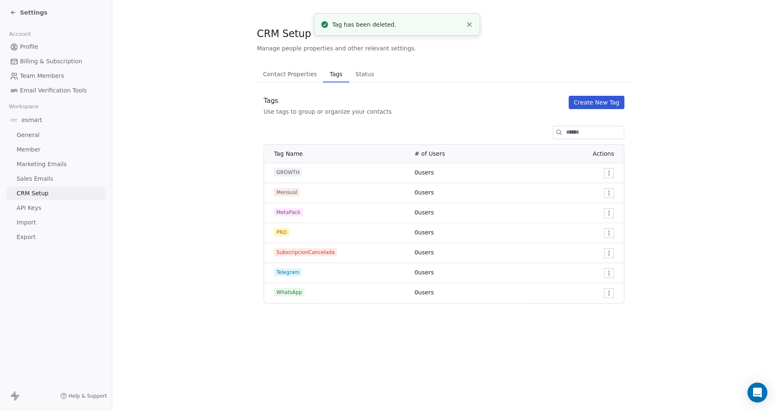
click at [610, 216] on html "Settings Account Profile Billing & Subscription Team Members Email Verification…" at bounding box center [388, 205] width 776 height 411
click at [602, 240] on span "Delete" at bounding box center [598, 243] width 19 height 8
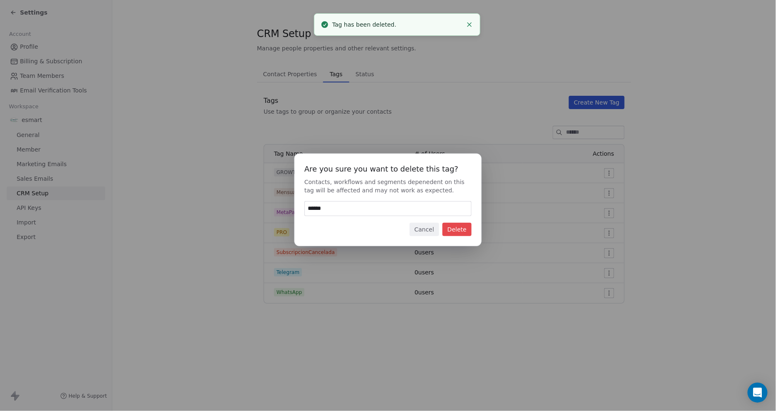
type input "******"
click at [460, 227] on button "Delete" at bounding box center [457, 229] width 29 height 13
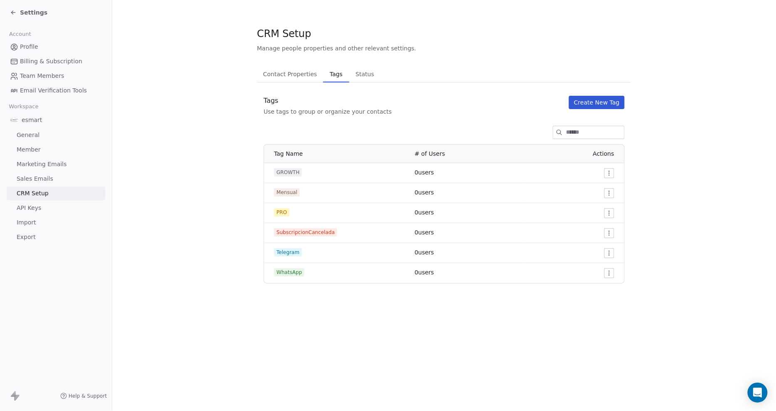
click at [602, 192] on div at bounding box center [571, 193] width 87 height 10
click at [608, 193] on html "Settings Account Profile Billing & Subscription Team Members Email Verification…" at bounding box center [388, 205] width 776 height 411
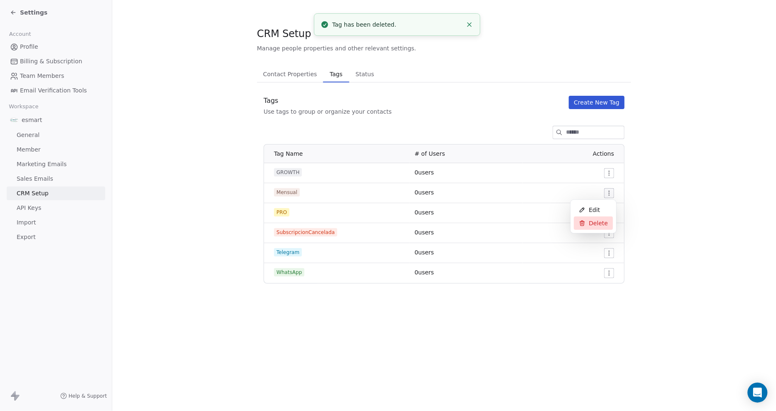
click at [588, 221] on div "Delete" at bounding box center [593, 222] width 39 height 13
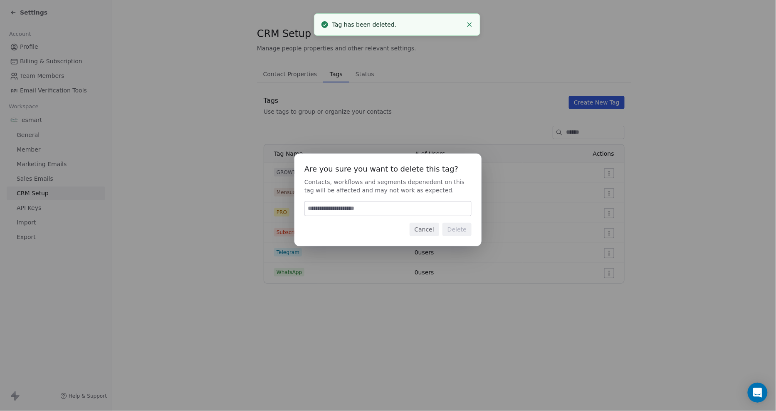
paste input "******"
type input "******"
click at [459, 226] on button "Delete" at bounding box center [457, 229] width 29 height 13
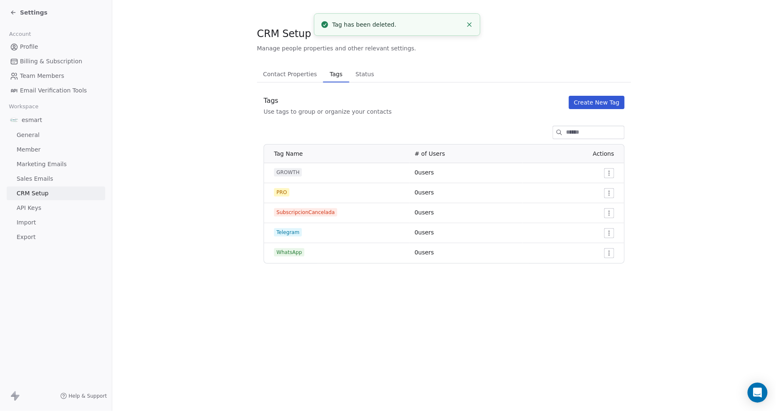
click at [612, 171] on html "Settings Account Profile Billing & Subscription Team Members Email Verification…" at bounding box center [388, 205] width 776 height 411
click at [592, 203] on span "Delete" at bounding box center [598, 203] width 19 height 8
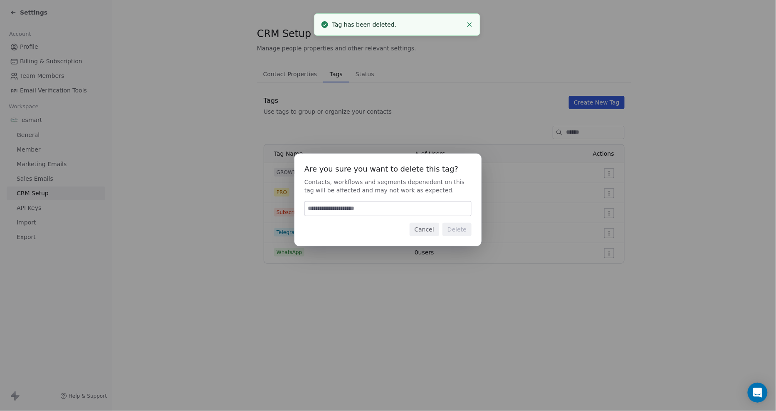
paste input "******"
type input "******"
click at [467, 230] on button "Delete" at bounding box center [457, 229] width 29 height 13
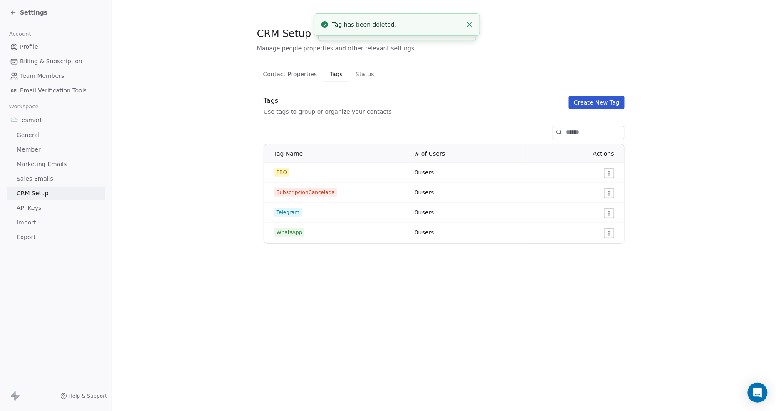
click at [610, 171] on html "Settings Account Profile Billing & Subscription Team Members Email Verification…" at bounding box center [388, 205] width 776 height 411
click at [598, 203] on span "Delete" at bounding box center [598, 203] width 19 height 8
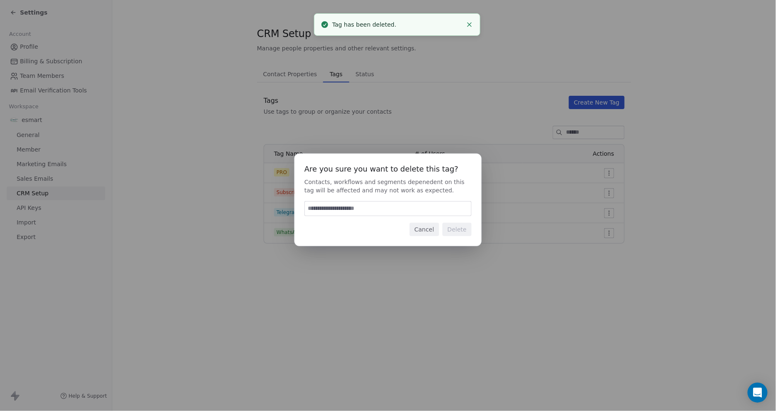
click at [409, 203] on input at bounding box center [388, 208] width 166 height 14
paste input "******"
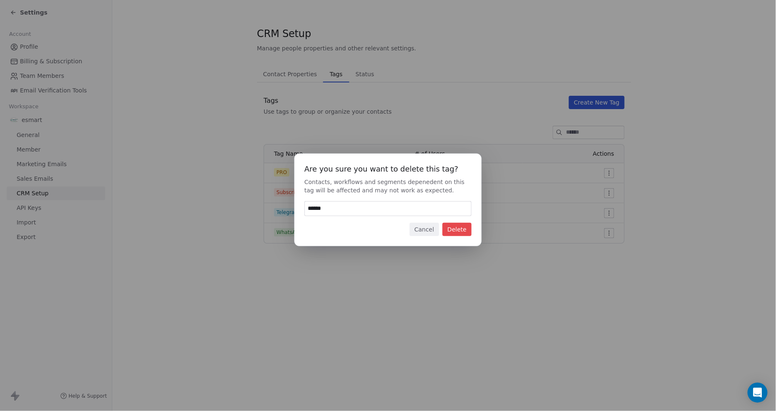
type input "******"
click at [452, 228] on button "Delete" at bounding box center [457, 229] width 29 height 13
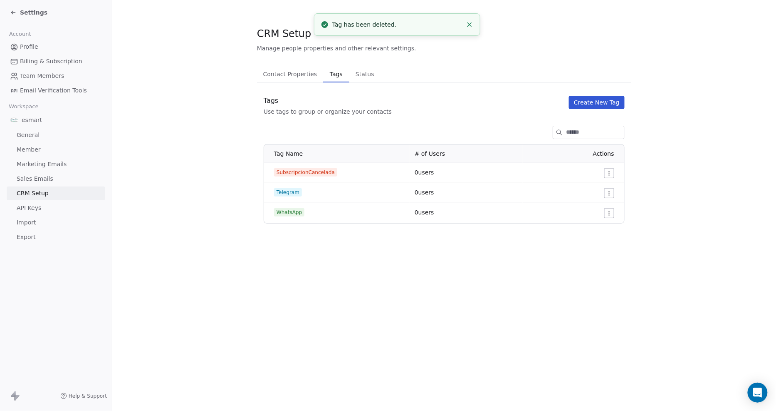
click at [605, 190] on html "Settings Account Profile Billing & Subscription Team Members Email Verification…" at bounding box center [388, 205] width 776 height 411
click at [579, 223] on icon at bounding box center [582, 223] width 7 height 7
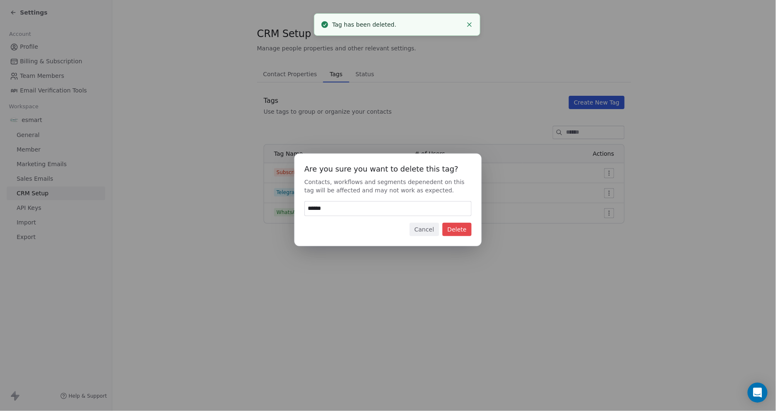
type input "******"
click at [456, 227] on button "Delete" at bounding box center [457, 229] width 29 height 13
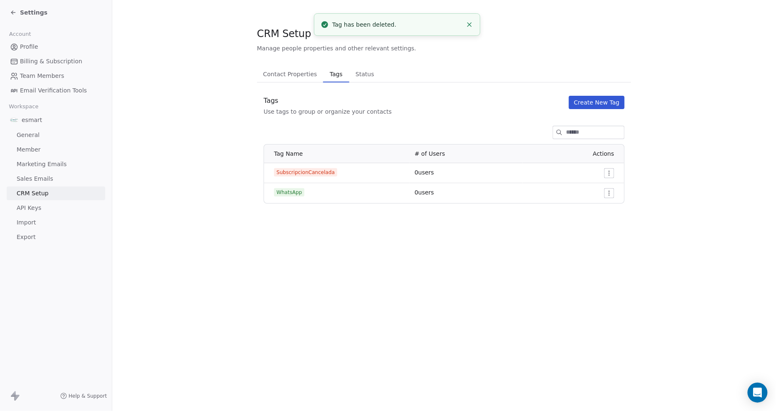
click at [609, 177] on html "Settings Account Profile Billing & Subscription Team Members Email Verification…" at bounding box center [388, 205] width 776 height 411
click at [596, 207] on div "Delete" at bounding box center [593, 202] width 39 height 13
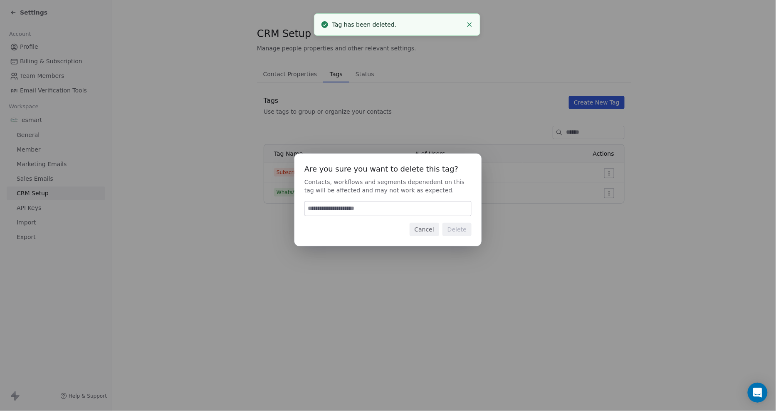
paste input "******"
type input "******"
click at [461, 234] on button "Delete" at bounding box center [457, 229] width 29 height 13
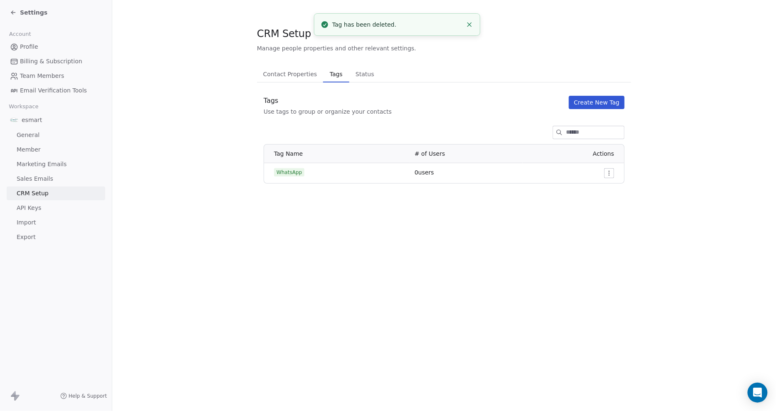
click at [610, 172] on html "Settings Account Profile Billing & Subscription Team Members Email Verification…" at bounding box center [388, 205] width 776 height 411
click at [584, 201] on icon at bounding box center [582, 203] width 7 height 7
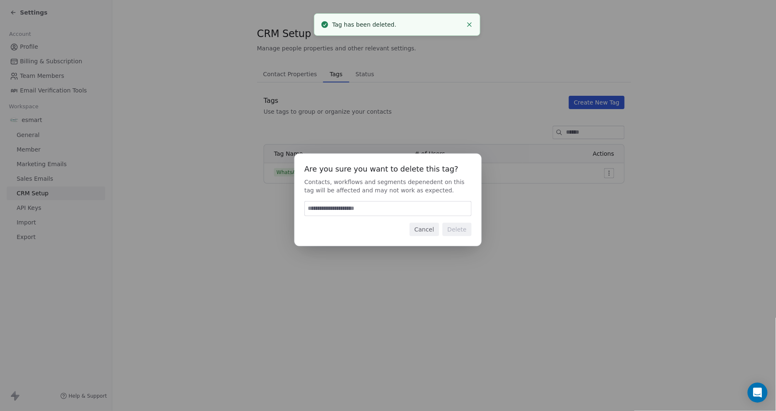
paste input "******"
type input "******"
click at [455, 229] on button "Delete" at bounding box center [457, 229] width 29 height 13
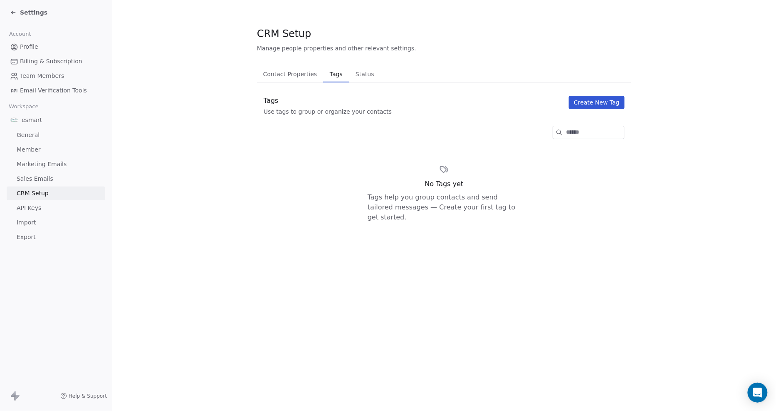
click at [588, 109] on button "Create New Tag" at bounding box center [597, 102] width 56 height 13
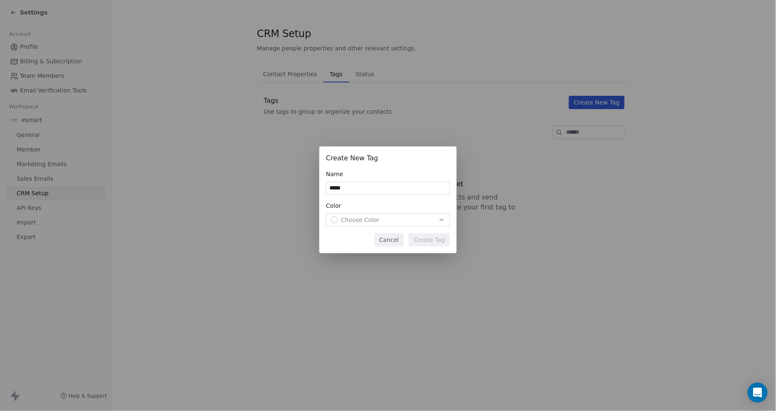
type input "*****"
click at [364, 218] on span "Choose Color" at bounding box center [360, 220] width 39 height 8
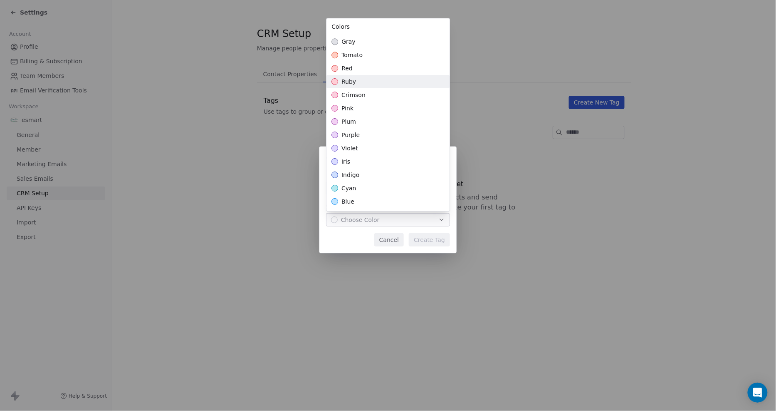
click at [381, 88] on div "ruby" at bounding box center [388, 81] width 123 height 13
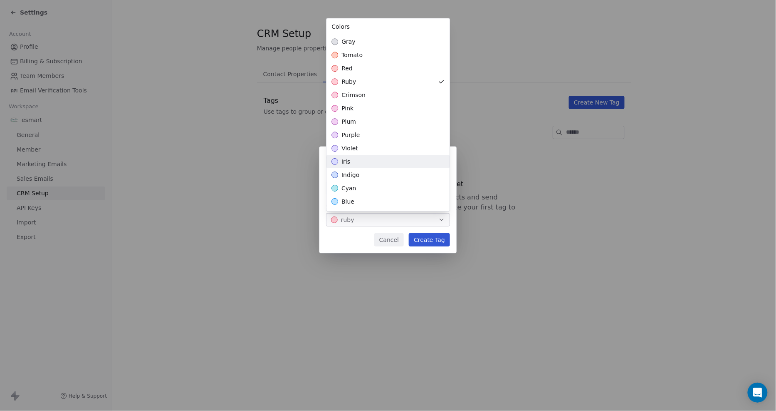
click at [426, 238] on div "Create New Tag Name ***** Color ruby Cancel Create Tag" at bounding box center [388, 205] width 776 height 144
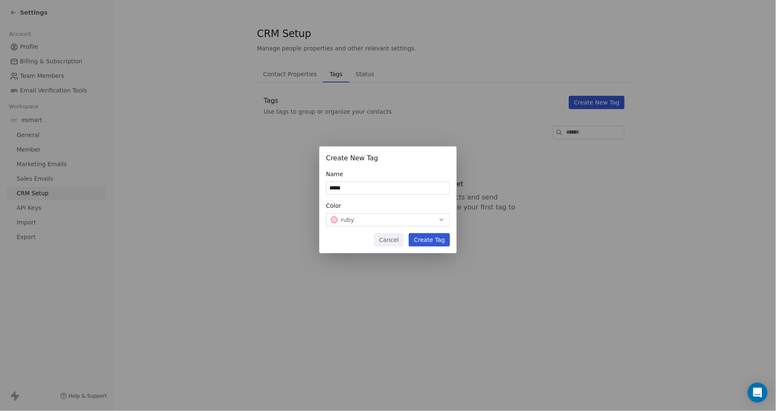
click at [434, 238] on button "Create Tag" at bounding box center [429, 239] width 41 height 13
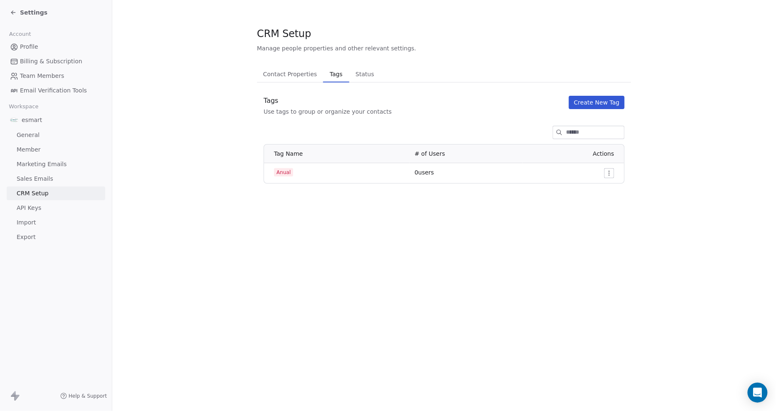
click at [588, 102] on button "Create New Tag" at bounding box center [597, 102] width 56 height 13
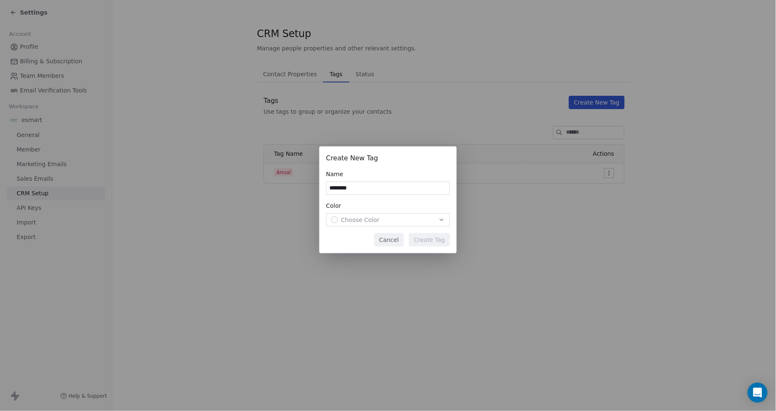
type input "********"
click at [381, 223] on div "Choose Color" at bounding box center [388, 220] width 114 height 8
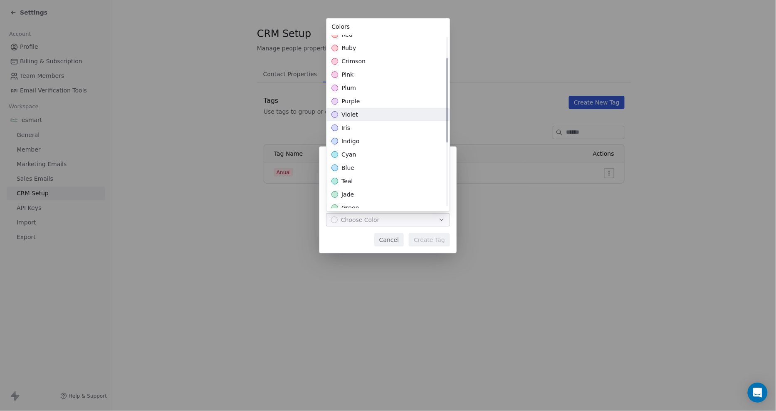
scroll to position [46, 0]
click at [378, 136] on div "cyan" at bounding box center [388, 141] width 123 height 13
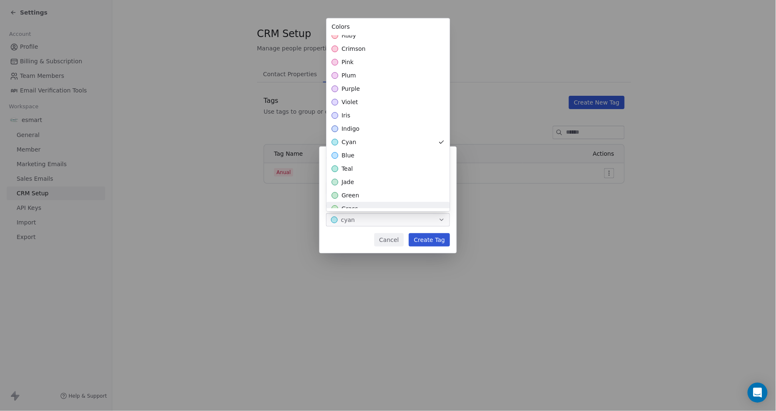
click at [427, 243] on div "Create New Tag Name ******** Color cyan Cancel Create Tag" at bounding box center [388, 205] width 776 height 144
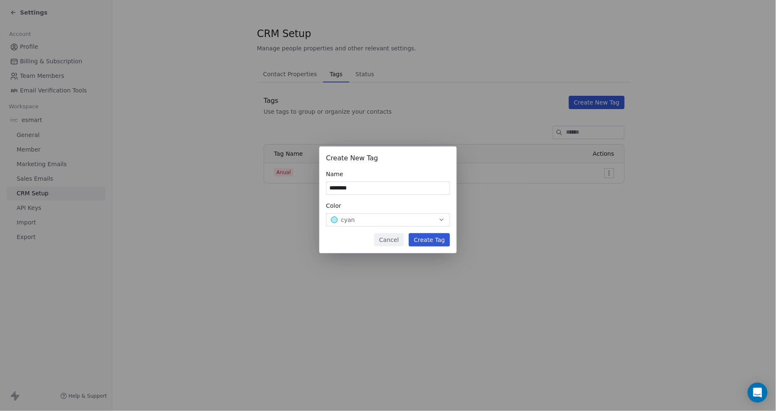
click at [439, 241] on button "Create Tag" at bounding box center [429, 239] width 41 height 13
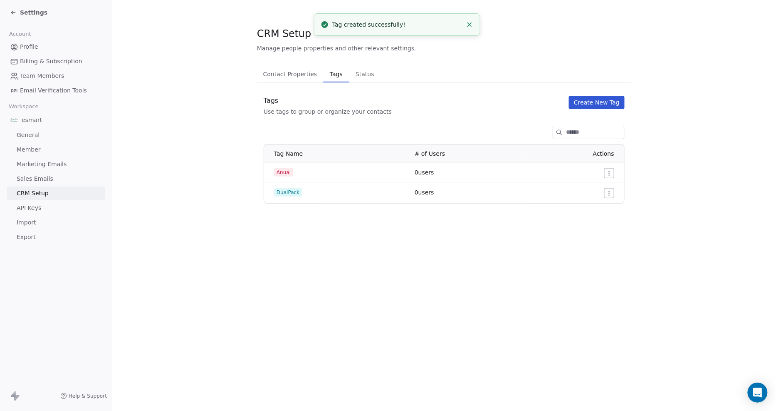
click at [588, 101] on button "Create New Tag" at bounding box center [597, 102] width 56 height 13
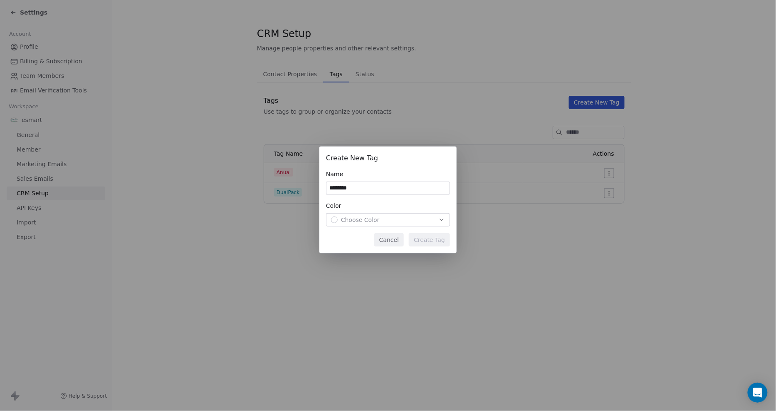
type input "********"
click at [375, 218] on span "Choose Color" at bounding box center [360, 220] width 39 height 8
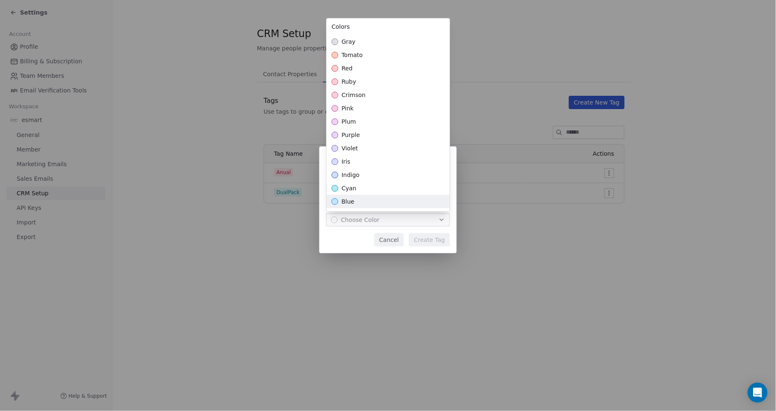
click at [376, 203] on div "blue" at bounding box center [388, 201] width 123 height 13
click at [426, 239] on div "Create New Tag Name ******** Color blue Cancel Create Tag" at bounding box center [388, 205] width 776 height 144
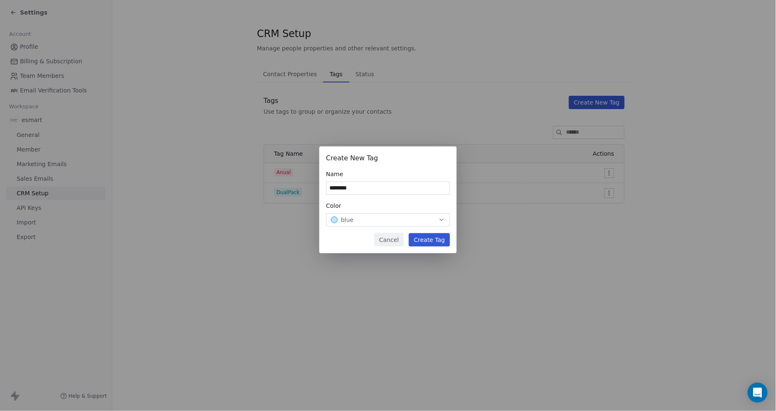
click at [426, 239] on button "Create Tag" at bounding box center [429, 239] width 41 height 13
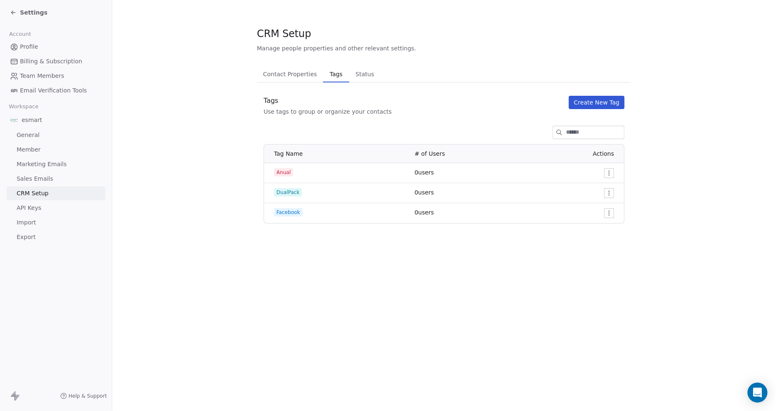
click at [579, 105] on button "Create New Tag" at bounding box center [597, 102] width 56 height 13
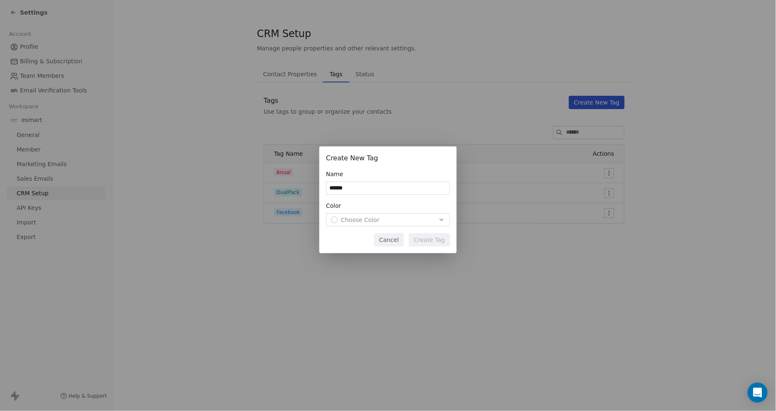
type input "******"
click at [390, 219] on div "Choose Color" at bounding box center [388, 220] width 114 height 8
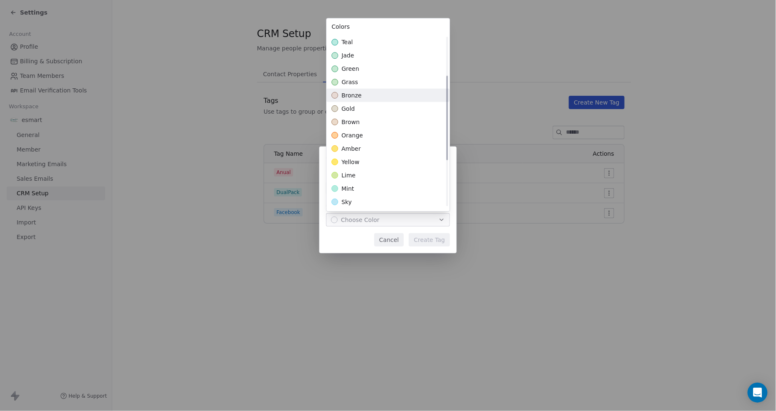
scroll to position [174, 0]
click at [377, 198] on div "sky" at bounding box center [388, 200] width 123 height 13
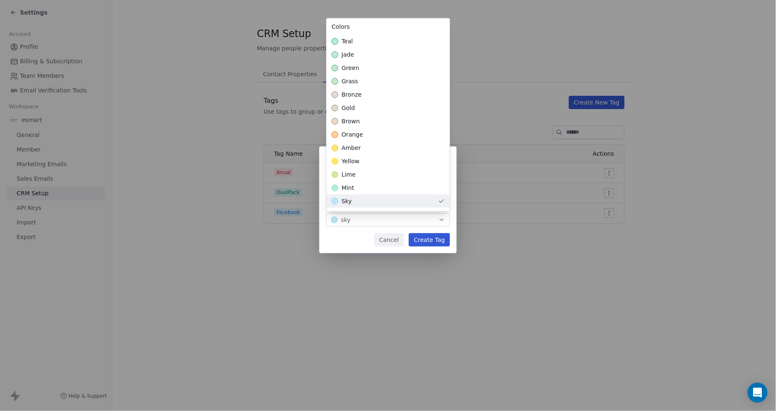
click at [364, 234] on div "Create New Tag Name ****** Color sky Cancel Create Tag" at bounding box center [388, 205] width 776 height 144
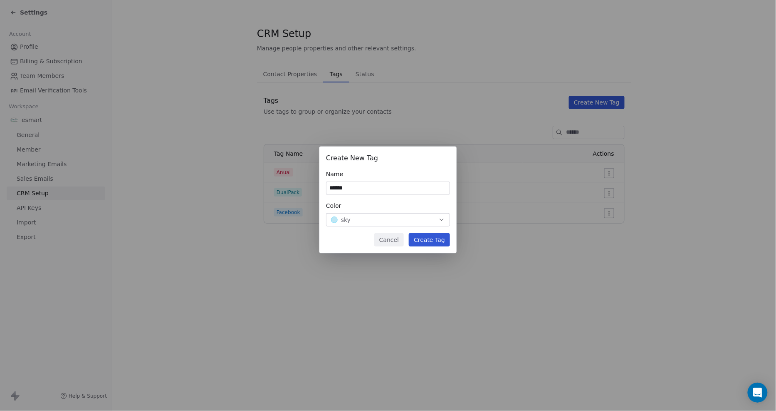
click at [390, 223] on div "sky" at bounding box center [388, 220] width 114 height 8
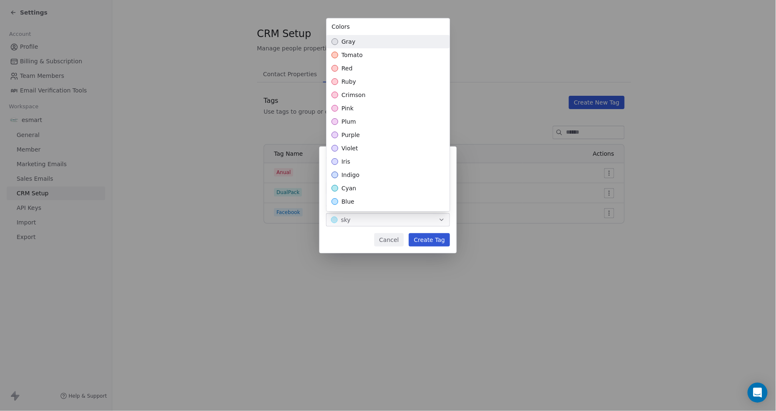
click at [352, 36] on div "gray" at bounding box center [388, 41] width 123 height 13
click at [426, 238] on div "Create New Tag Name ****** Color gray Cancel Create Tag" at bounding box center [388, 205] width 776 height 144
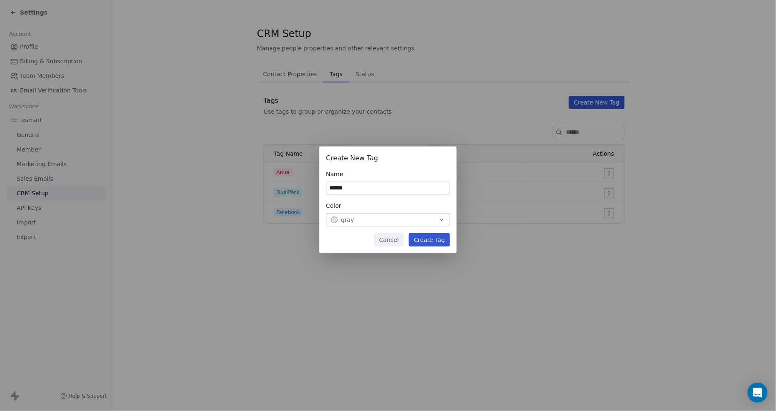
click at [426, 238] on button "Create Tag" at bounding box center [429, 239] width 41 height 13
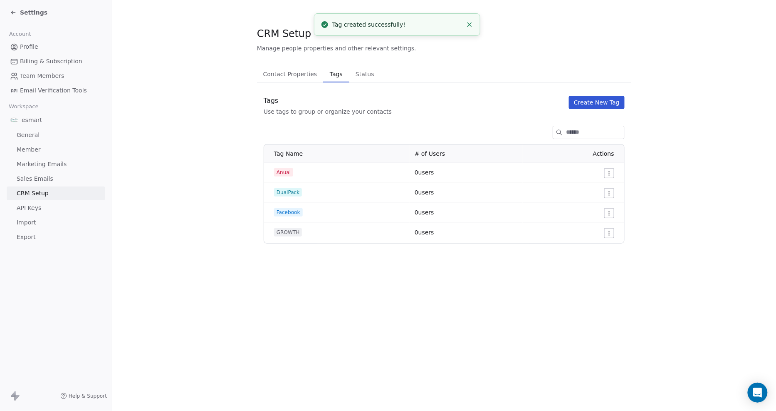
click at [593, 103] on button "Create New Tag" at bounding box center [597, 102] width 56 height 13
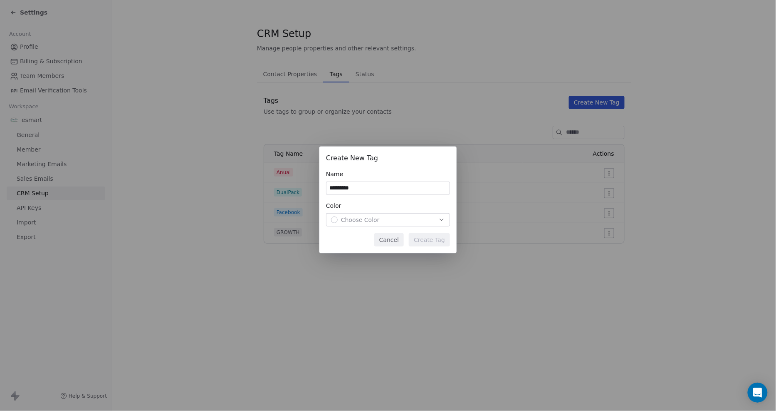
type input "*********"
click at [382, 222] on div "Choose Color" at bounding box center [388, 220] width 114 height 8
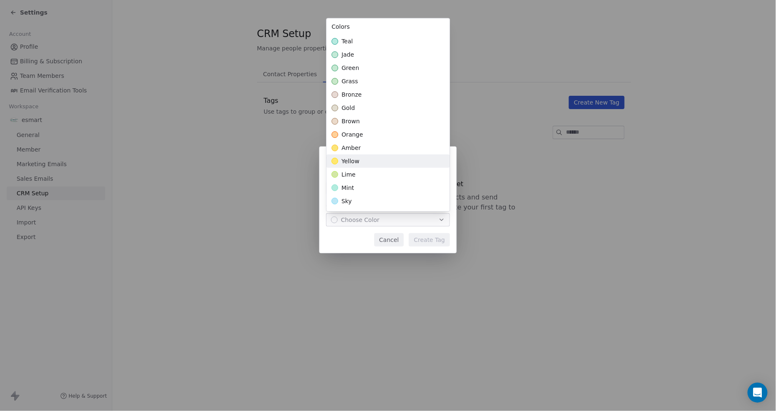
click at [436, 161] on div "yellow" at bounding box center [388, 160] width 123 height 13
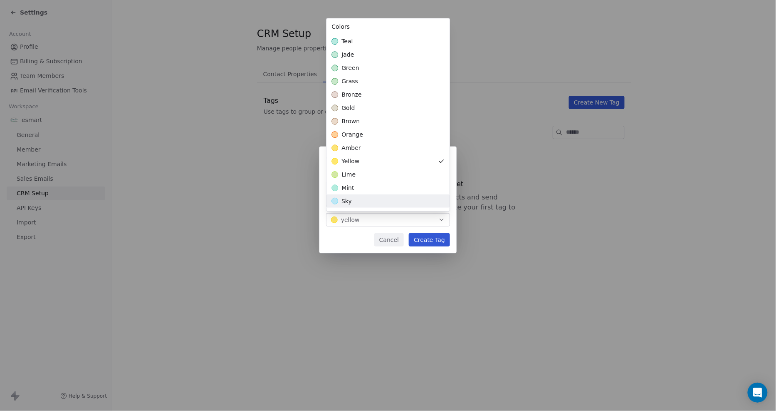
click at [347, 243] on div "Create New Tag Name ********* Color yellow Cancel Create Tag" at bounding box center [388, 205] width 776 height 144
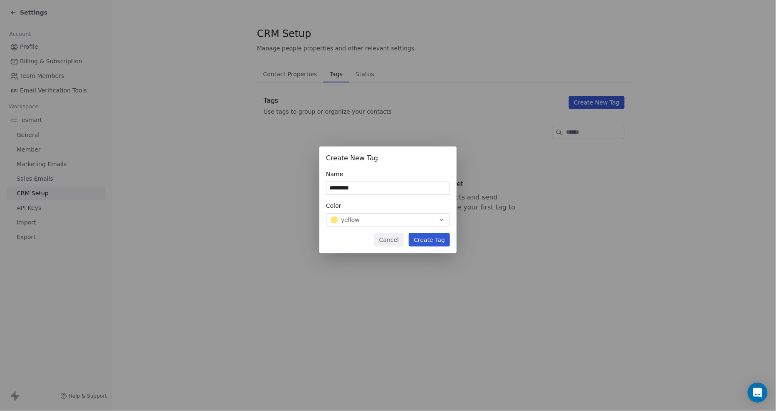
click at [370, 223] on div "yellow" at bounding box center [388, 220] width 114 height 8
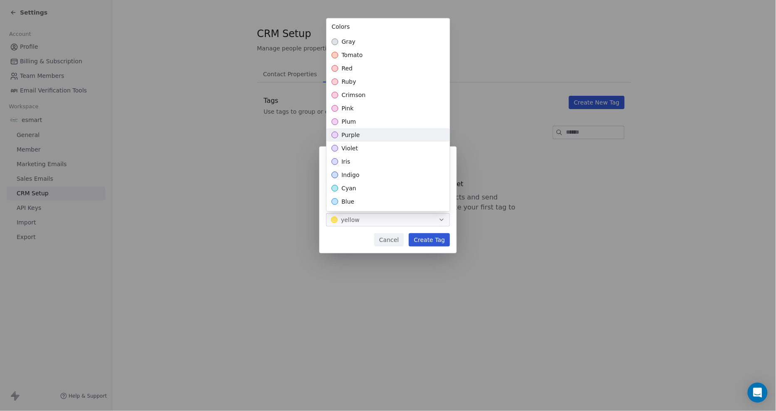
click at [371, 130] on div "purple" at bounding box center [388, 134] width 123 height 13
click at [358, 238] on div "Create New Tag Name ********* Color purple Cancel Create Tag" at bounding box center [388, 205] width 776 height 144
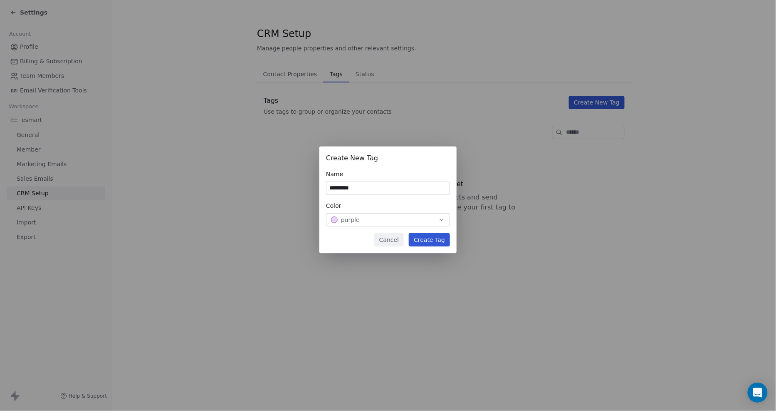
click at [426, 239] on button "Create Tag" at bounding box center [429, 239] width 41 height 13
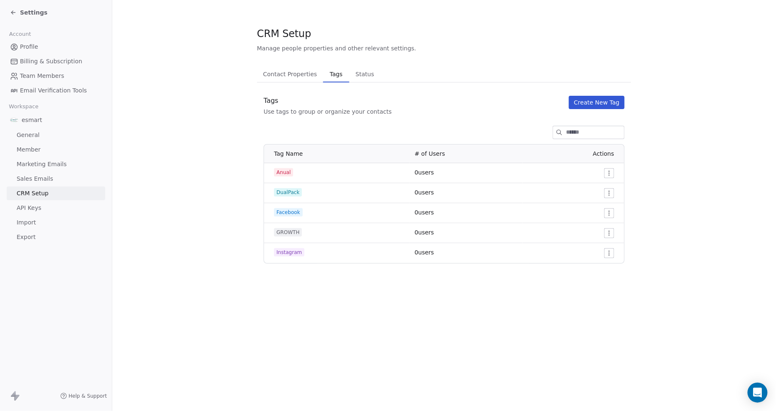
click at [596, 105] on button "Create New Tag" at bounding box center [597, 102] width 56 height 13
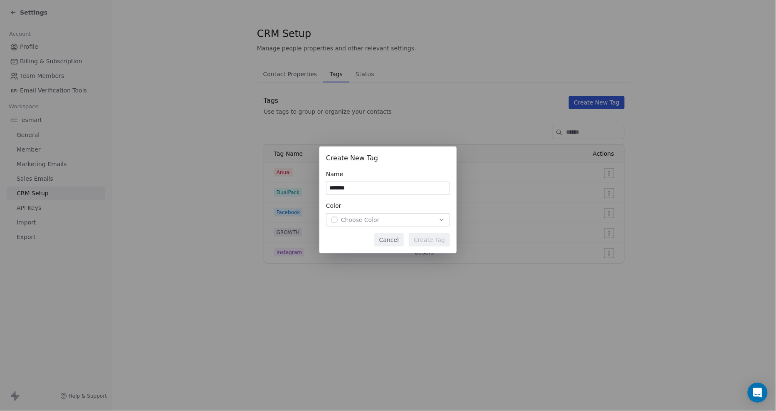
type input "*******"
click at [375, 221] on span "Choose Color" at bounding box center [360, 220] width 39 height 8
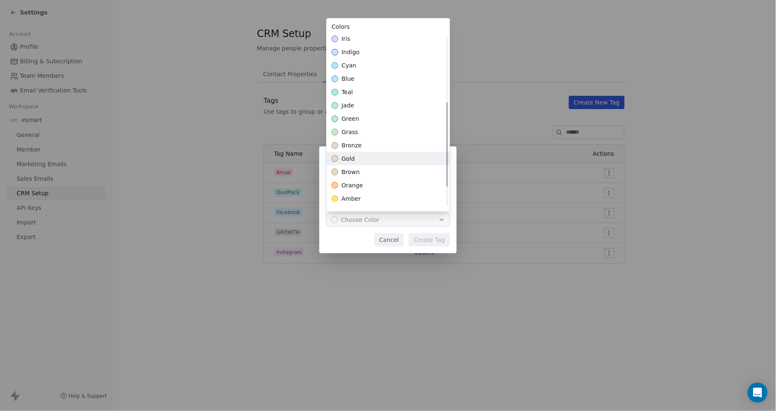
scroll to position [139, 0]
click at [355, 241] on div "Create New Tag Name ******* Color Choose Color Cancel Create Tag" at bounding box center [388, 205] width 776 height 144
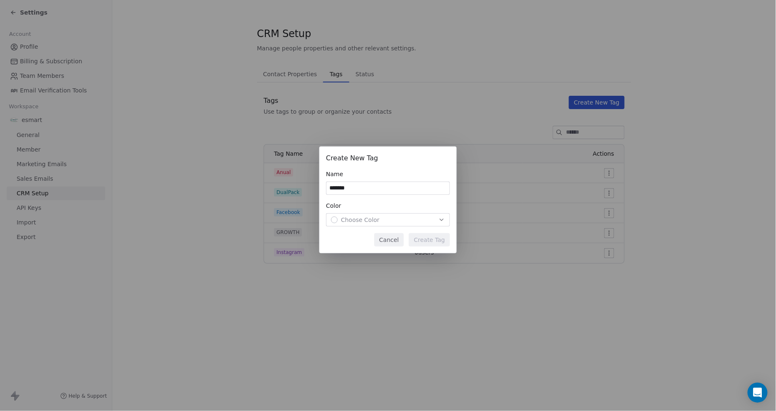
click at [354, 221] on span "Choose Color" at bounding box center [360, 220] width 39 height 8
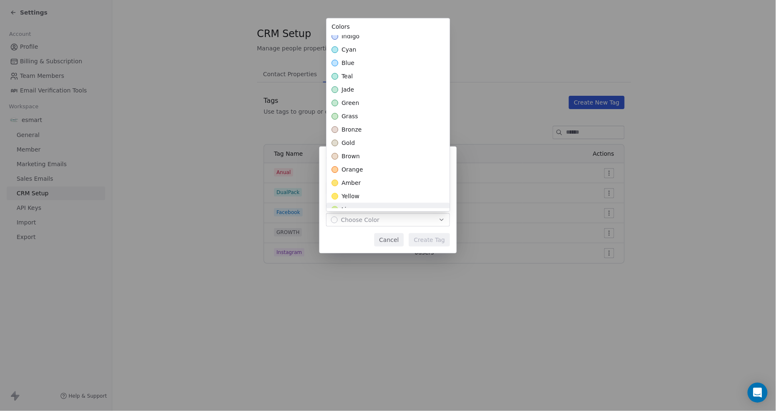
click at [364, 231] on div "Create New Tag Name ******* Color Choose Color Cancel Create Tag" at bounding box center [388, 205] width 776 height 144
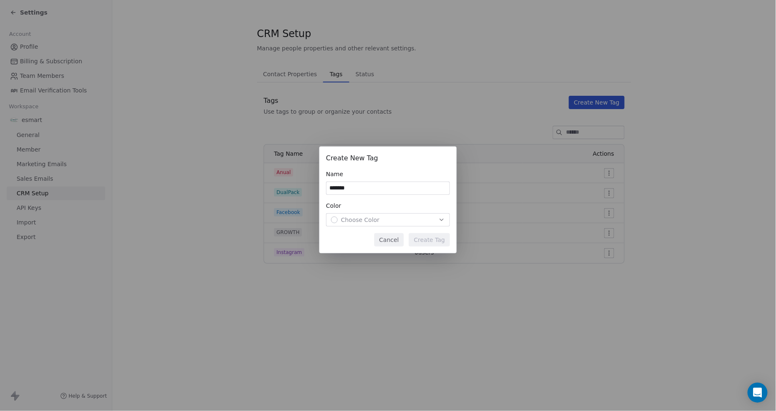
click at [361, 218] on span "Choose Color" at bounding box center [360, 220] width 39 height 8
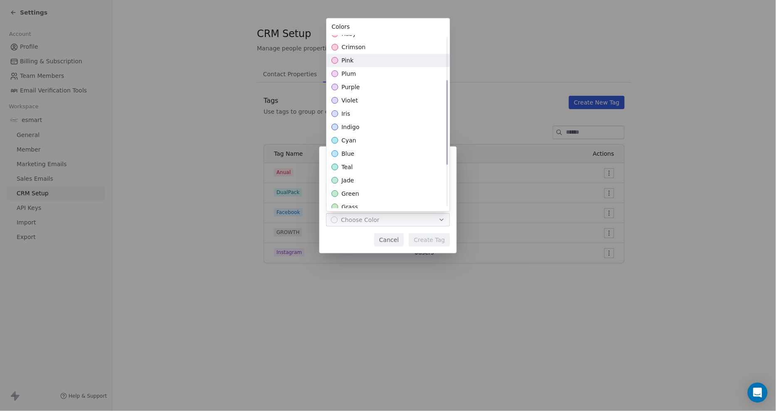
scroll to position [92, 0]
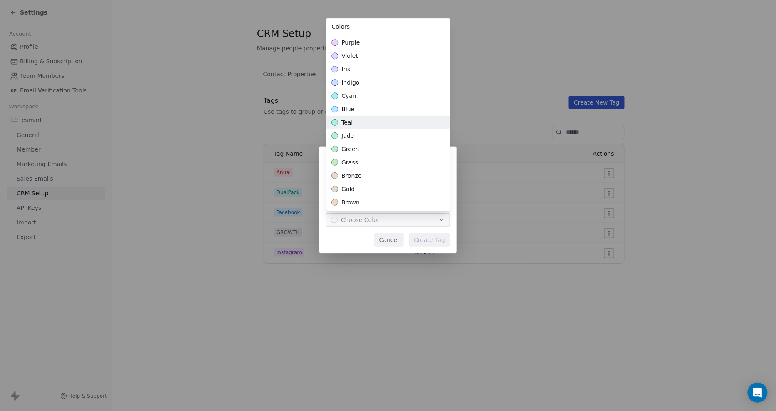
click at [380, 124] on div "teal" at bounding box center [388, 122] width 123 height 13
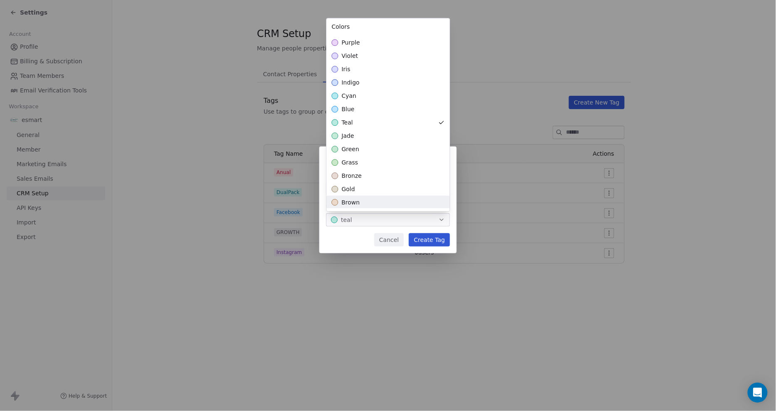
click at [426, 244] on div "Create New Tag Name ******* Color teal Cancel Create Tag" at bounding box center [388, 205] width 776 height 144
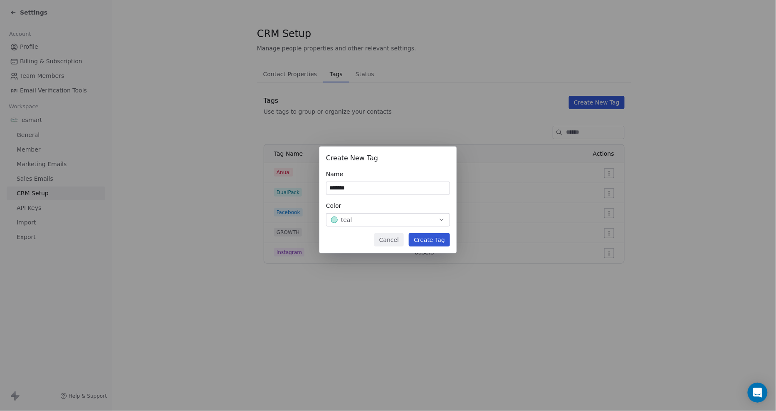
click at [422, 240] on button "Create Tag" at bounding box center [429, 239] width 41 height 13
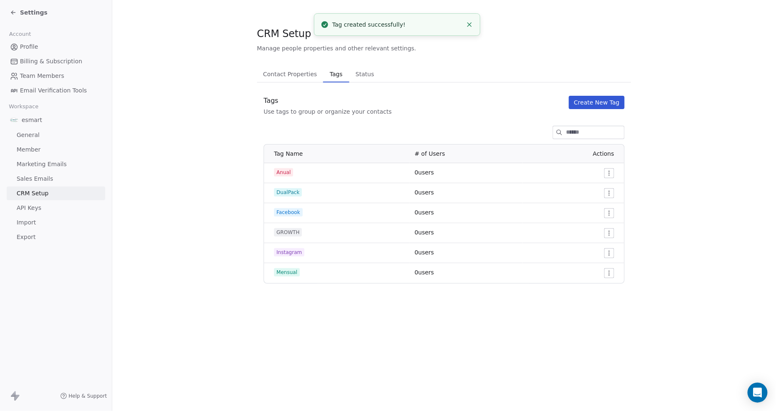
click at [591, 105] on button "Create New Tag" at bounding box center [597, 102] width 56 height 13
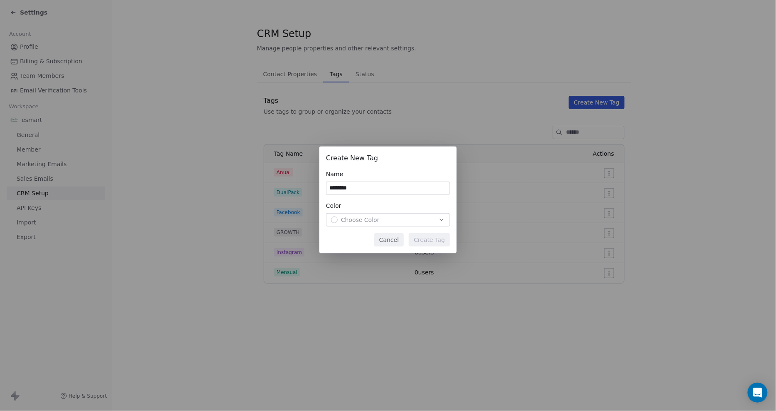
type input "********"
click at [374, 211] on div "Color Choose Color" at bounding box center [388, 213] width 124 height 25
click at [374, 221] on span "Choose Color" at bounding box center [360, 220] width 39 height 8
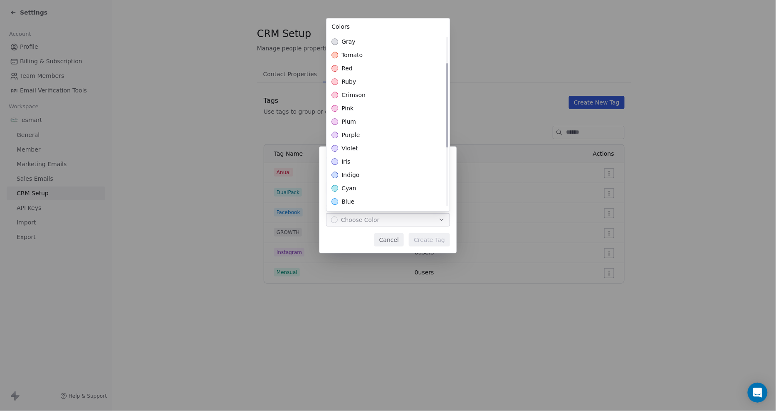
scroll to position [174, 0]
click at [399, 135] on div "orange" at bounding box center [388, 134] width 123 height 13
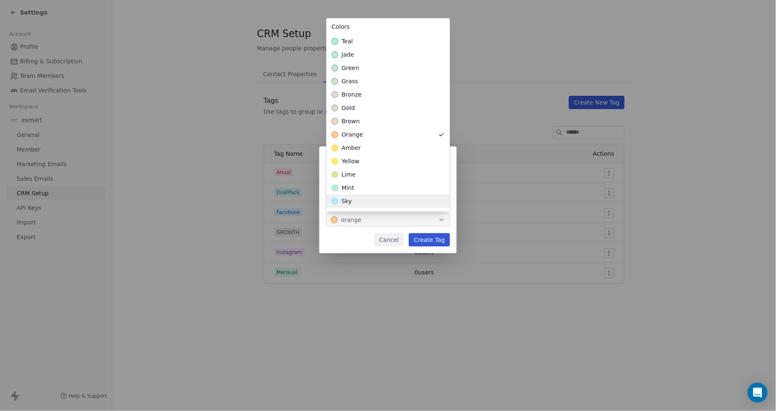
click at [354, 234] on div "Create New Tag Name ******** Color orange Cancel Create Tag" at bounding box center [388, 205] width 776 height 144
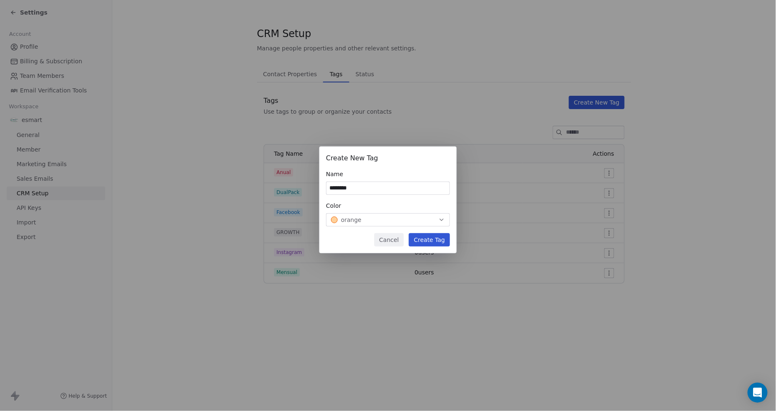
click at [411, 226] on button "orange" at bounding box center [388, 219] width 124 height 13
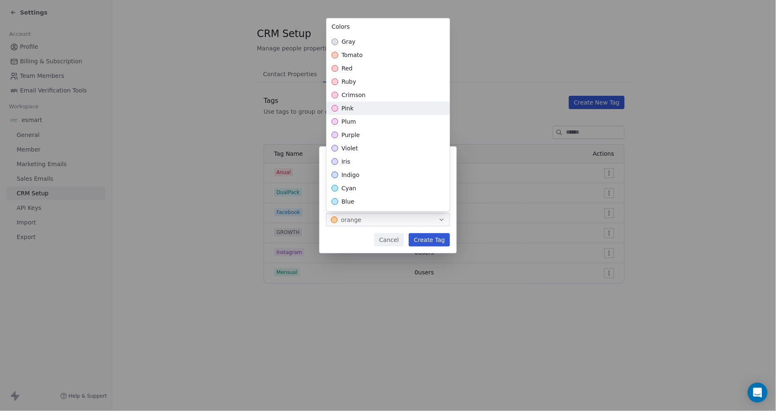
click at [385, 103] on div "pink" at bounding box center [388, 108] width 123 height 13
click at [339, 239] on div "Create New Tag Name ******** Color pink Cancel Create Tag" at bounding box center [388, 205] width 776 height 144
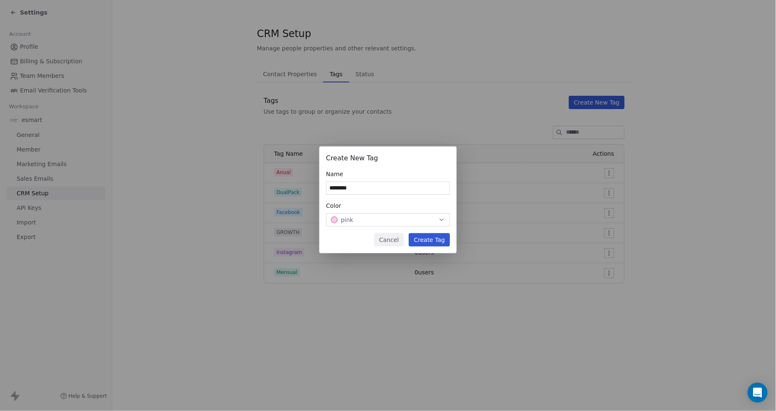
click at [430, 242] on button "Create Tag" at bounding box center [429, 239] width 41 height 13
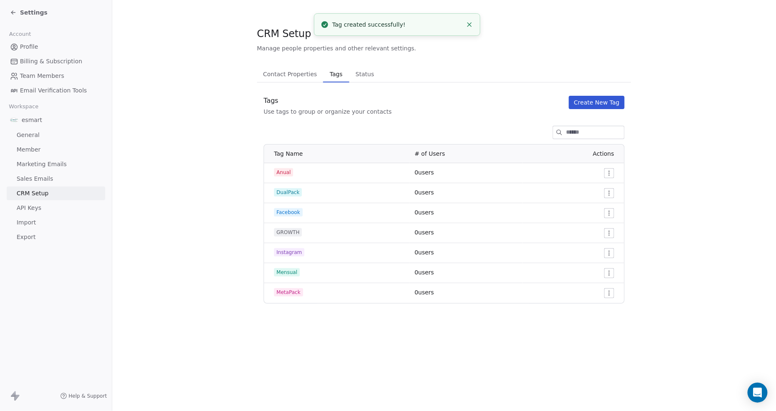
click at [590, 105] on button "Create New Tag" at bounding box center [597, 102] width 56 height 13
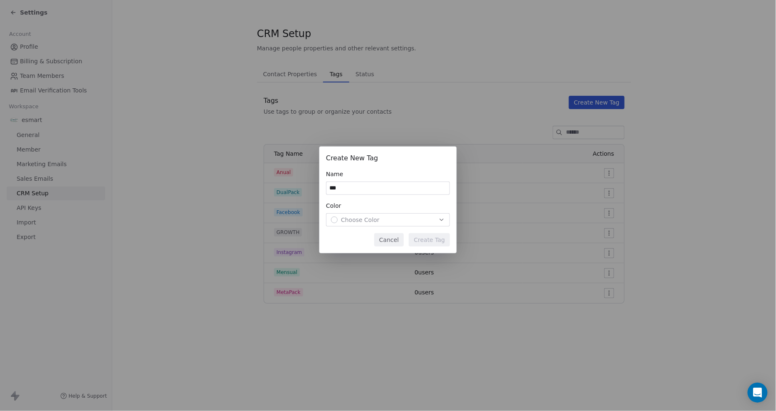
type input "***"
click at [386, 221] on div "Choose Color" at bounding box center [388, 220] width 114 height 8
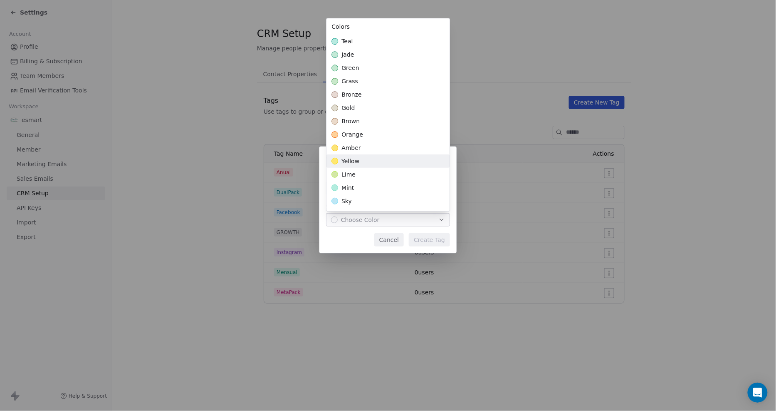
click at [404, 163] on div "yellow" at bounding box center [388, 160] width 123 height 13
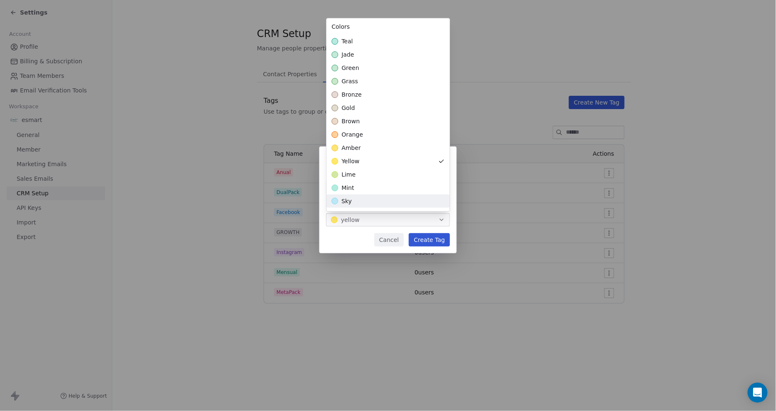
click at [363, 240] on div "Create New Tag Name *** Color yellow Cancel Create Tag" at bounding box center [388, 205] width 776 height 144
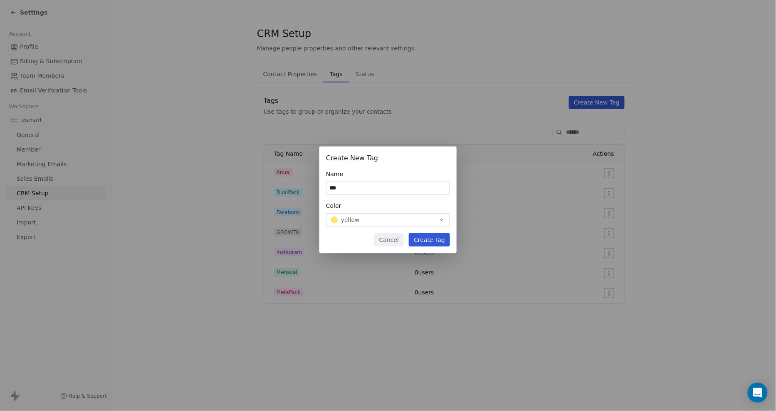
click at [429, 236] on button "Create Tag" at bounding box center [429, 239] width 41 height 13
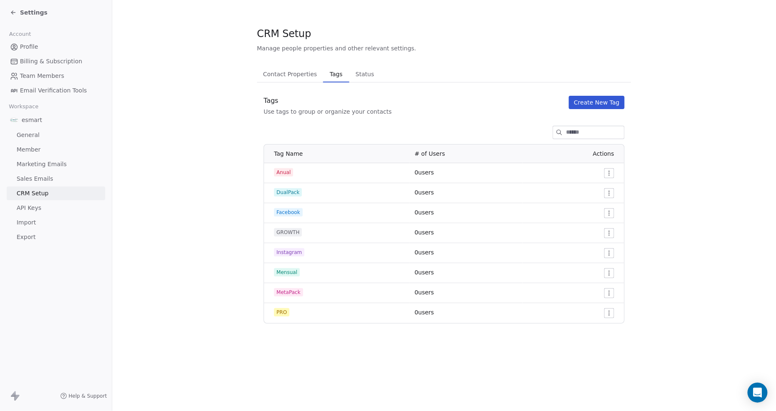
click at [607, 110] on div "Tags Use tags to group or organize your contacts Create New Tag" at bounding box center [444, 106] width 374 height 20
click at [608, 105] on button "Create New Tag" at bounding box center [597, 102] width 56 height 13
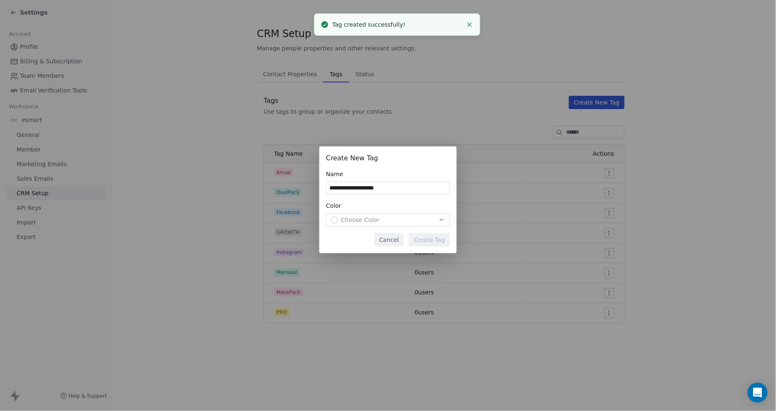
type input "**********"
click at [372, 216] on span "Choose Color" at bounding box center [360, 220] width 39 height 8
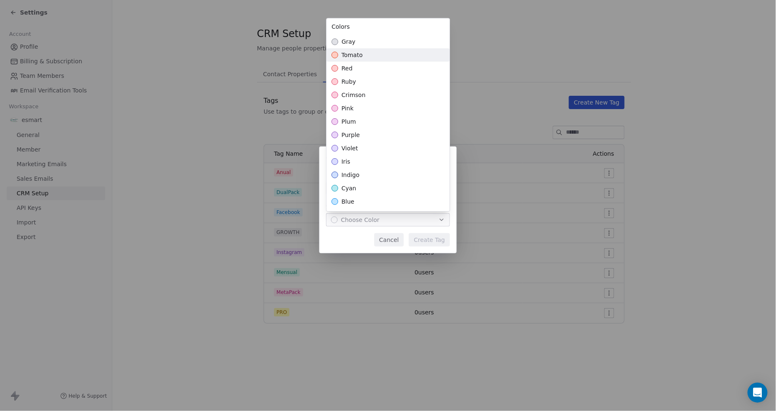
click at [357, 54] on span "tomato" at bounding box center [352, 55] width 21 height 8
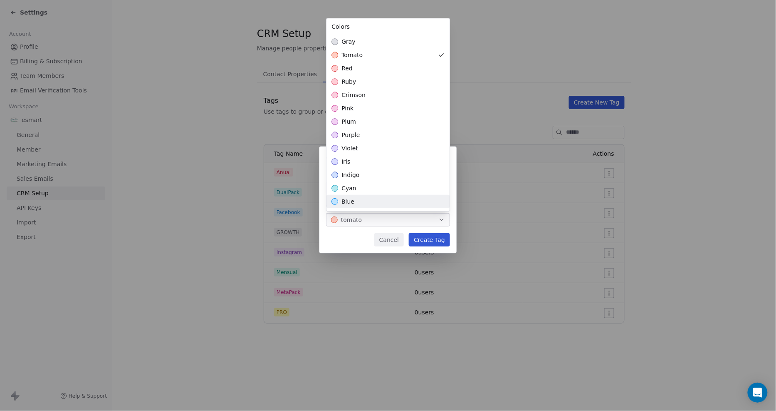
click at [431, 238] on div "**********" at bounding box center [388, 205] width 776 height 144
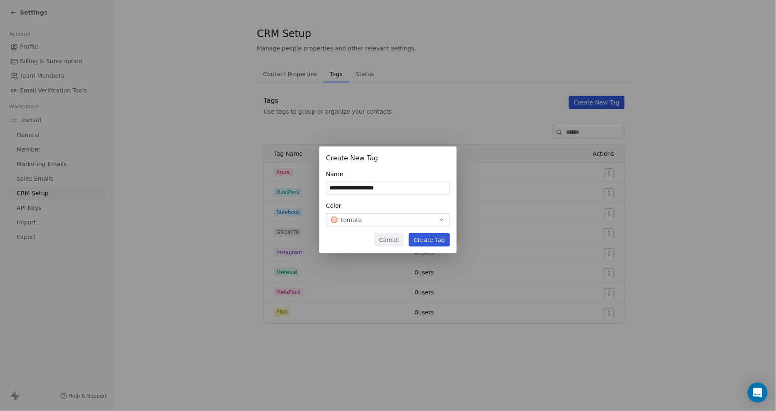
click at [431, 243] on button "Create Tag" at bounding box center [429, 239] width 41 height 13
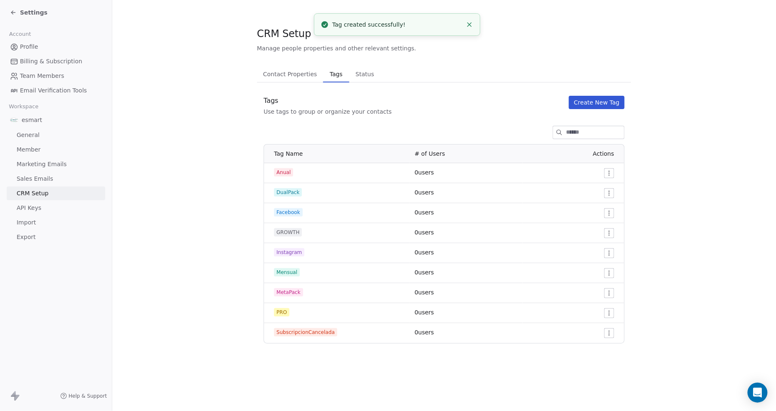
click at [598, 104] on button "Create New Tag" at bounding box center [597, 102] width 56 height 13
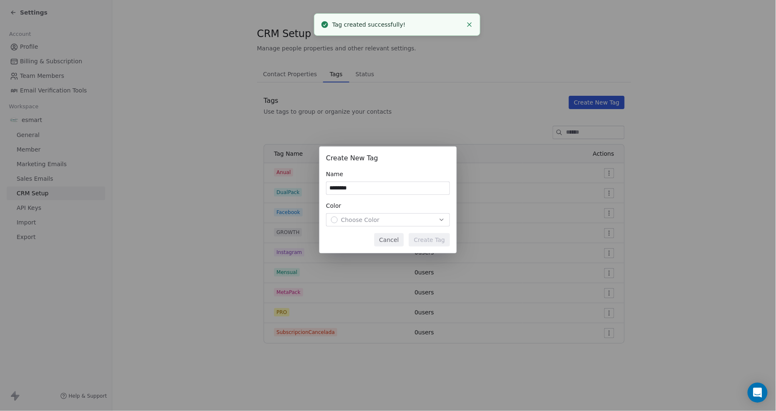
type input "********"
click at [365, 217] on span "Choose Color" at bounding box center [360, 220] width 39 height 8
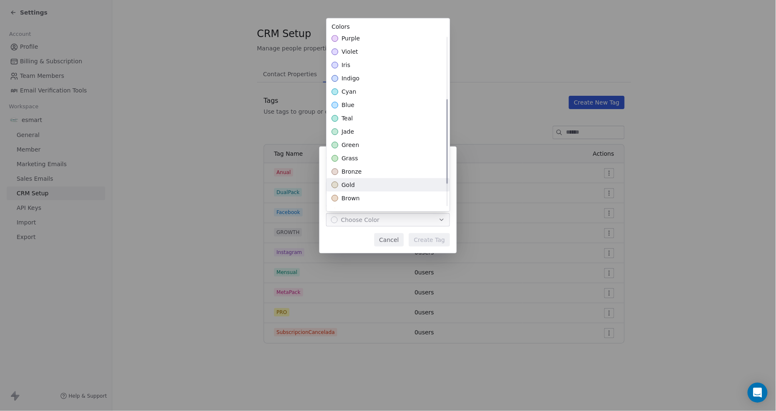
scroll to position [81, 0]
click at [392, 97] on div "indigo" at bounding box center [388, 93] width 123 height 13
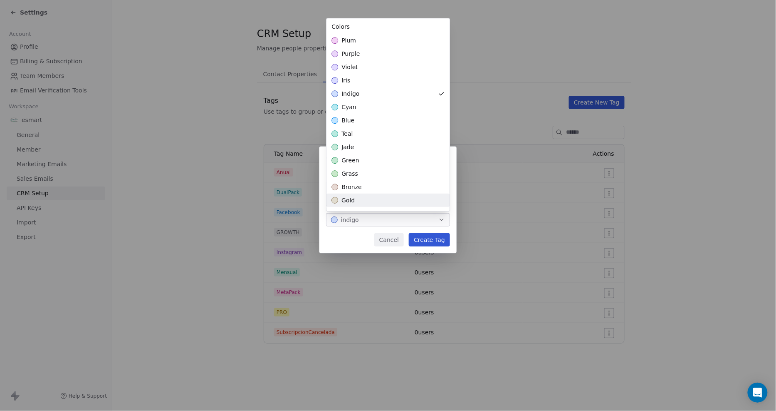
click at [360, 232] on div "Create New Tag Name ******** Color indigo Cancel Create Tag" at bounding box center [388, 205] width 776 height 144
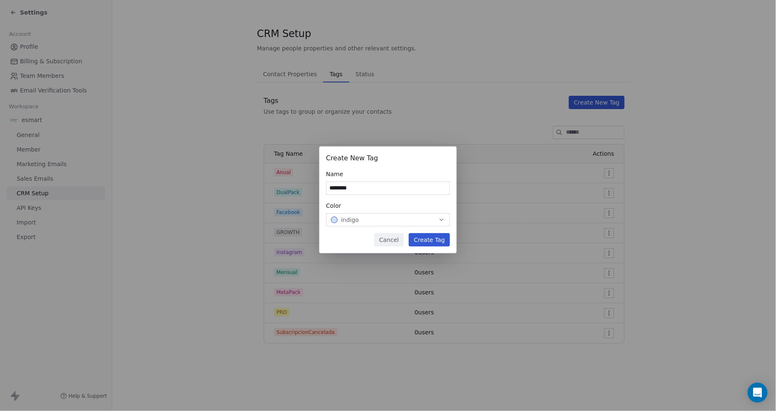
click at [422, 216] on div "indigo" at bounding box center [388, 220] width 114 height 8
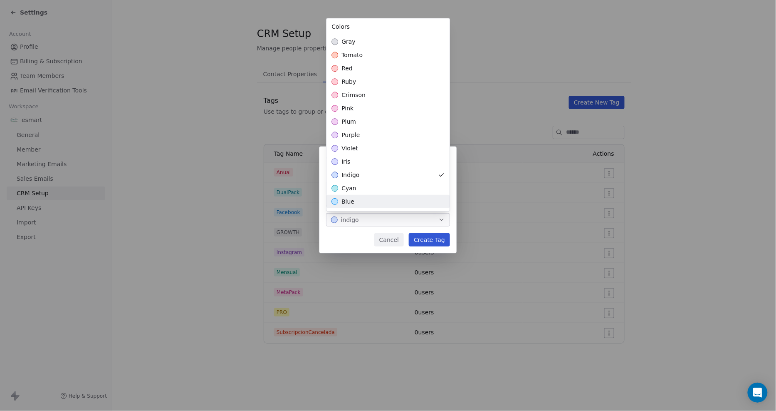
click at [406, 196] on div "blue" at bounding box center [388, 201] width 123 height 13
click at [427, 242] on div "Create New Tag Name ******** Color blue Cancel Create Tag" at bounding box center [388, 205] width 776 height 144
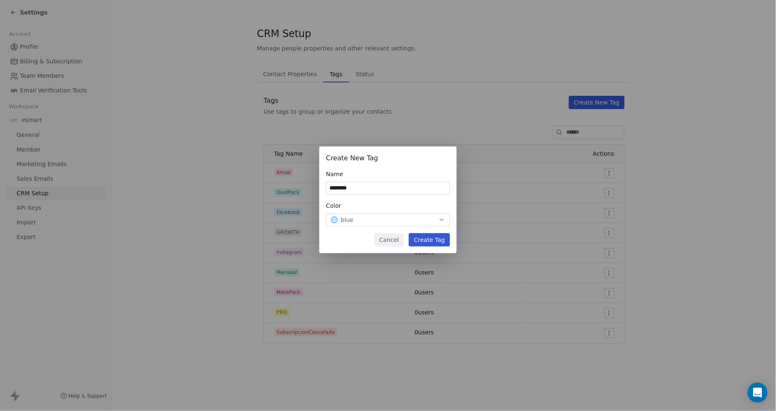
click at [435, 231] on div "Create New Tag Name ******** Color blue Cancel Create Tag" at bounding box center [388, 199] width 137 height 107
click at [436, 238] on button "Create Tag" at bounding box center [429, 239] width 41 height 13
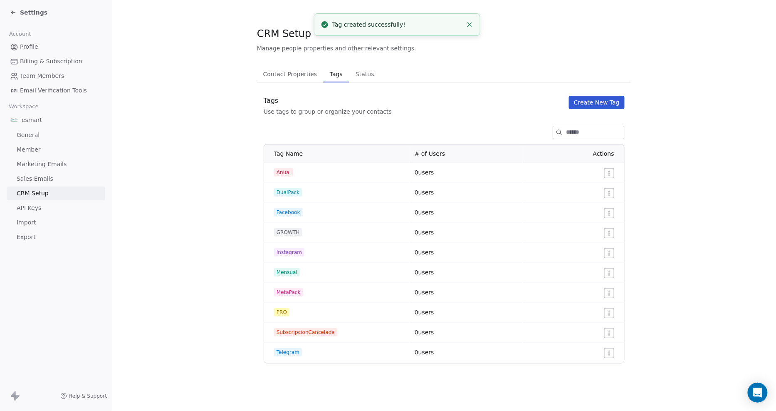
click at [606, 96] on button "Create New Tag" at bounding box center [597, 102] width 56 height 13
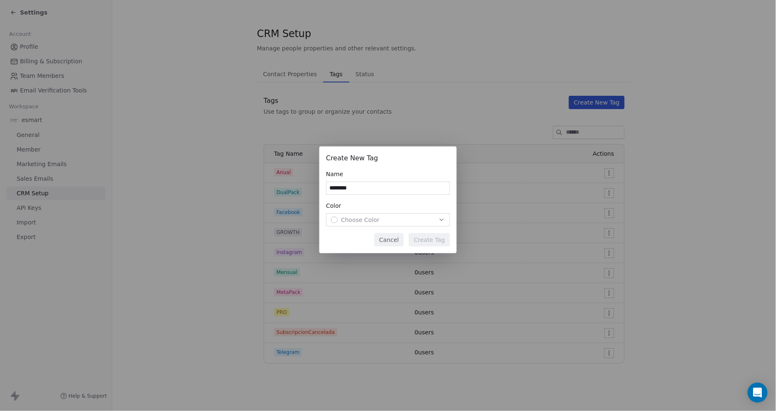
type input "********"
click at [354, 218] on span "Choose Color" at bounding box center [360, 220] width 39 height 8
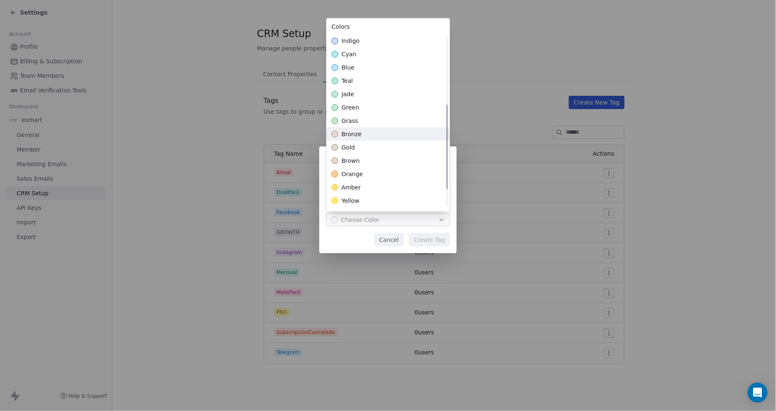
scroll to position [139, 0]
click at [389, 101] on div "green" at bounding box center [388, 102] width 123 height 13
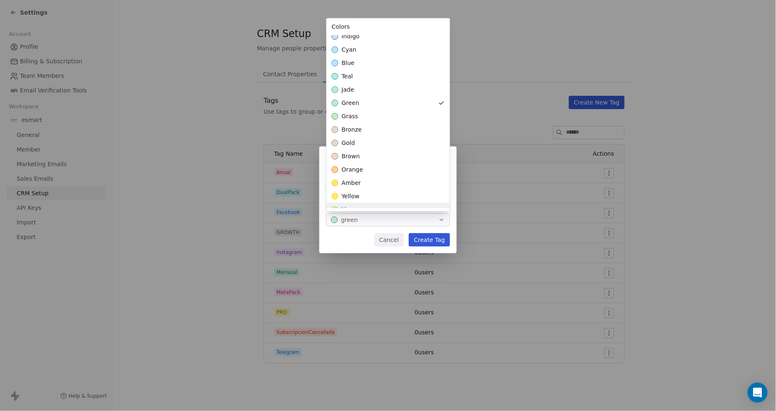
click at [359, 231] on div "Create New Tag Name ******** Color green Cancel Create Tag" at bounding box center [388, 205] width 776 height 144
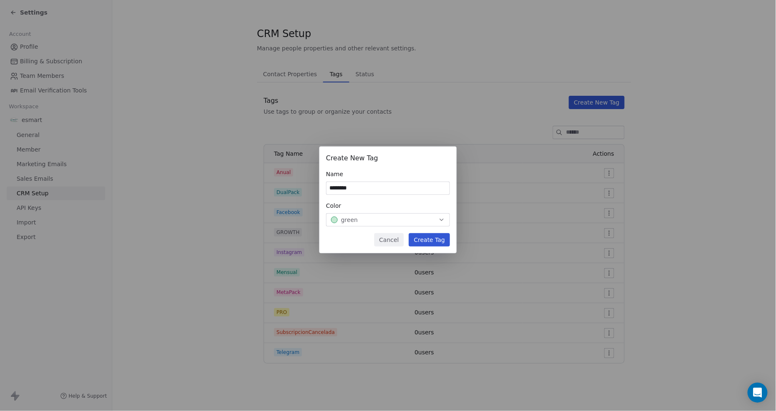
click at [425, 234] on button "Create Tag" at bounding box center [429, 239] width 41 height 13
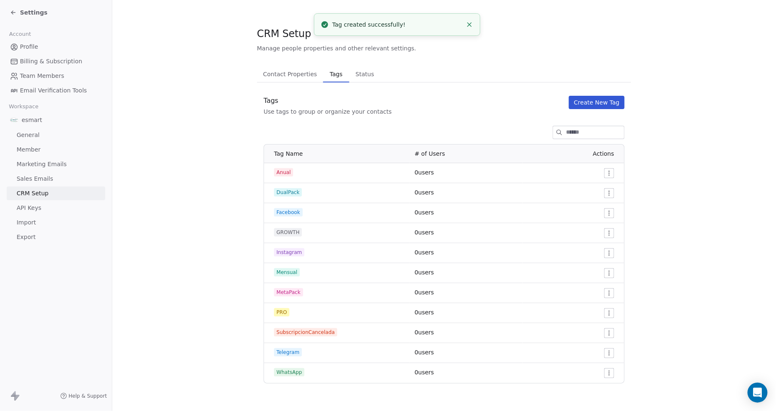
click at [587, 101] on button "Create New Tag" at bounding box center [597, 102] width 56 height 13
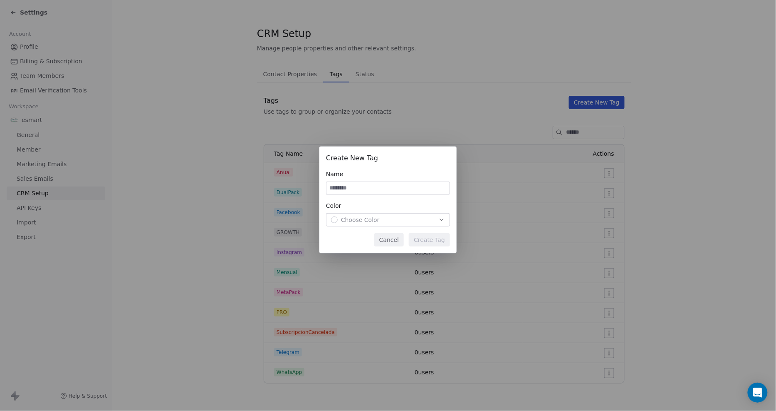
click at [399, 241] on button "Cancel" at bounding box center [389, 239] width 30 height 13
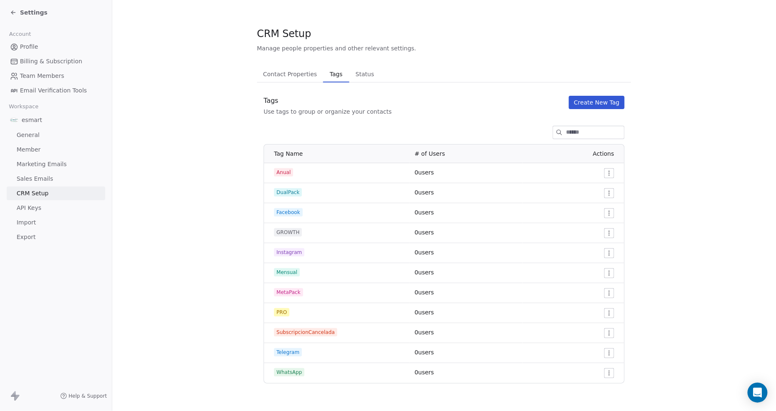
click at [15, 10] on icon at bounding box center [13, 12] width 7 height 7
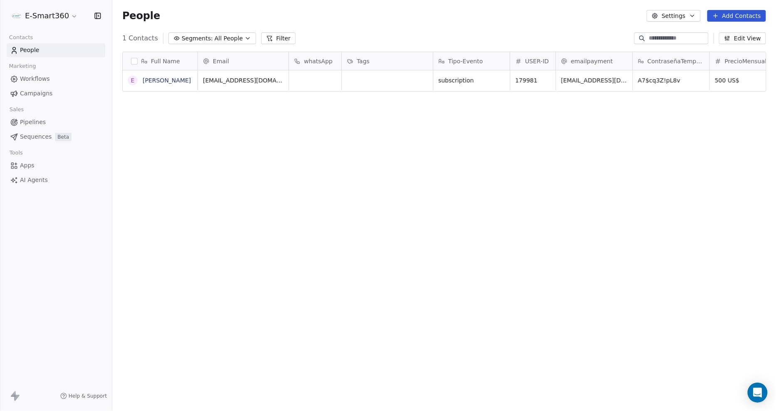
scroll to position [355, 657]
click at [367, 80] on div "grid" at bounding box center [387, 80] width 91 height 20
click at [179, 79] on link "[PERSON_NAME]" at bounding box center [167, 80] width 48 height 7
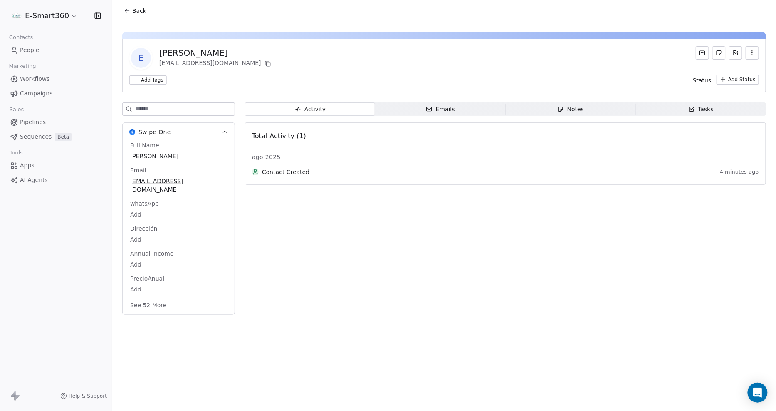
click at [156, 80] on html "E-Smart360 Contacts People Marketing Workflows Campaigns Sales Pipelines Sequen…" at bounding box center [388, 205] width 776 height 411
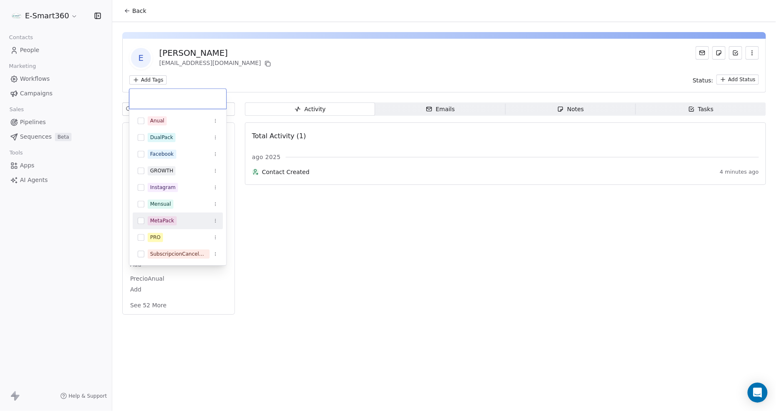
click at [171, 222] on div "MetaPack" at bounding box center [162, 220] width 24 height 7
click at [167, 233] on div "PRO" at bounding box center [183, 237] width 70 height 9
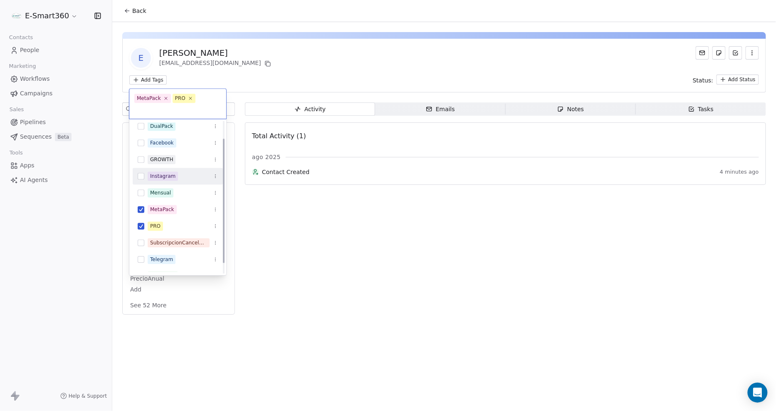
scroll to position [33, 0]
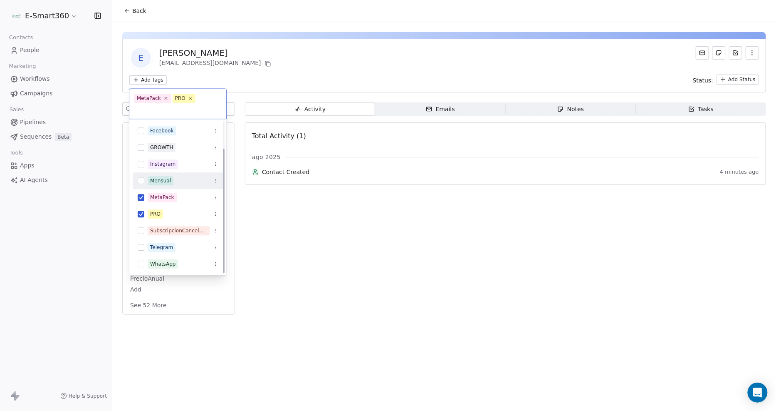
click at [178, 176] on div "Mensual" at bounding box center [183, 180] width 70 height 9
click at [293, 268] on html "E-Smart360 Contacts People Marketing Workflows Campaigns Sales Pipelines Sequen…" at bounding box center [388, 205] width 776 height 411
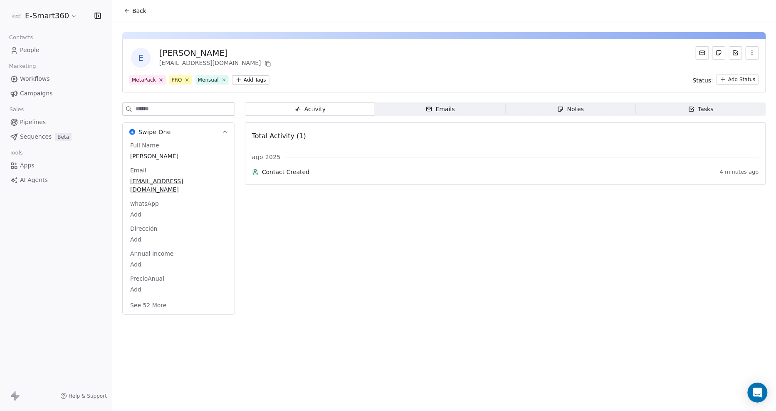
click at [521, 65] on div "E Emmanuel Suarez slfamilia769@gmail.com" at bounding box center [444, 57] width 630 height 23
click at [646, 299] on div "Activity Activity Emails Emails Notes Notes Tasks Tasks Total Activity (1) ago …" at bounding box center [505, 210] width 521 height 217
click at [45, 46] on link "People" at bounding box center [56, 50] width 99 height 14
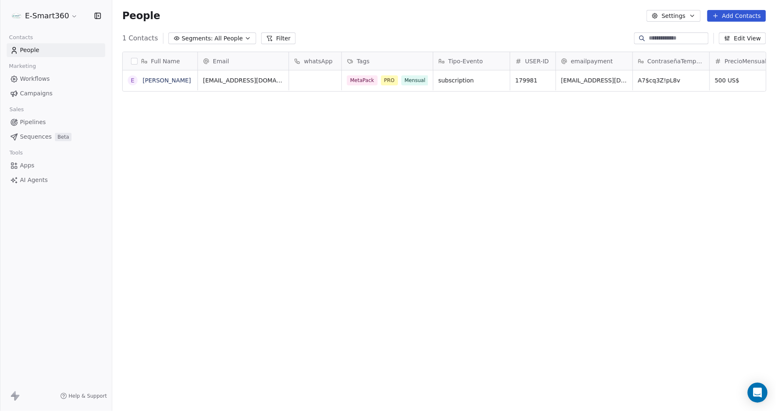
scroll to position [355, 657]
click at [436, 79] on icon "grid" at bounding box center [439, 79] width 7 height 7
click at [132, 60] on button "button" at bounding box center [134, 61] width 7 height 7
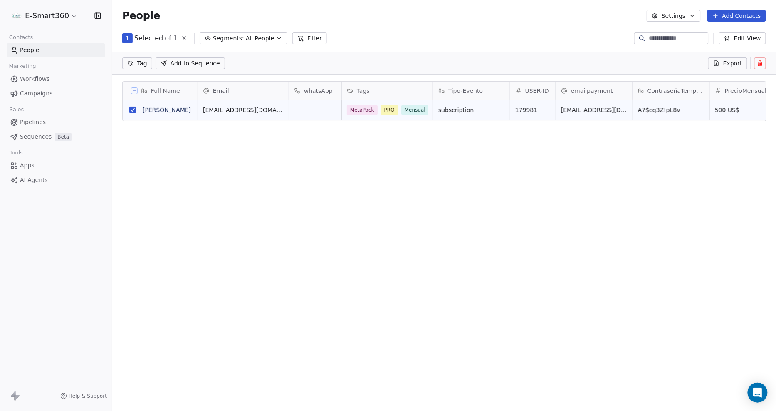
scroll to position [326, 657]
click at [758, 62] on icon at bounding box center [760, 63] width 7 height 7
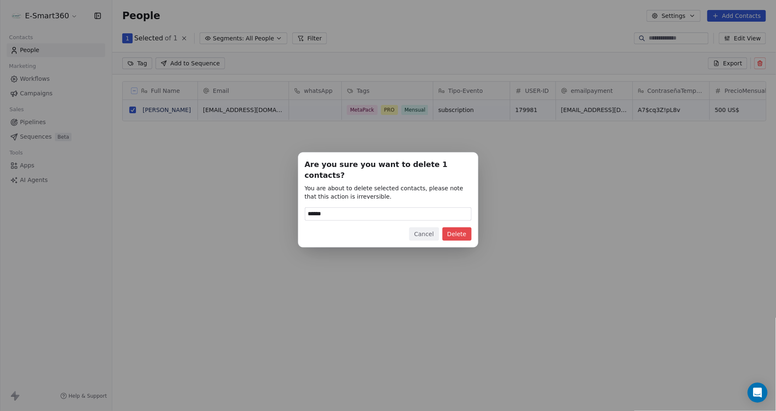
type input "******"
click at [464, 228] on button "Delete" at bounding box center [457, 233] width 29 height 13
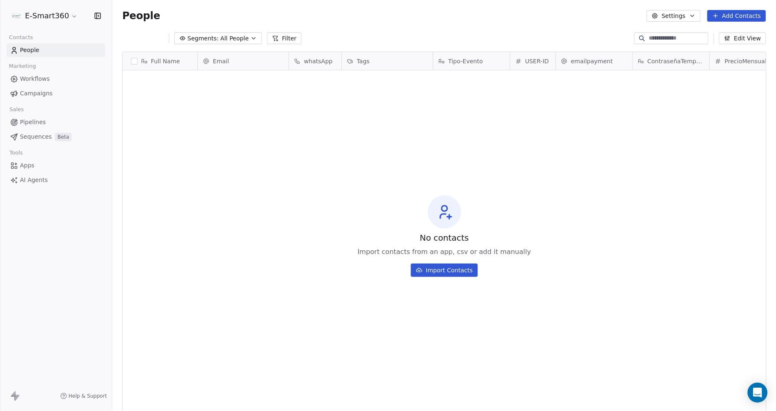
click at [43, 81] on span "Workflows" at bounding box center [35, 78] width 30 height 9
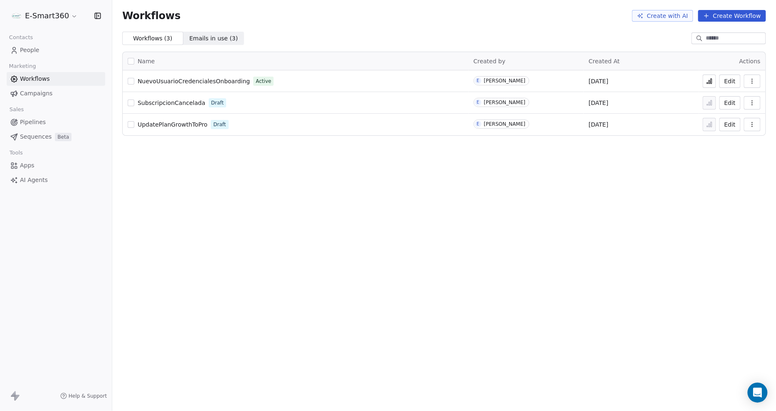
click at [29, 50] on span "People" at bounding box center [30, 50] width 20 height 9
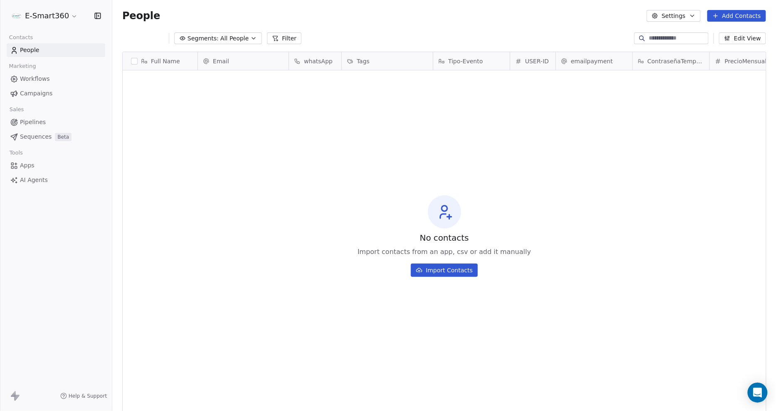
scroll to position [355, 657]
click at [333, 150] on div "No contacts Import contacts from an app, csv or add it manually Import Contacts" at bounding box center [445, 235] width 644 height 327
click at [562, 109] on div "No contacts Import contacts from an app, csv or add it manually Import Contacts" at bounding box center [445, 235] width 644 height 327
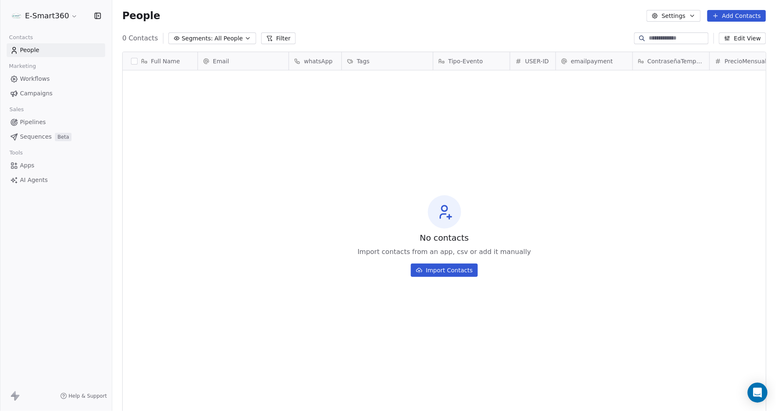
click at [66, 50] on link "People" at bounding box center [56, 50] width 99 height 14
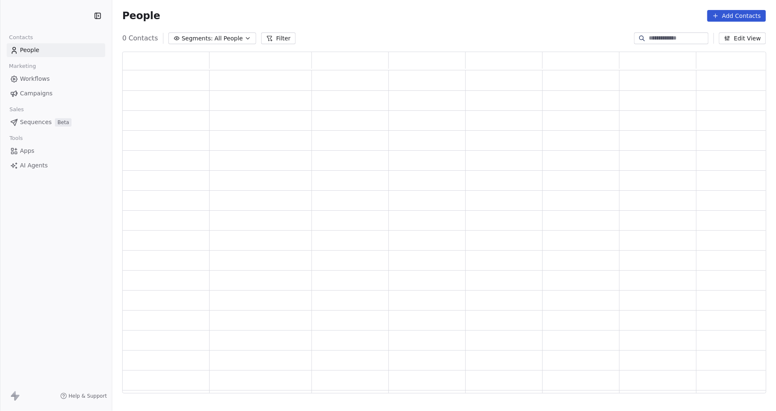
scroll to position [335, 637]
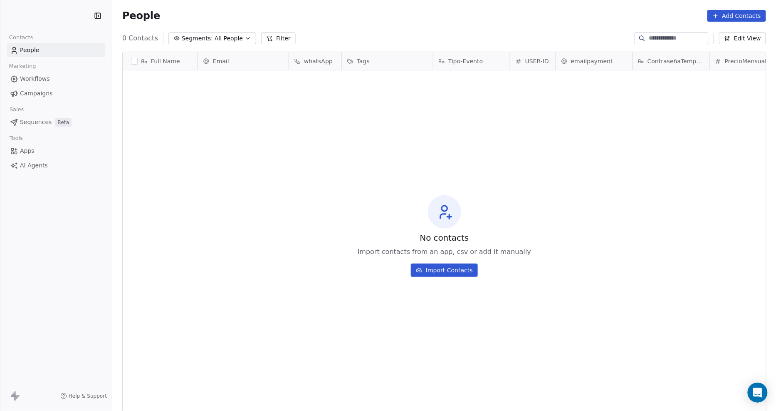
scroll to position [355, 657]
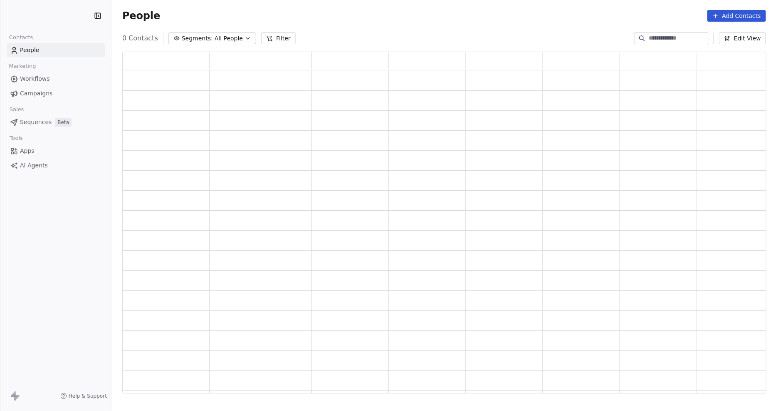
scroll to position [335, 637]
click at [40, 42] on div "Contacts" at bounding box center [56, 38] width 99 height 12
click at [37, 47] on span "People" at bounding box center [30, 50] width 20 height 9
click at [68, 79] on link "Workflows" at bounding box center [56, 79] width 99 height 14
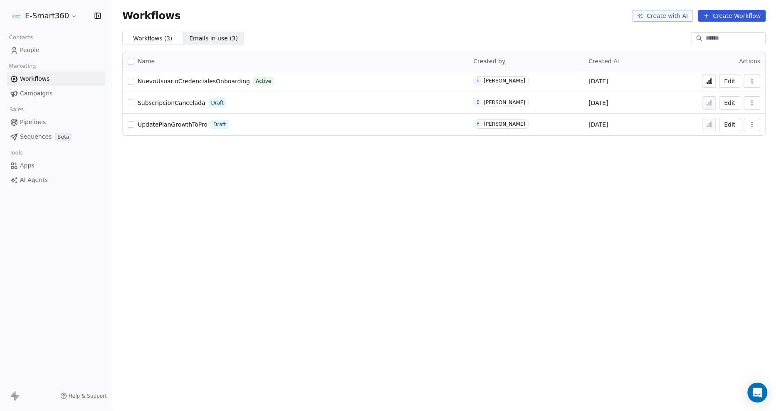
click at [31, 51] on span "People" at bounding box center [30, 50] width 20 height 9
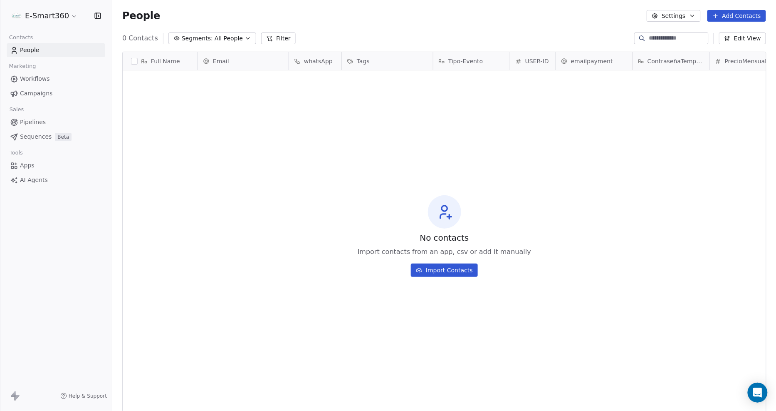
scroll to position [355, 657]
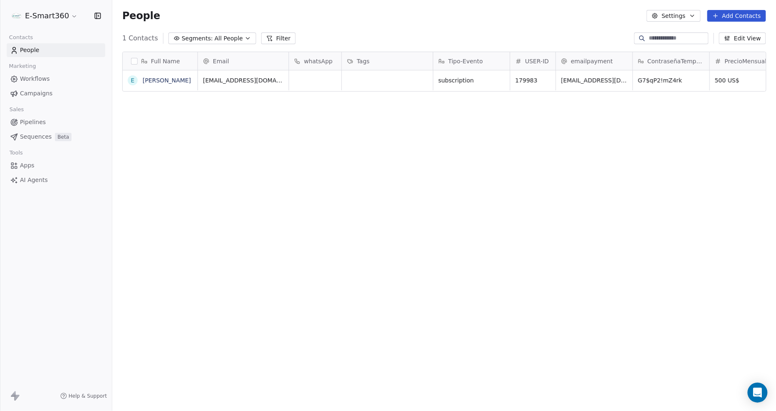
scroll to position [355, 657]
click at [374, 80] on div "grid" at bounding box center [387, 80] width 91 height 20
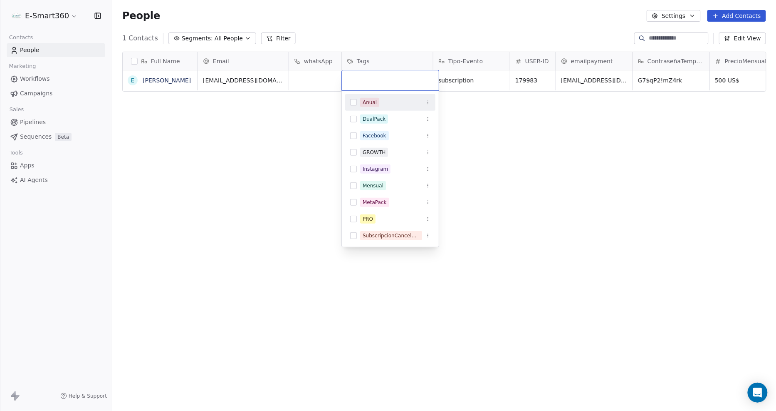
click at [279, 166] on html "E-Smart360 Contacts People Marketing Workflows Campaigns Sales Pipelines Sequen…" at bounding box center [388, 205] width 776 height 411
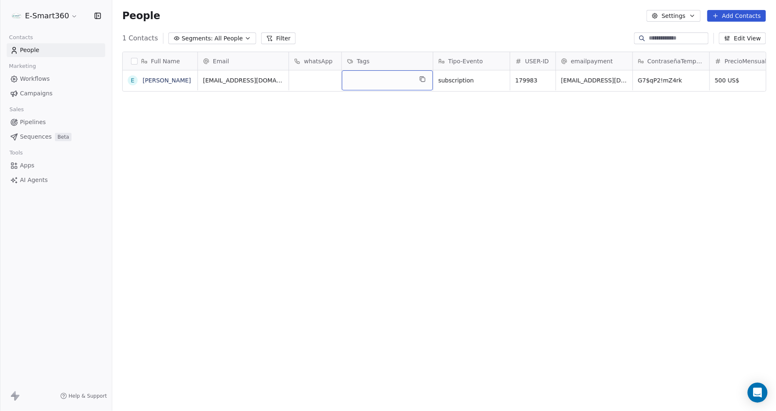
click at [377, 79] on div "grid" at bounding box center [387, 80] width 91 height 20
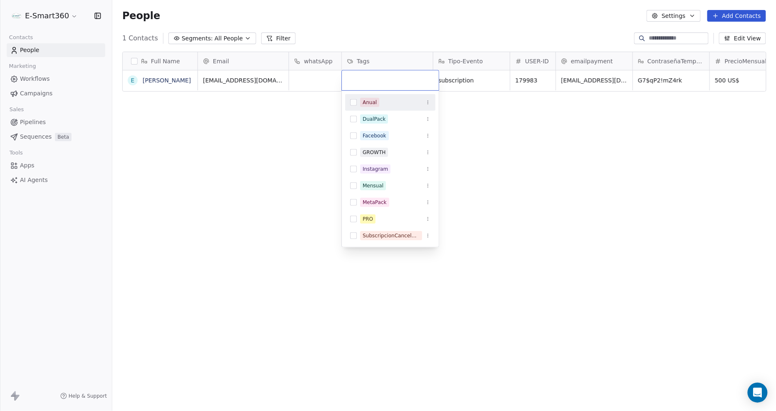
click at [377, 79] on input "text" at bounding box center [390, 80] width 87 height 9
click at [133, 62] on html "E-Smart360 Contacts People Marketing Workflows Campaigns Sales Pipelines Sequen…" at bounding box center [388, 205] width 776 height 411
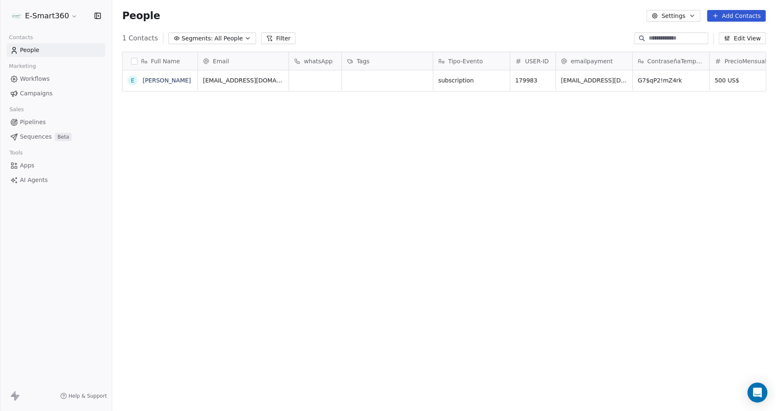
click at [133, 62] on button "button" at bounding box center [134, 61] width 7 height 7
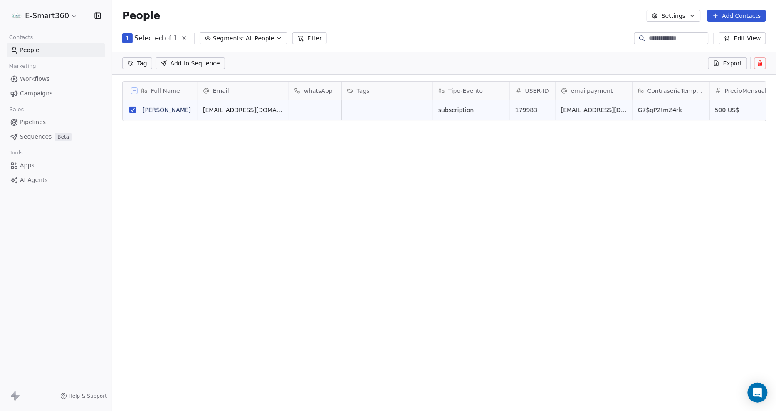
scroll to position [326, 657]
click at [763, 60] on icon at bounding box center [760, 63] width 7 height 7
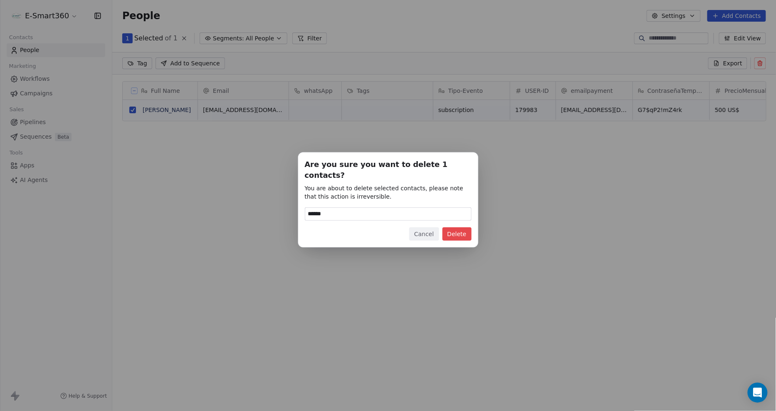
type input "******"
click at [452, 227] on button "Delete" at bounding box center [457, 233] width 29 height 13
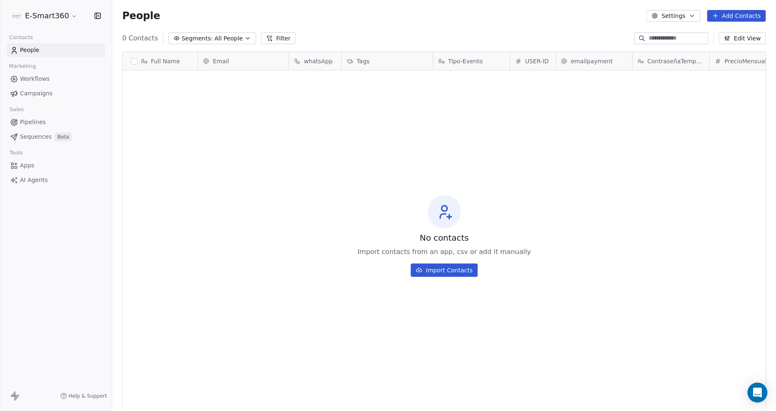
scroll to position [355, 657]
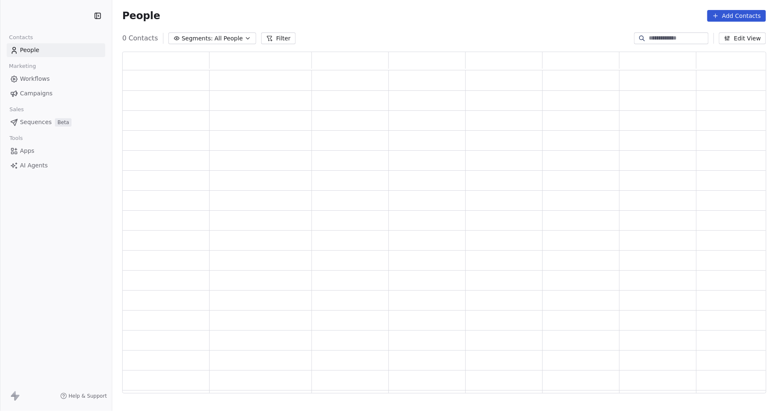
scroll to position [335, 637]
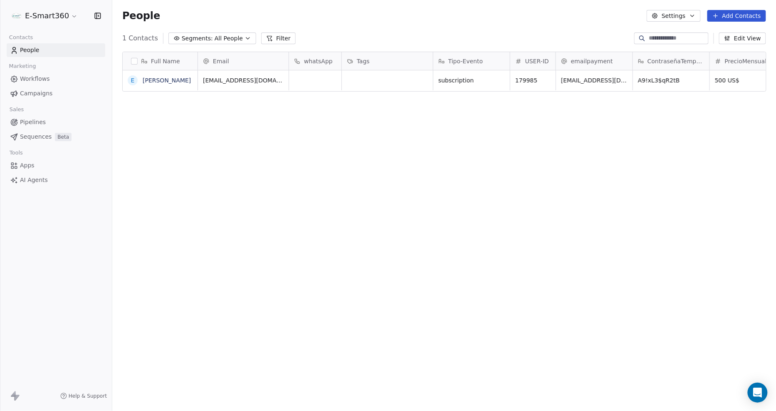
scroll to position [355, 657]
click at [363, 77] on div "grid" at bounding box center [387, 80] width 91 height 20
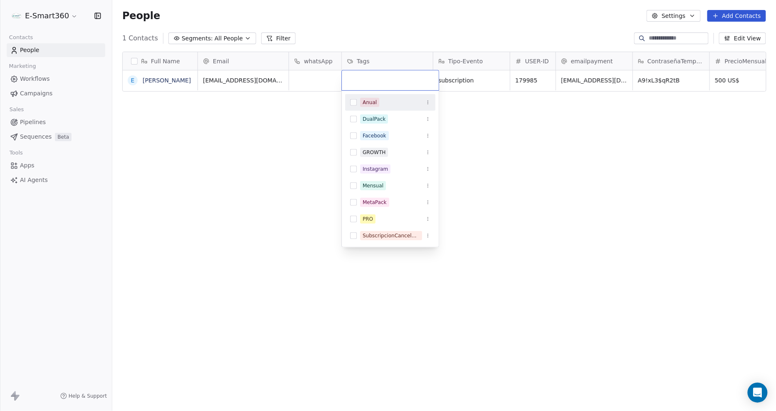
click at [384, 20] on html "E-Smart360 Contacts People Marketing Workflows Campaigns Sales Pipelines Sequen…" at bounding box center [388, 205] width 776 height 411
click at [388, 20] on html "E-Smart360 Contacts People Marketing Workflows Campaigns Sales Pipelines Sequen…" at bounding box center [388, 205] width 776 height 411
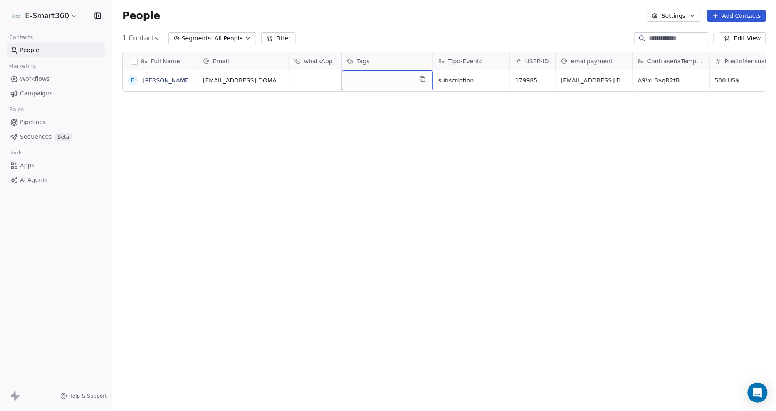
click at [383, 74] on div "grid" at bounding box center [387, 80] width 91 height 20
click at [369, 85] on div "grid" at bounding box center [387, 80] width 91 height 20
click at [421, 77] on icon "grid" at bounding box center [422, 79] width 7 height 7
click at [134, 63] on button "button" at bounding box center [134, 61] width 7 height 7
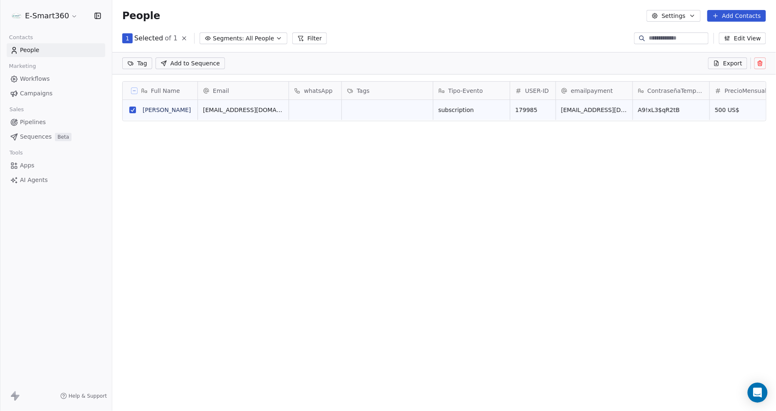
click at [761, 64] on icon at bounding box center [760, 63] width 7 height 7
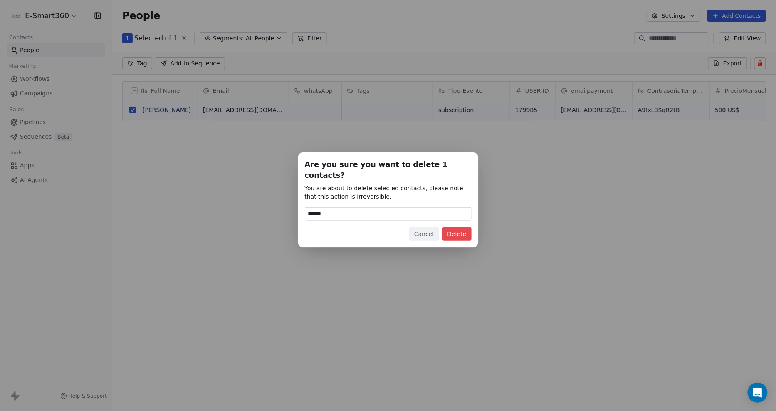
type input "******"
click at [461, 227] on button "Delete" at bounding box center [457, 233] width 29 height 13
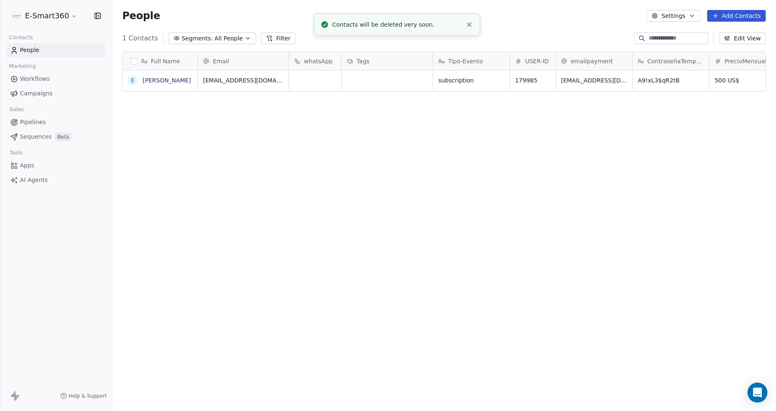
scroll to position [355, 657]
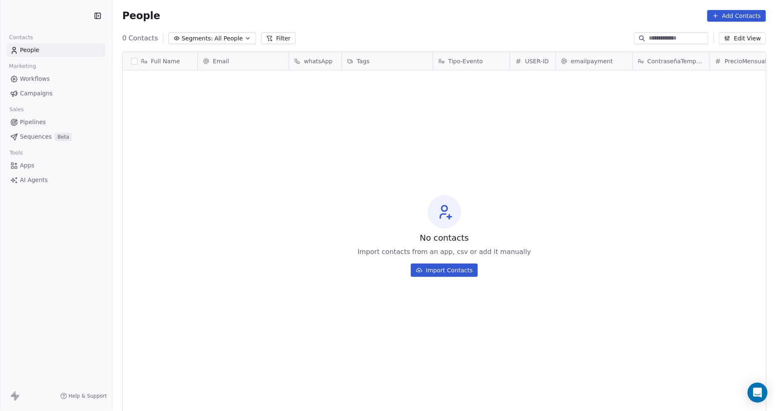
scroll to position [355, 657]
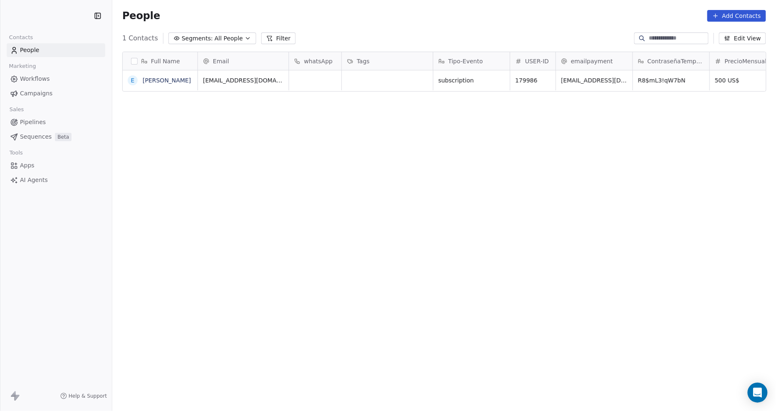
scroll to position [355, 657]
click at [421, 80] on icon "grid" at bounding box center [422, 79] width 7 height 7
click at [404, 19] on div "People Settings Add Contacts" at bounding box center [444, 16] width 644 height 12
click at [134, 57] on div "Full Name" at bounding box center [159, 61] width 63 height 8
click at [135, 60] on html "E-Smart360 Contacts People Marketing Workflows Campaigns Sales Pipelines Sequen…" at bounding box center [388, 205] width 776 height 411
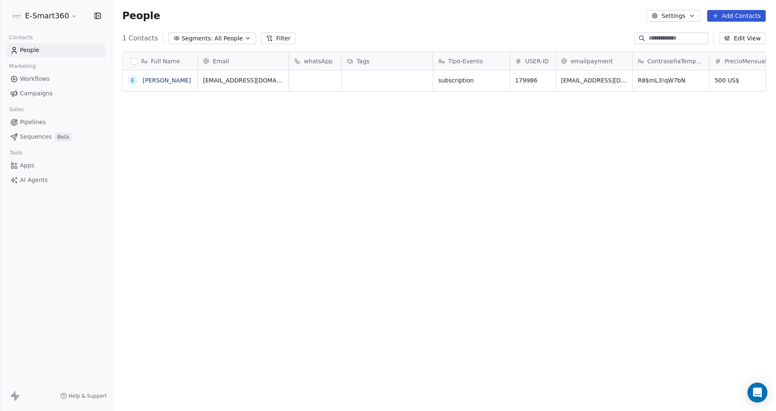
click at [136, 60] on button "button" at bounding box center [134, 61] width 7 height 7
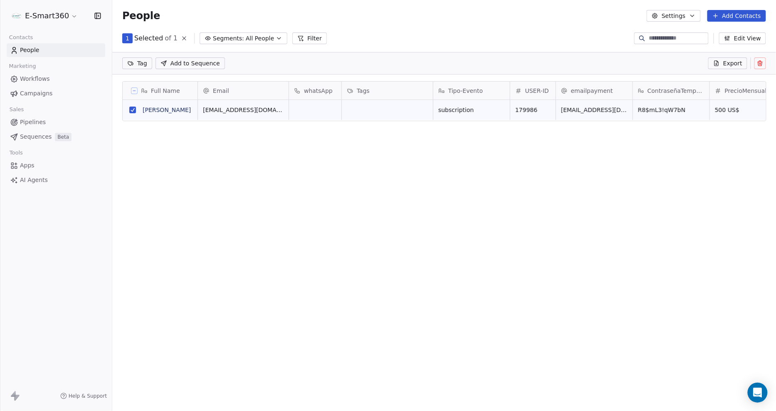
scroll to position [326, 657]
click at [762, 68] on button at bounding box center [761, 63] width 12 height 12
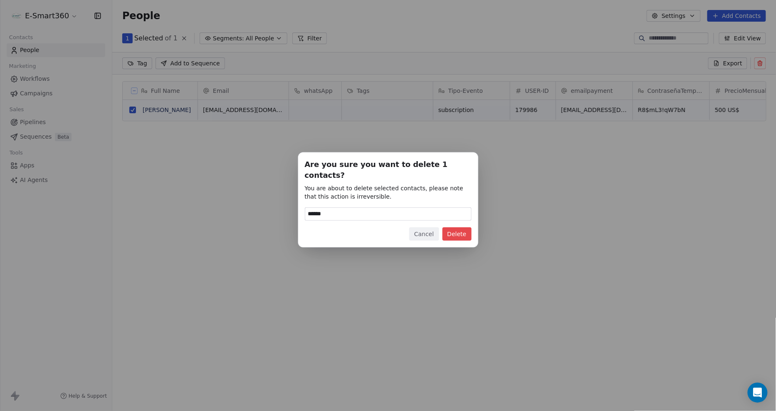
type input "******"
click at [456, 231] on button "Delete" at bounding box center [457, 233] width 29 height 13
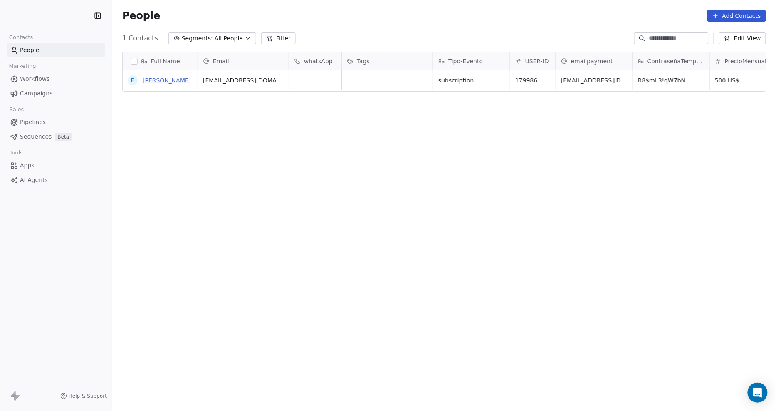
scroll to position [355, 657]
click at [133, 59] on button "button" at bounding box center [134, 61] width 7 height 7
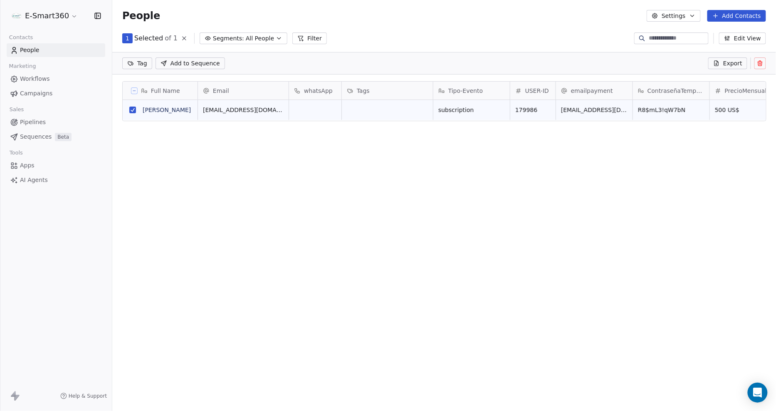
click at [762, 64] on icon at bounding box center [761, 64] width 4 height 4
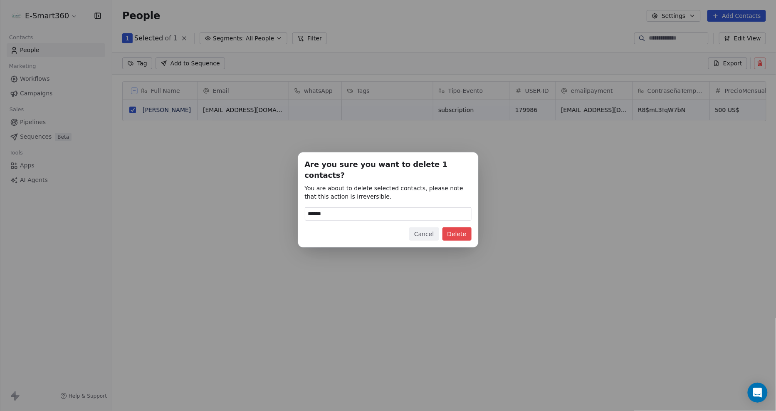
type input "******"
click at [458, 227] on button "Delete" at bounding box center [457, 233] width 29 height 13
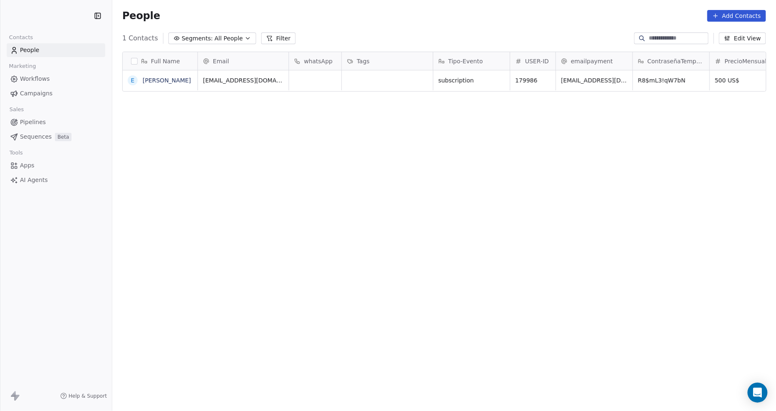
scroll to position [355, 657]
click at [133, 60] on button "button" at bounding box center [134, 61] width 7 height 7
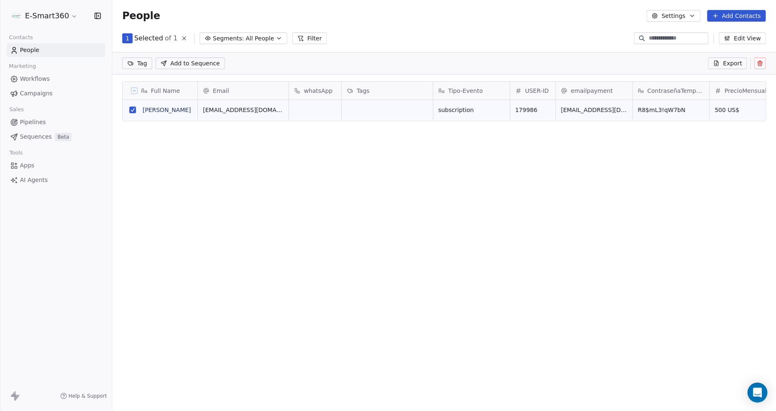
scroll to position [326, 657]
click at [760, 67] on button at bounding box center [761, 63] width 12 height 12
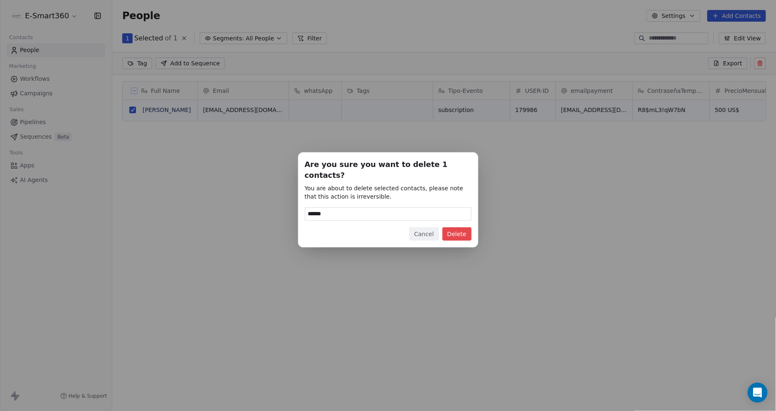
click at [415, 213] on input "******" at bounding box center [388, 214] width 166 height 12
type input "******"
click at [464, 230] on button "Delete" at bounding box center [457, 233] width 29 height 13
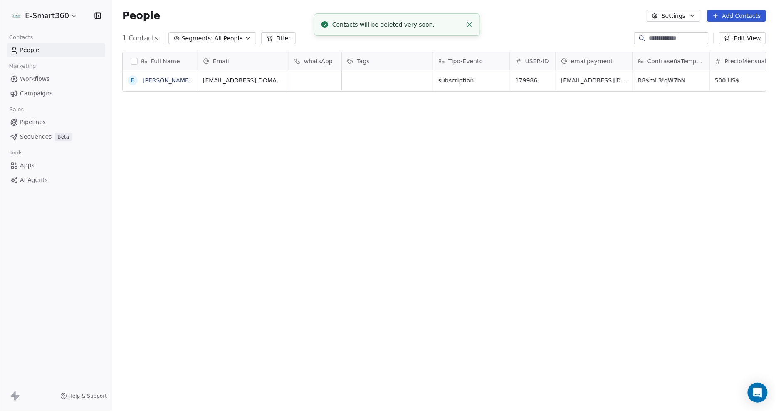
scroll to position [355, 657]
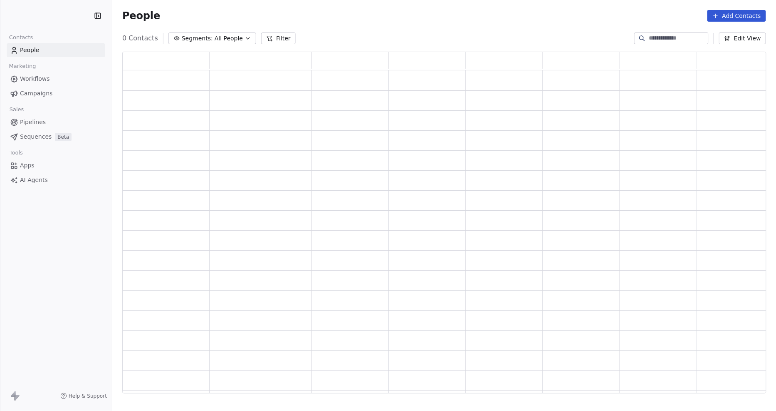
scroll to position [335, 637]
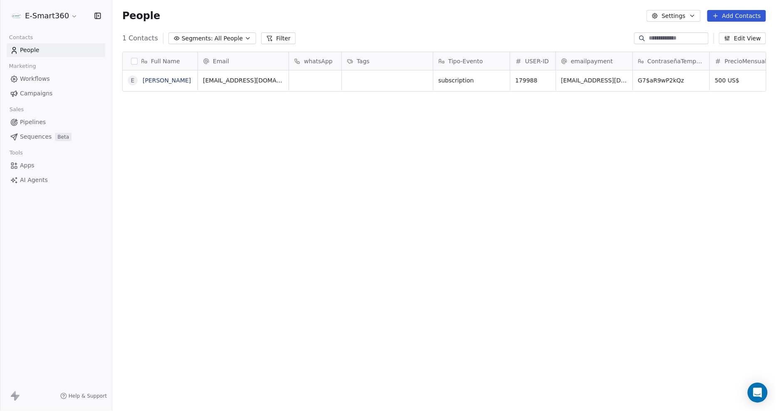
scroll to position [355, 657]
click at [399, 80] on div "grid" at bounding box center [387, 80] width 91 height 20
click at [392, 80] on div "grid" at bounding box center [387, 80] width 91 height 20
click at [382, 47] on div "Full Name E Emmanuel Suarez Email whatsApp Tags Tipo-Evento USER-ID emailpaymen…" at bounding box center [444, 226] width 664 height 362
click at [385, 57] on div "Tags" at bounding box center [386, 61] width 79 height 8
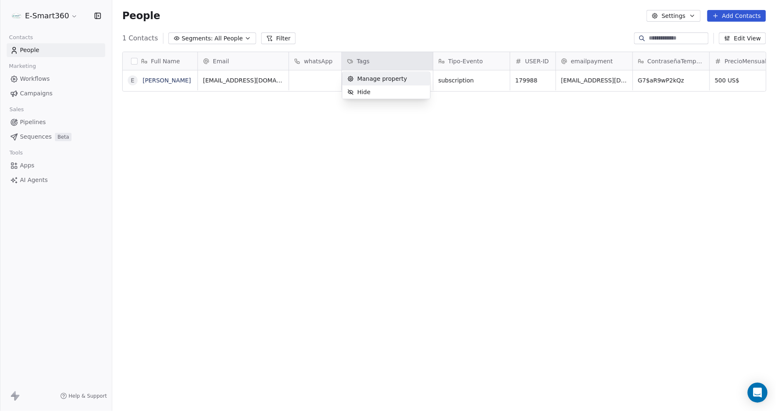
click at [388, 42] on html "E-Smart360 Contacts People Marketing Workflows Campaigns Sales Pipelines Sequen…" at bounding box center [388, 205] width 776 height 411
click at [363, 78] on div "grid" at bounding box center [387, 80] width 91 height 20
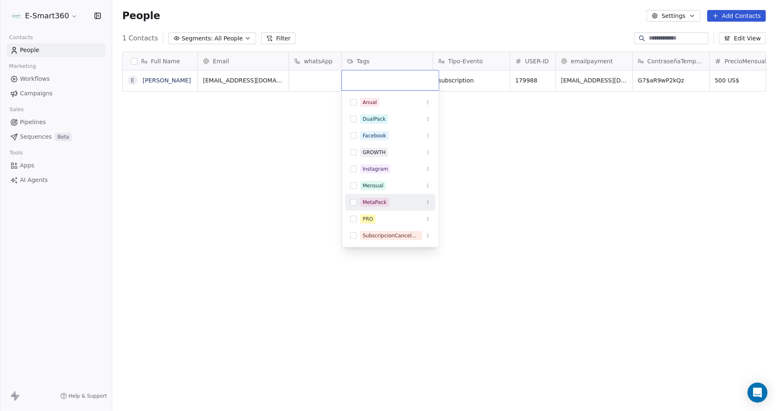
click at [402, 198] on div "MetaPack" at bounding box center [395, 202] width 70 height 9
click at [397, 214] on div "PRO" at bounding box center [395, 218] width 70 height 9
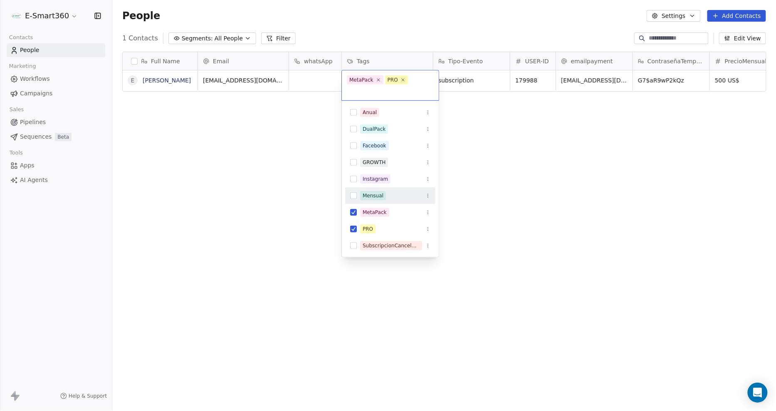
click at [401, 198] on div "Mensual" at bounding box center [395, 195] width 70 height 9
click at [394, 27] on html "E-Smart360 Contacts People Marketing Workflows Campaigns Sales Pipelines Sequen…" at bounding box center [388, 205] width 776 height 411
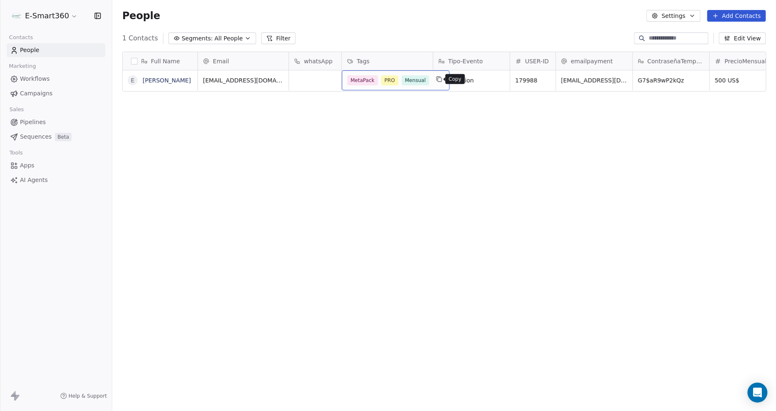
click at [436, 81] on icon "grid" at bounding box center [439, 79] width 7 height 7
click at [134, 62] on button "button" at bounding box center [134, 61] width 7 height 7
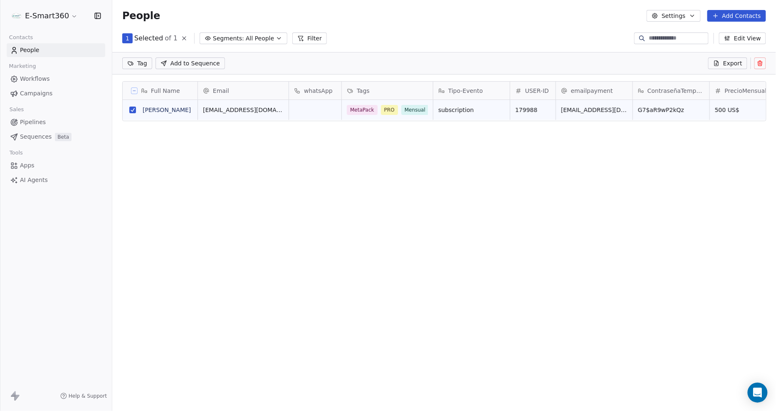
click at [762, 61] on icon at bounding box center [760, 63] width 7 height 7
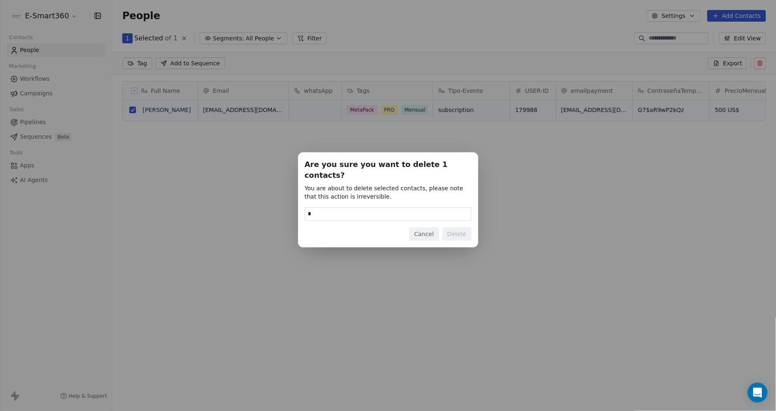
click at [437, 211] on input "*" at bounding box center [388, 214] width 166 height 12
type input "******"
click at [458, 230] on button "Delete" at bounding box center [457, 233] width 29 height 13
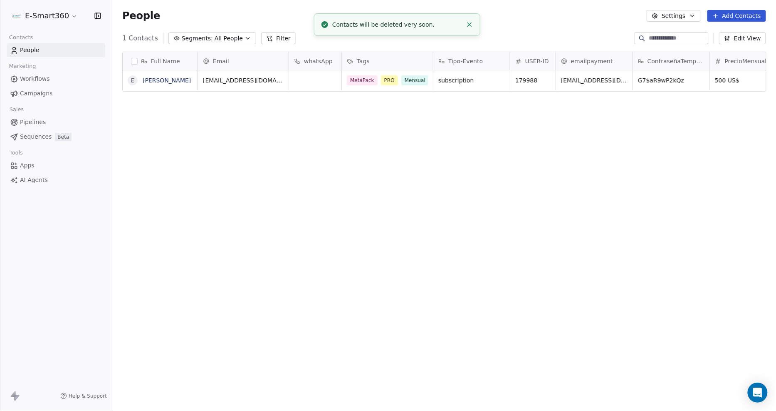
scroll to position [355, 657]
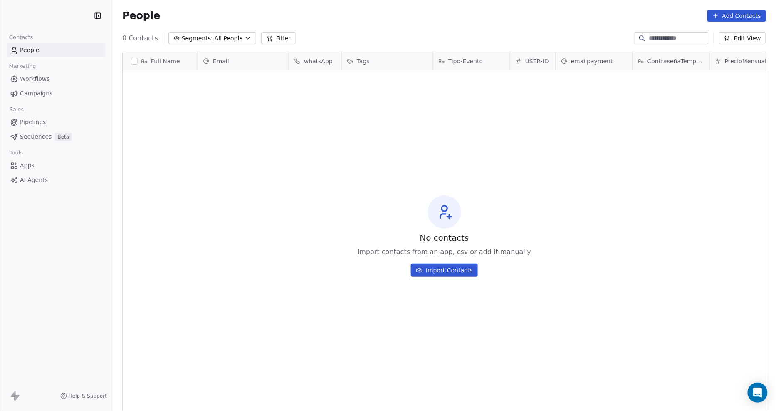
scroll to position [355, 657]
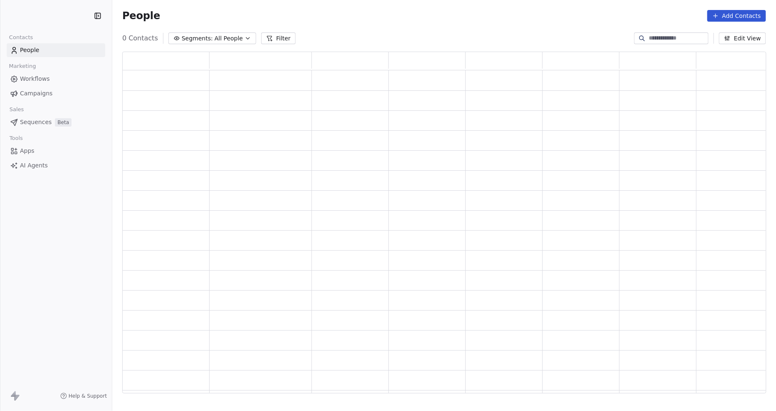
scroll to position [335, 637]
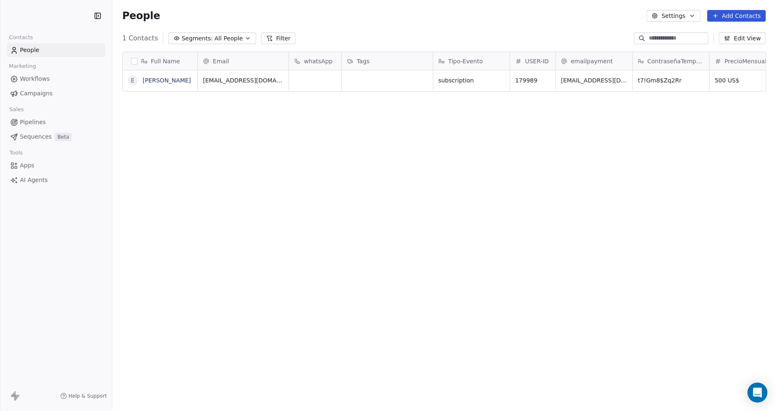
scroll to position [355, 657]
click at [376, 61] on div "Tags" at bounding box center [386, 61] width 79 height 8
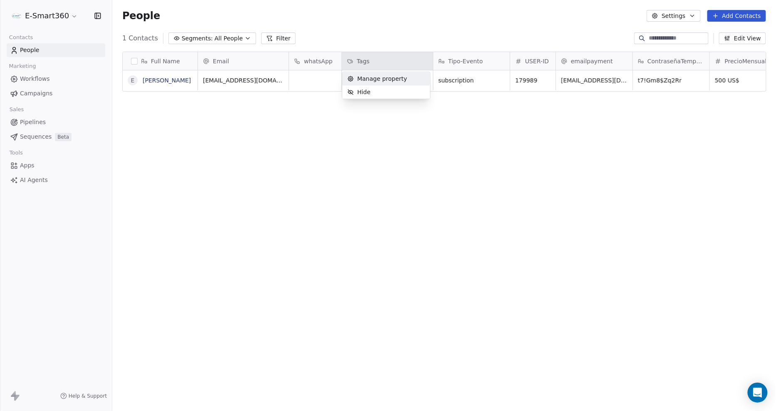
click at [374, 78] on span "Manage property" at bounding box center [382, 78] width 50 height 8
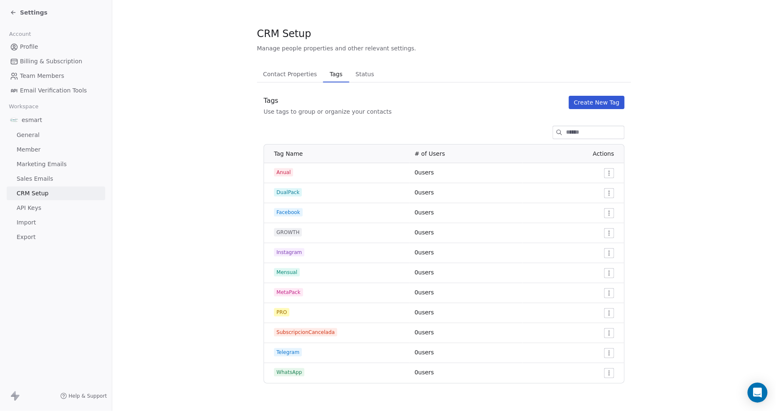
click at [610, 171] on html "Settings Account Profile Billing & Subscription Team Members Email Verification…" at bounding box center [388, 205] width 776 height 411
click at [598, 189] on span "Edit" at bounding box center [594, 190] width 11 height 8
click at [288, 72] on span "Contact Properties" at bounding box center [290, 74] width 61 height 12
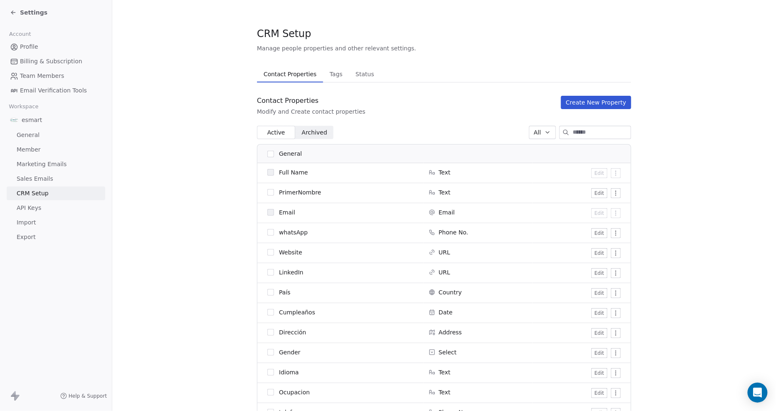
click at [38, 42] on link "Profile" at bounding box center [56, 47] width 99 height 14
click at [21, 11] on span "Settings" at bounding box center [33, 12] width 27 height 8
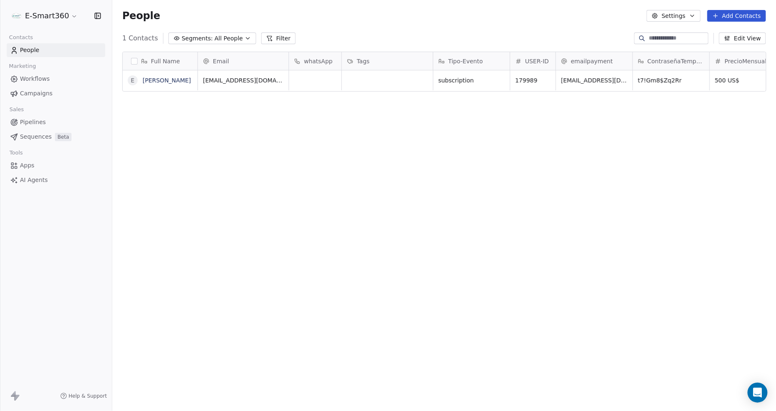
scroll to position [355, 657]
click at [134, 60] on button "button" at bounding box center [134, 61] width 7 height 7
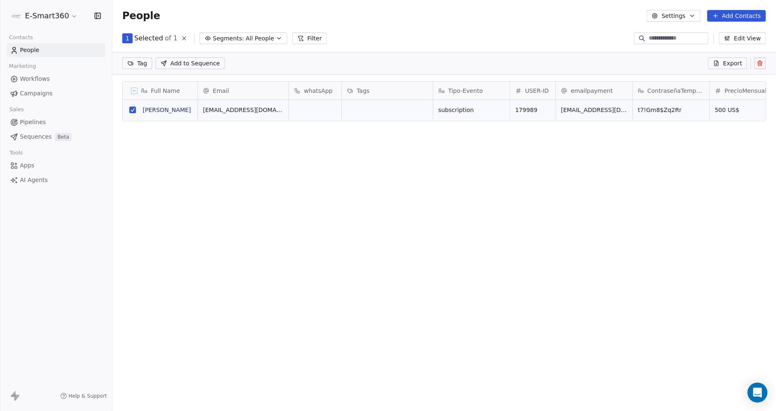
scroll to position [326, 657]
click at [764, 60] on icon at bounding box center [760, 63] width 7 height 7
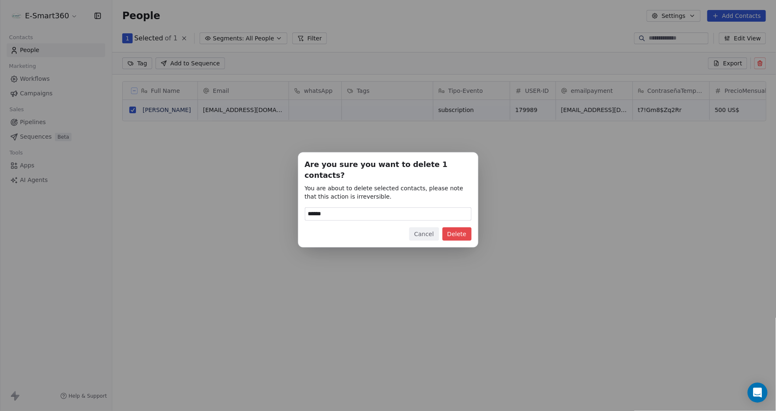
click at [451, 214] on input "******" at bounding box center [388, 214] width 166 height 12
type input "******"
click at [461, 232] on button "Delete" at bounding box center [457, 233] width 29 height 13
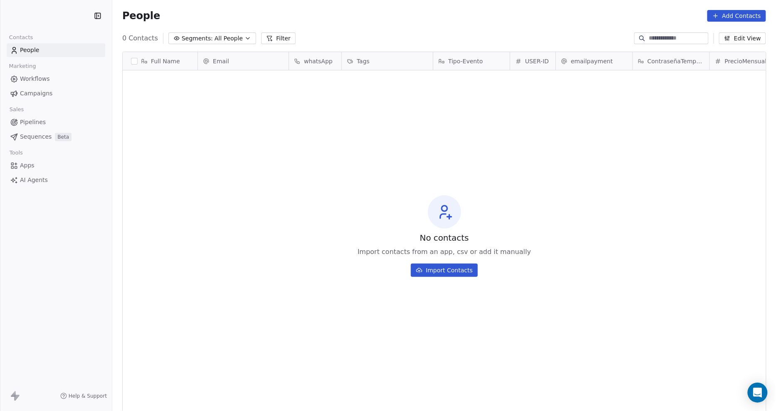
scroll to position [355, 657]
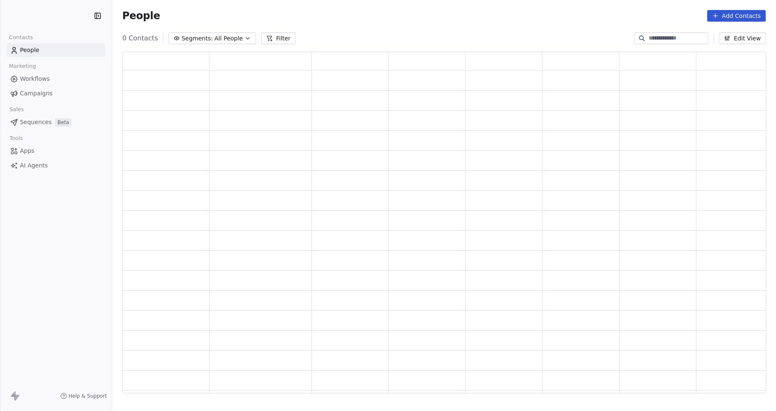
scroll to position [335, 637]
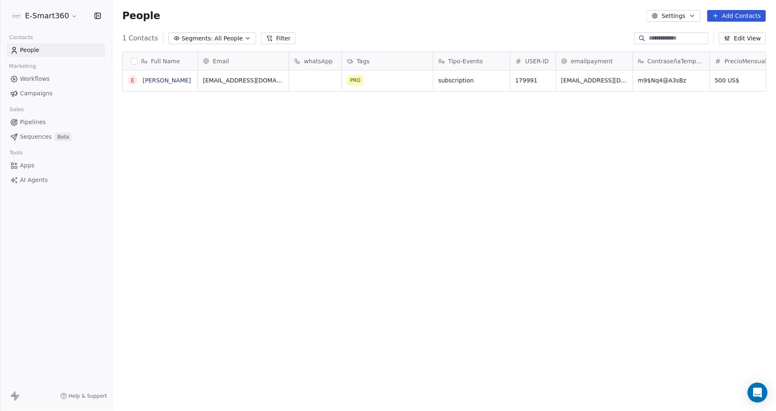
scroll to position [355, 657]
click at [61, 77] on link "Workflows" at bounding box center [56, 79] width 99 height 14
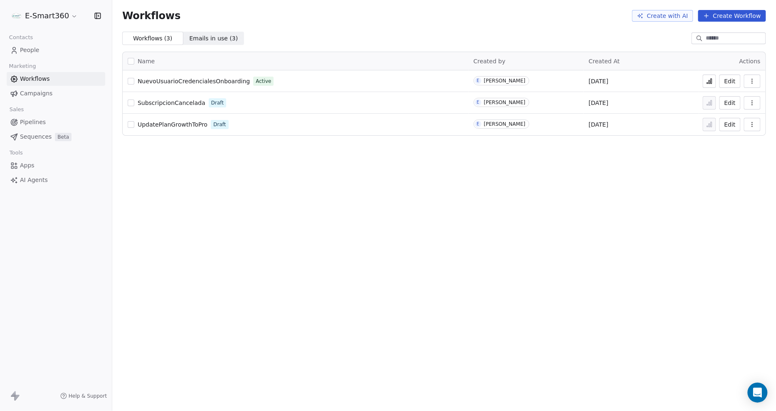
click at [707, 78] on icon at bounding box center [710, 81] width 7 height 7
click at [712, 82] on icon at bounding box center [710, 81] width 7 height 7
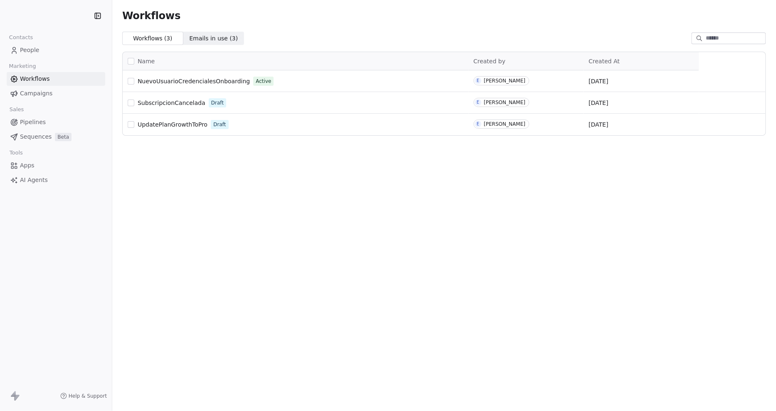
click at [28, 47] on span "People" at bounding box center [30, 50] width 20 height 9
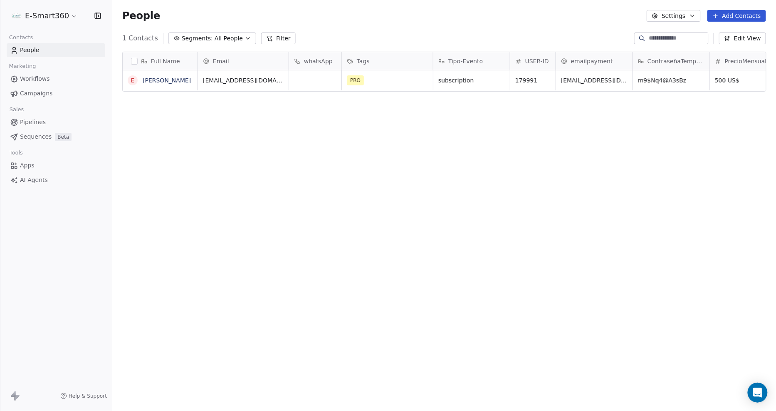
scroll to position [355, 657]
click at [356, 80] on span "PRO" at bounding box center [355, 80] width 17 height 10
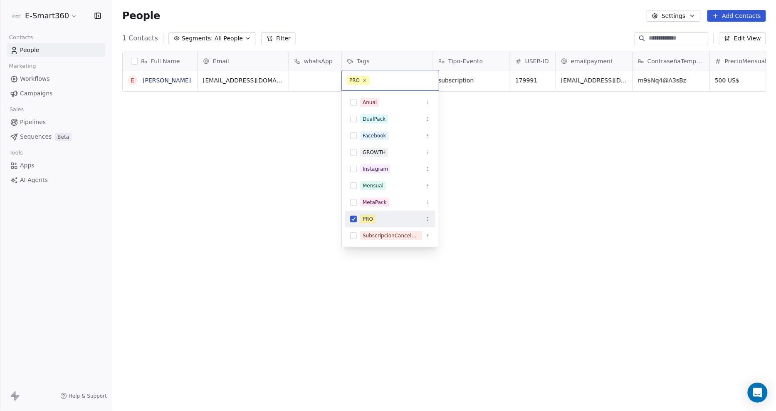
click at [38, 77] on html "E-Smart360 Contacts People Marketing Workflows Campaigns Sales Pipelines Sequen…" at bounding box center [388, 205] width 776 height 411
click at [39, 77] on html "E-Smart360 Contacts People Marketing Workflows Campaigns Sales Pipelines Sequen…" at bounding box center [388, 205] width 776 height 411
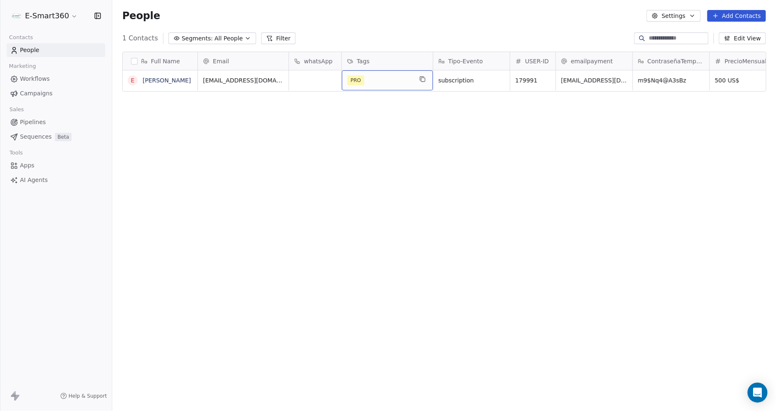
click at [39, 77] on span "Workflows" at bounding box center [35, 78] width 30 height 9
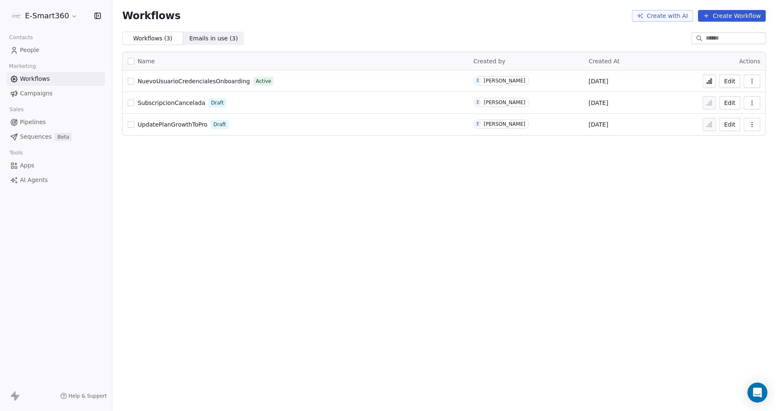
click at [714, 75] on button at bounding box center [709, 80] width 13 height 13
click at [733, 78] on button "Edit" at bounding box center [730, 80] width 21 height 13
click at [713, 83] on icon at bounding box center [710, 81] width 7 height 7
click at [223, 39] on span "Emails in use ( 3 )" at bounding box center [213, 38] width 49 height 9
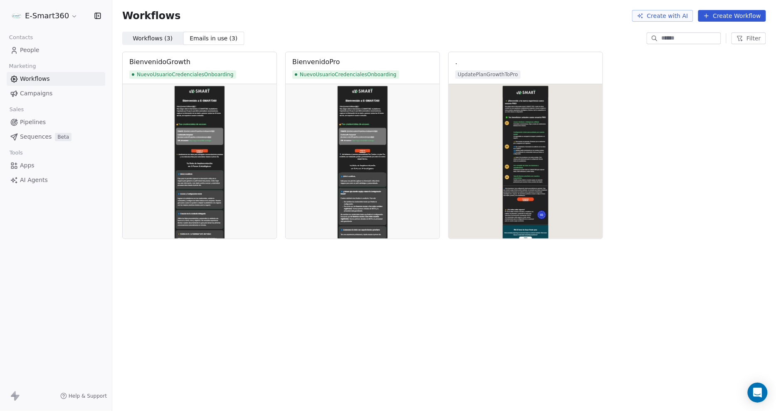
click at [160, 40] on span "Workflows ( 3 )" at bounding box center [153, 38] width 40 height 9
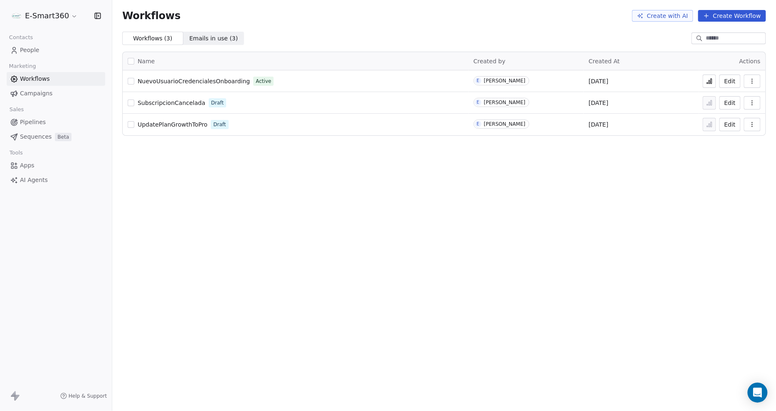
click at [759, 79] on button "button" at bounding box center [752, 80] width 17 height 13
click at [734, 102] on span "Analytics" at bounding box center [731, 101] width 27 height 8
click at [708, 86] on button at bounding box center [709, 80] width 13 height 13
click at [754, 78] on icon "button" at bounding box center [752, 81] width 7 height 7
click at [638, 176] on div "Workflows Create with AI Create Workflow Workflows ( 3 ) Workflows ( 3 ) Emails…" at bounding box center [444, 205] width 664 height 411
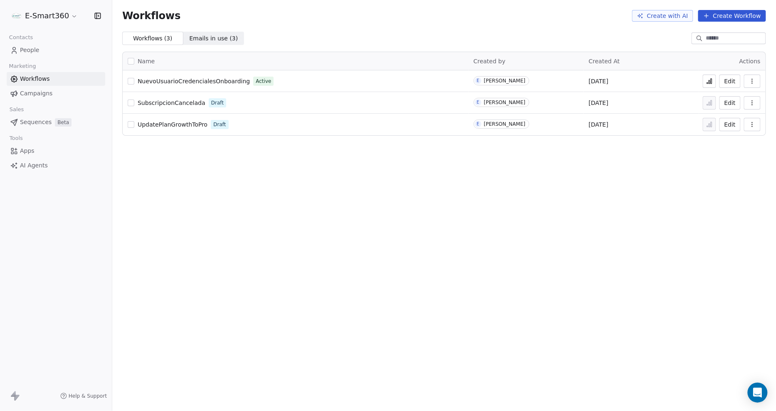
click at [731, 80] on button "Edit" at bounding box center [730, 80] width 21 height 13
click at [730, 79] on button "Edit" at bounding box center [730, 80] width 21 height 13
click at [54, 91] on link "Campaigns" at bounding box center [56, 94] width 99 height 14
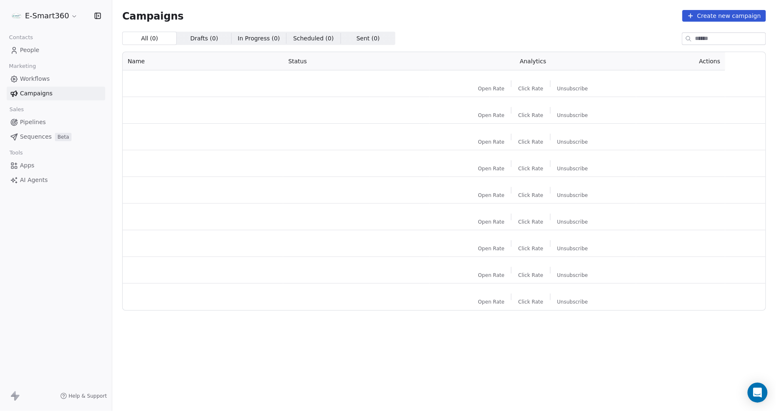
click at [50, 82] on link "Workflows" at bounding box center [56, 79] width 99 height 14
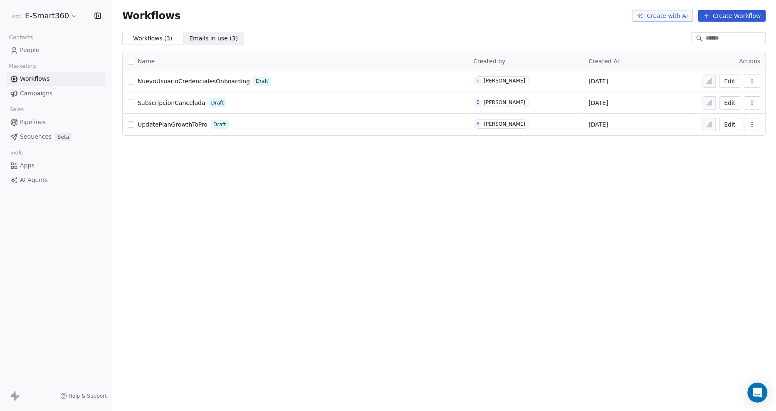
click at [729, 81] on button "Edit" at bounding box center [730, 80] width 21 height 13
click at [758, 81] on button "button" at bounding box center [752, 80] width 17 height 13
click at [724, 85] on button "Edit" at bounding box center [730, 80] width 21 height 13
click at [711, 84] on icon at bounding box center [710, 81] width 7 height 7
click at [45, 55] on link "People" at bounding box center [56, 50] width 99 height 14
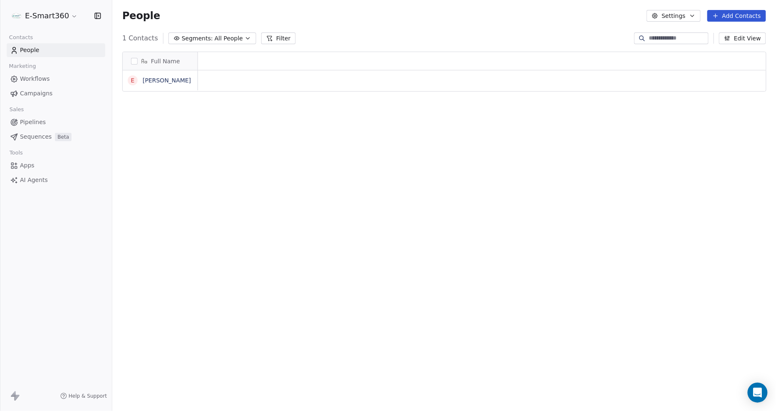
scroll to position [355, 657]
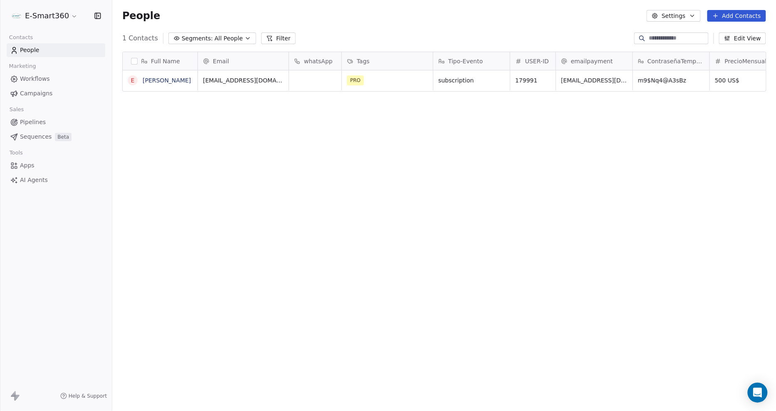
click at [137, 59] on button "button" at bounding box center [134, 61] width 7 height 7
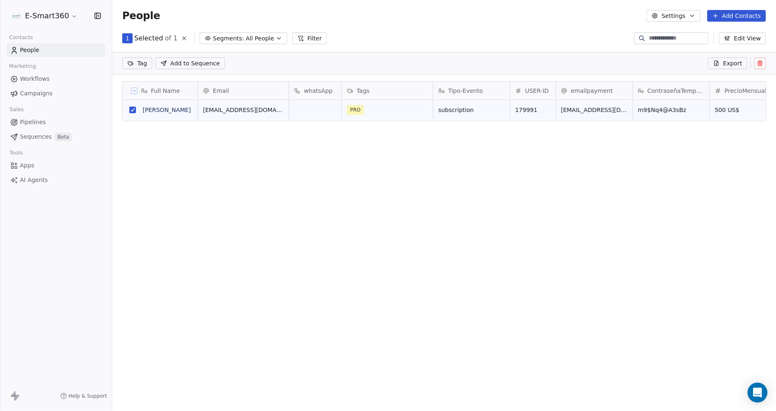
scroll to position [326, 657]
click at [758, 64] on icon at bounding box center [760, 63] width 7 height 7
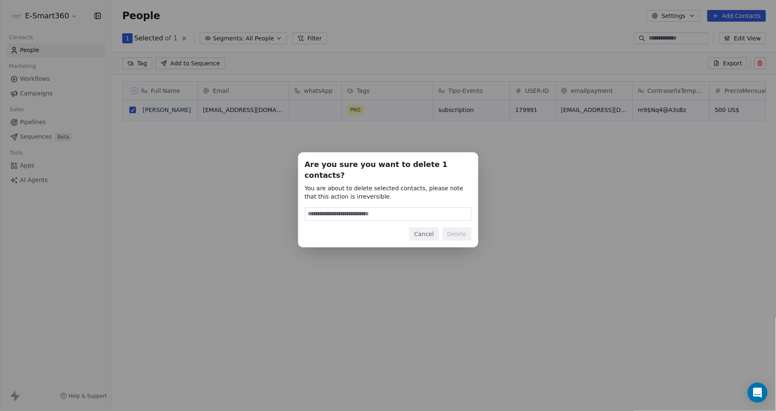
click at [419, 212] on input at bounding box center [388, 214] width 166 height 12
paste input "******"
type input "******"
click at [457, 227] on button "Delete" at bounding box center [457, 233] width 29 height 13
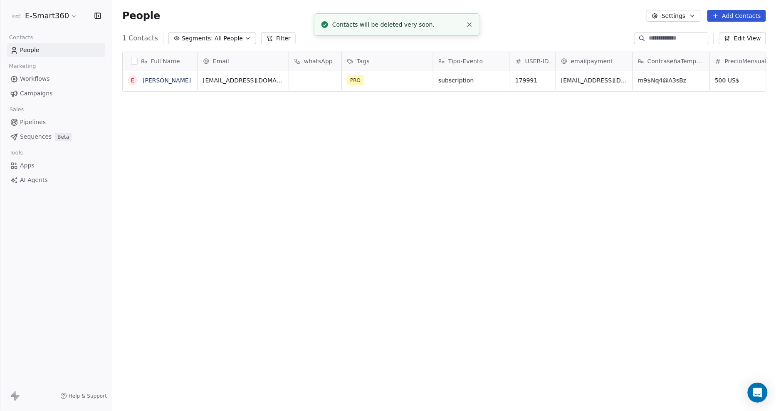
scroll to position [355, 657]
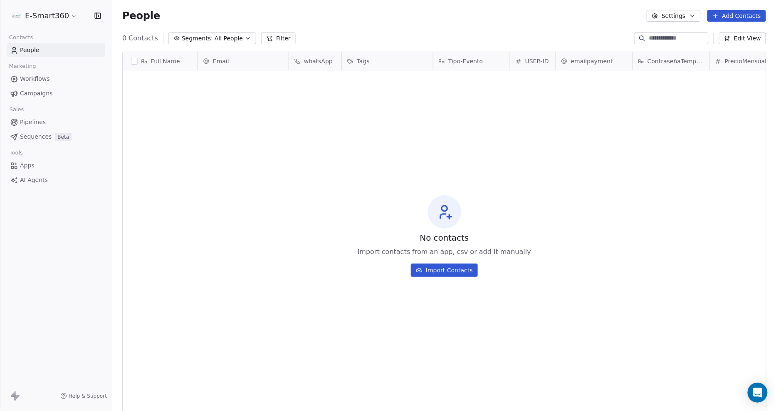
click at [27, 78] on span "Workflows" at bounding box center [35, 78] width 30 height 9
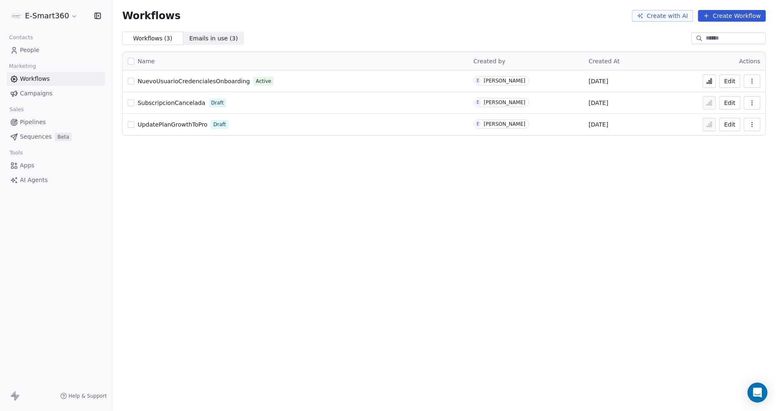
click at [730, 84] on button "Edit" at bounding box center [730, 80] width 21 height 13
click at [713, 82] on icon at bounding box center [710, 81] width 7 height 7
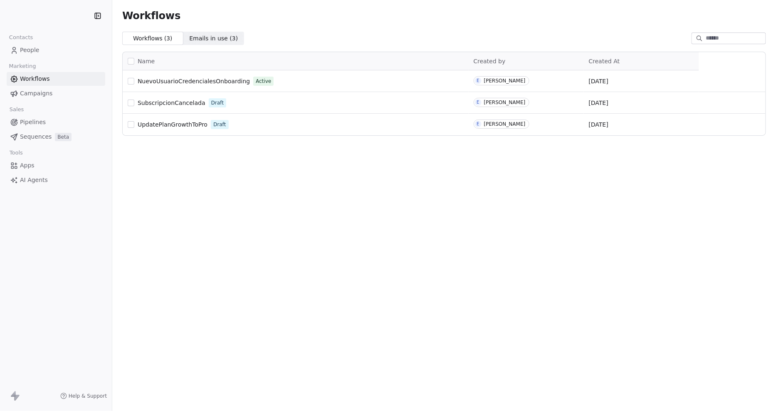
click at [74, 47] on link "People" at bounding box center [56, 50] width 99 height 14
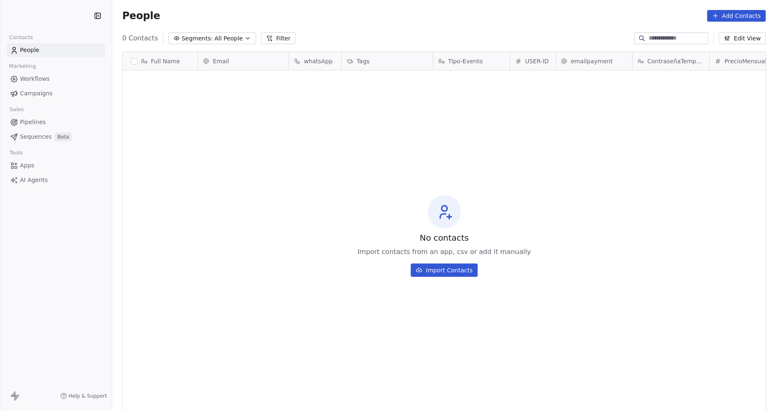
scroll to position [355, 657]
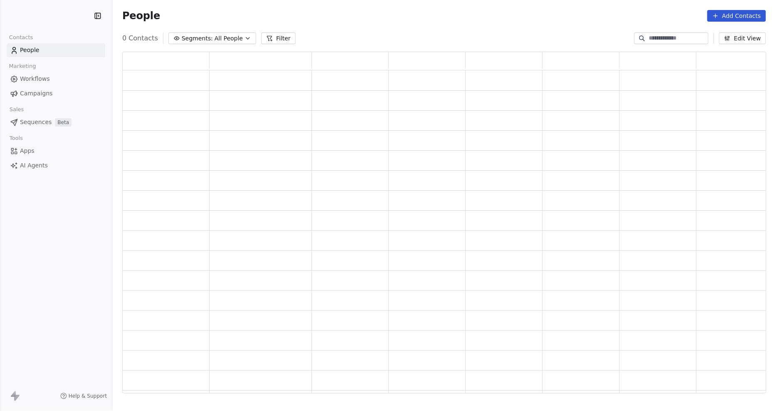
scroll to position [335, 637]
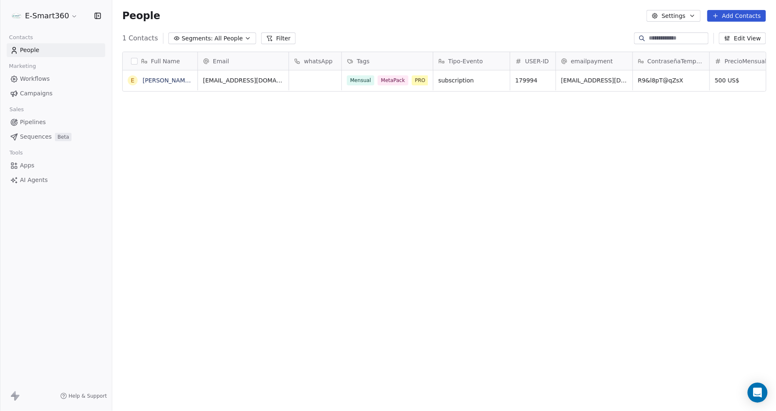
scroll to position [355, 657]
click at [42, 77] on span "Workflows" at bounding box center [35, 78] width 30 height 9
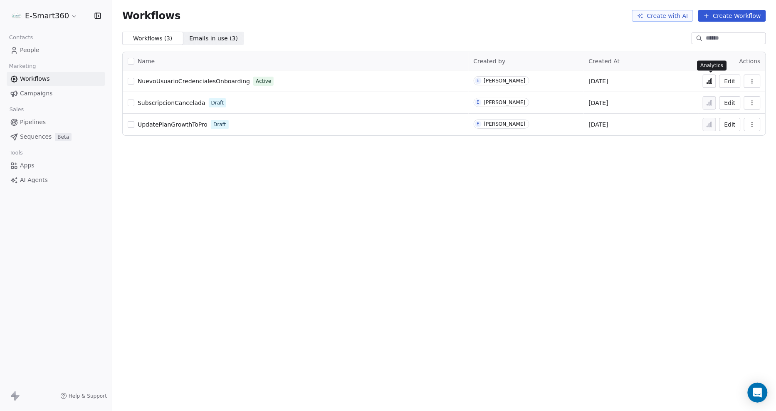
click at [713, 78] on icon at bounding box center [710, 81] width 7 height 7
click at [748, 80] on button "button" at bounding box center [752, 80] width 17 height 13
click at [729, 76] on button "Edit" at bounding box center [730, 80] width 21 height 13
click at [710, 85] on button at bounding box center [709, 80] width 13 height 13
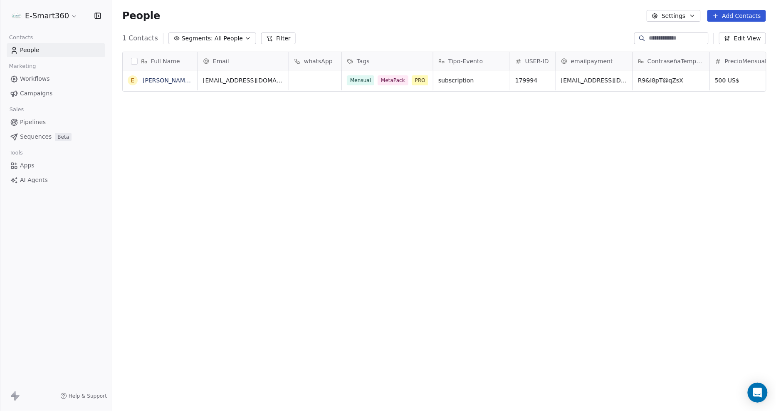
click at [51, 78] on link "Workflows" at bounding box center [56, 79] width 99 height 14
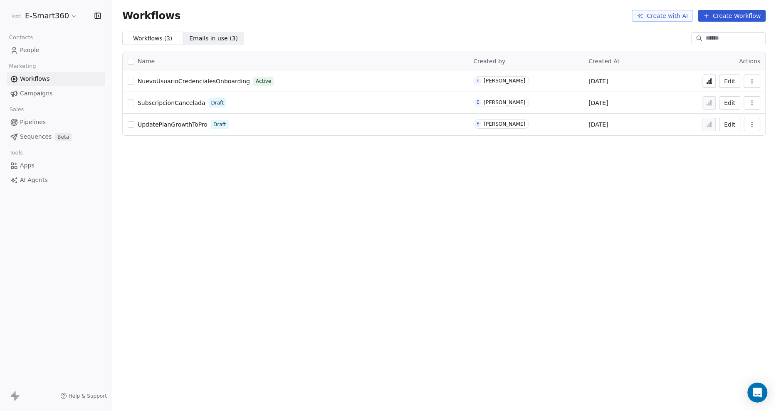
click at [207, 84] on span "NuevoUsuarioCredencialesOnboarding" at bounding box center [194, 81] width 112 height 7
click at [731, 78] on button "Edit" at bounding box center [730, 80] width 21 height 13
click at [729, 82] on button "Edit" at bounding box center [730, 80] width 21 height 13
click at [711, 78] on icon at bounding box center [710, 81] width 7 height 7
click at [712, 83] on icon at bounding box center [711, 81] width 1 height 5
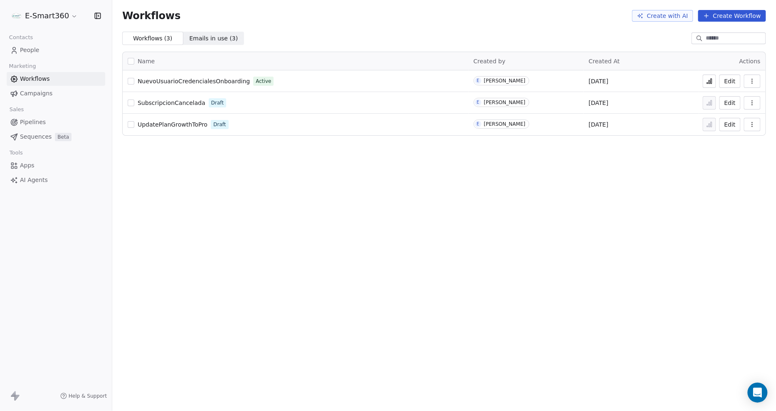
click at [734, 76] on button "Edit" at bounding box center [730, 80] width 21 height 13
click at [732, 82] on button "Edit" at bounding box center [730, 80] width 21 height 13
click at [709, 80] on icon at bounding box center [710, 81] width 7 height 7
click at [43, 53] on link "People" at bounding box center [56, 50] width 99 height 14
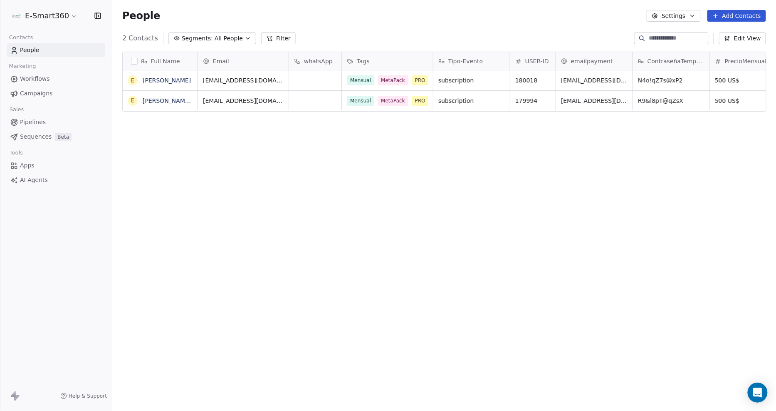
click at [37, 81] on span "Workflows" at bounding box center [35, 78] width 30 height 9
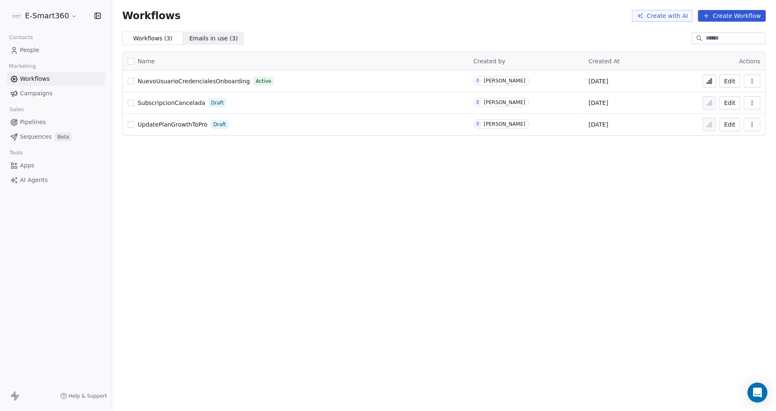
click at [710, 81] on icon at bounding box center [709, 81] width 1 height 3
